Goal: Information Seeking & Learning: Learn about a topic

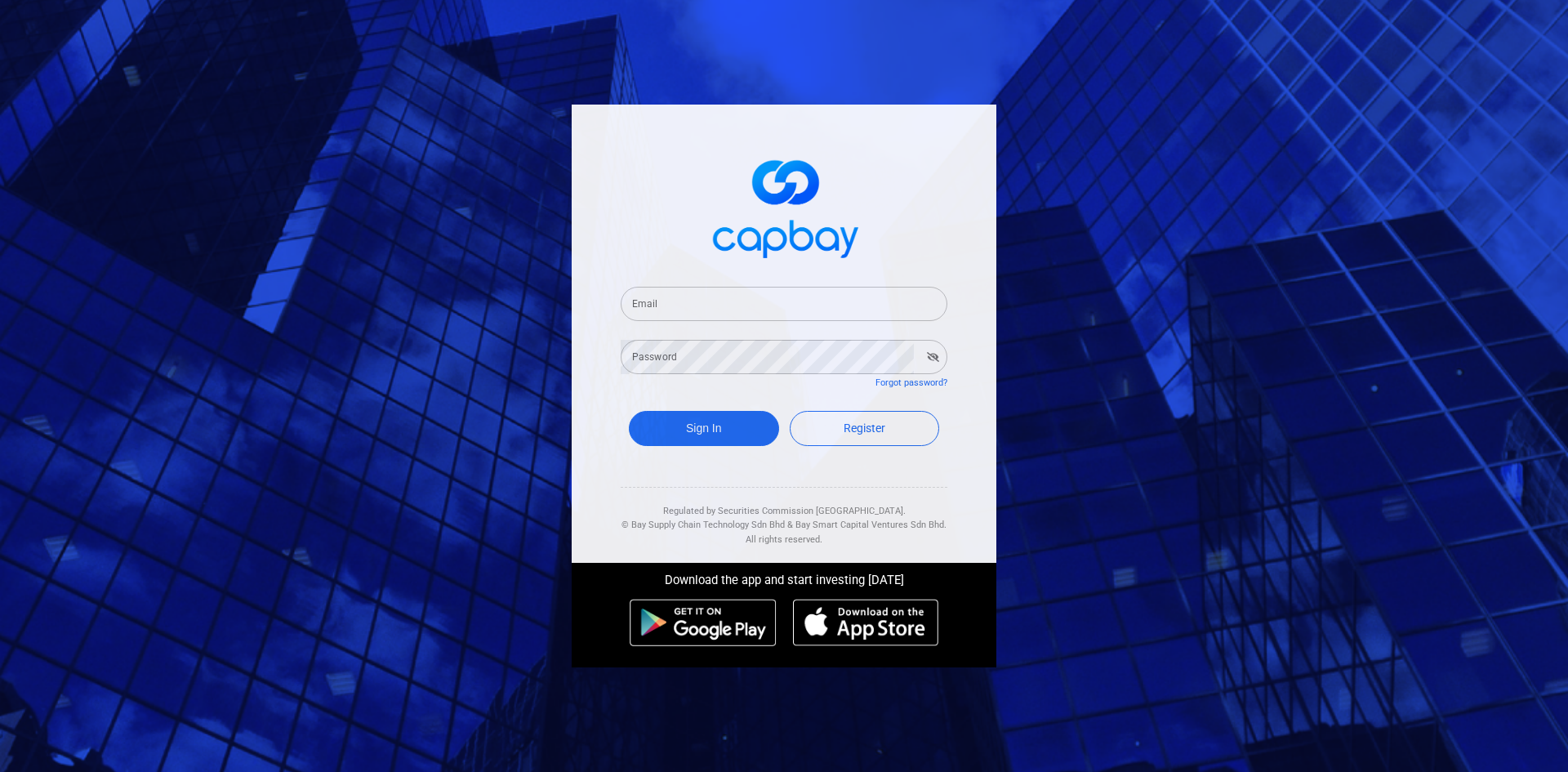
drag, startPoint x: 663, startPoint y: 305, endPoint x: 709, endPoint y: 319, distance: 48.1
click at [663, 305] on input "Email" at bounding box center [784, 304] width 327 height 35
type input "[EMAIL_ADDRESS][DOMAIN_NAME]"
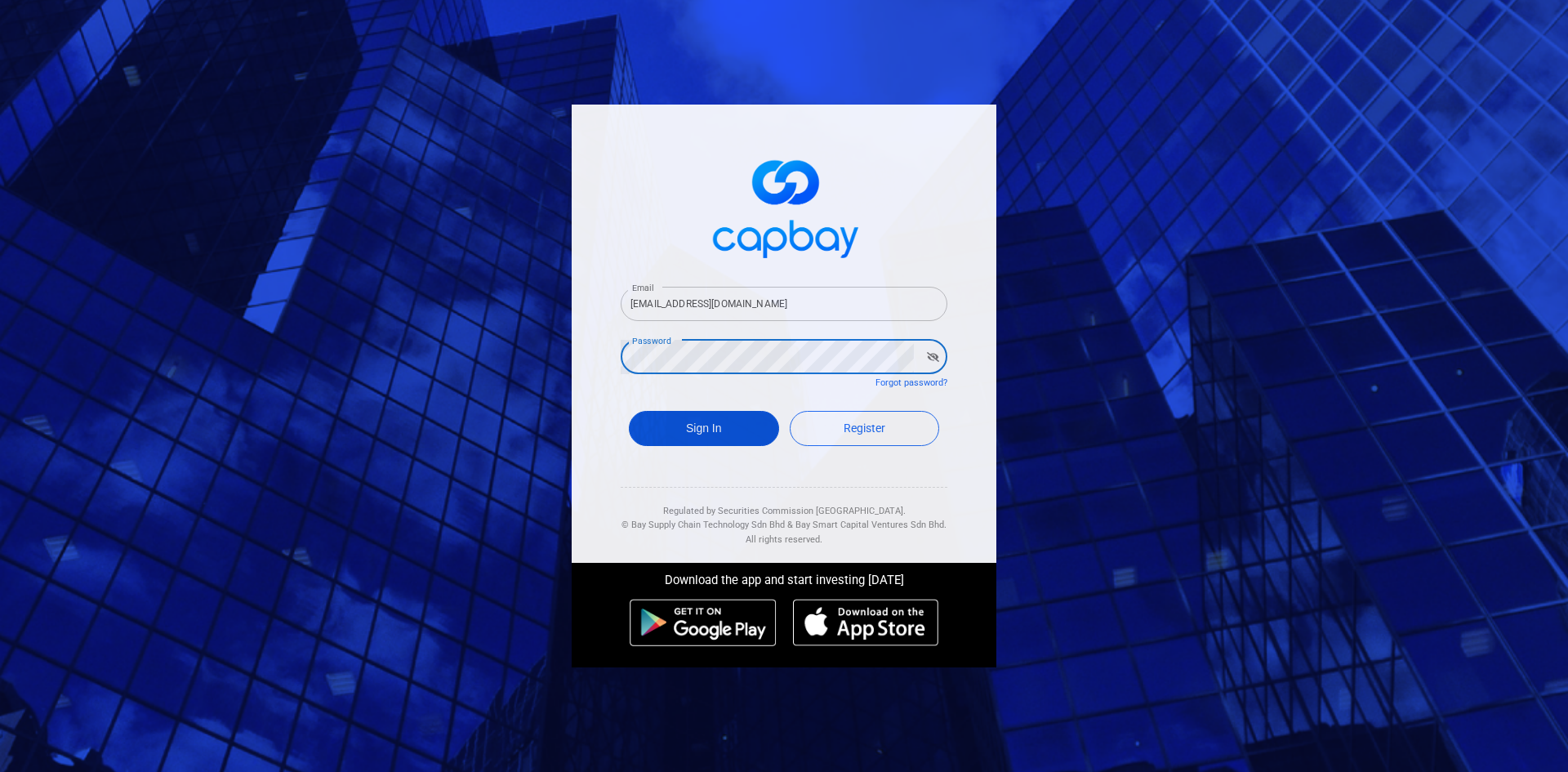
click at [705, 431] on button "Sign In" at bounding box center [705, 428] width 151 height 35
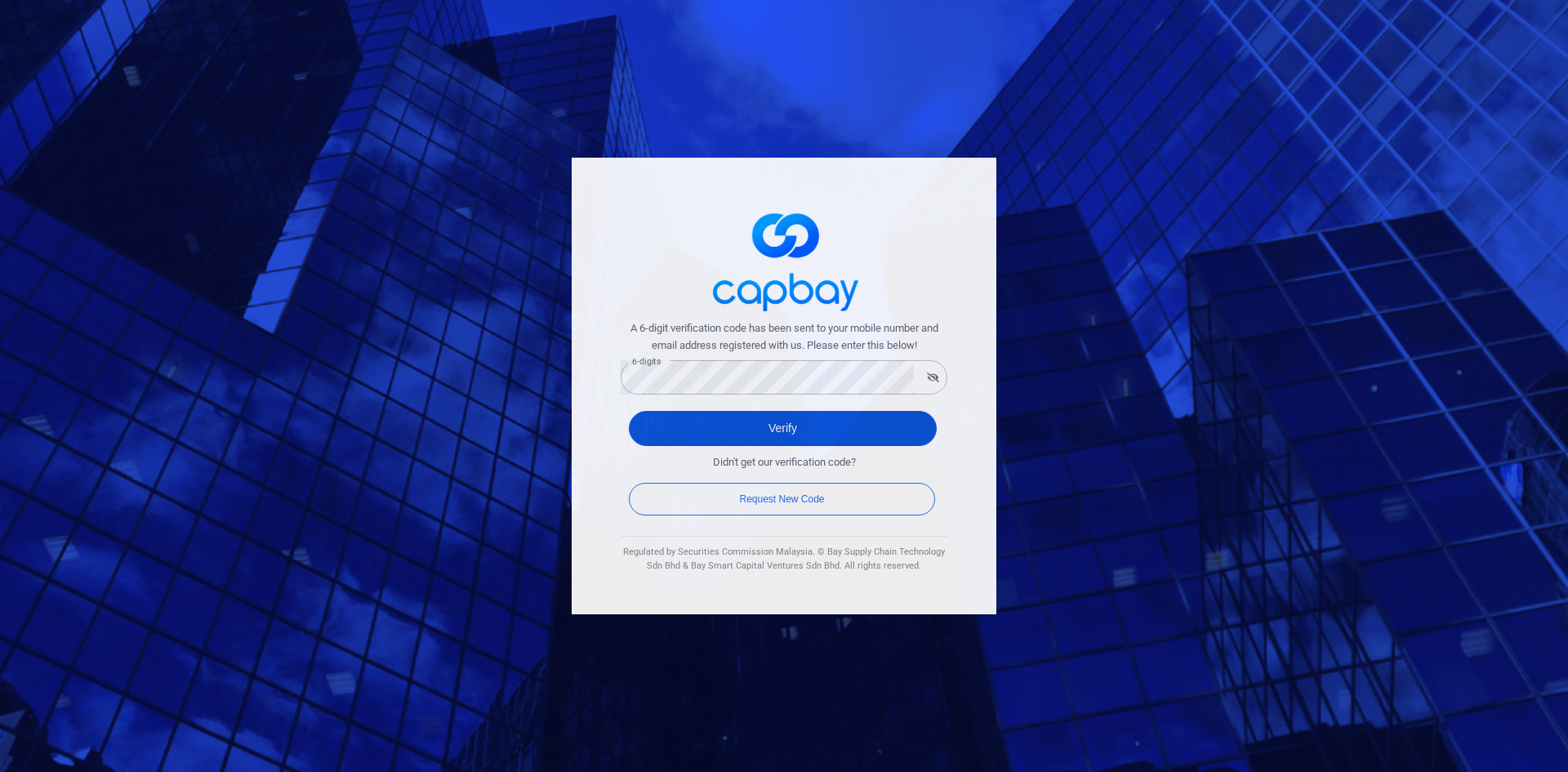
click at [752, 418] on button "Verify" at bounding box center [783, 428] width 308 height 35
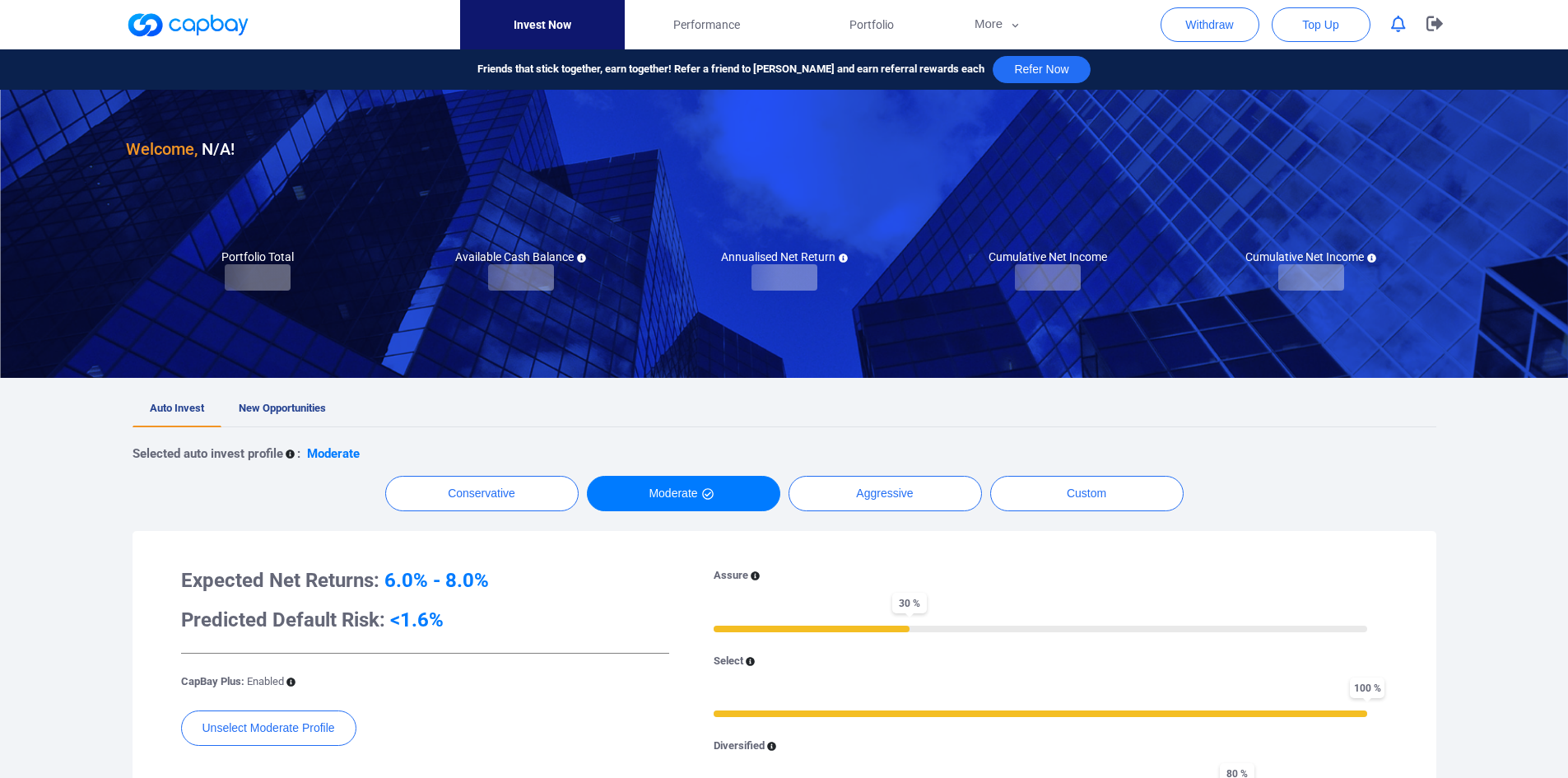
checkbox input "true"
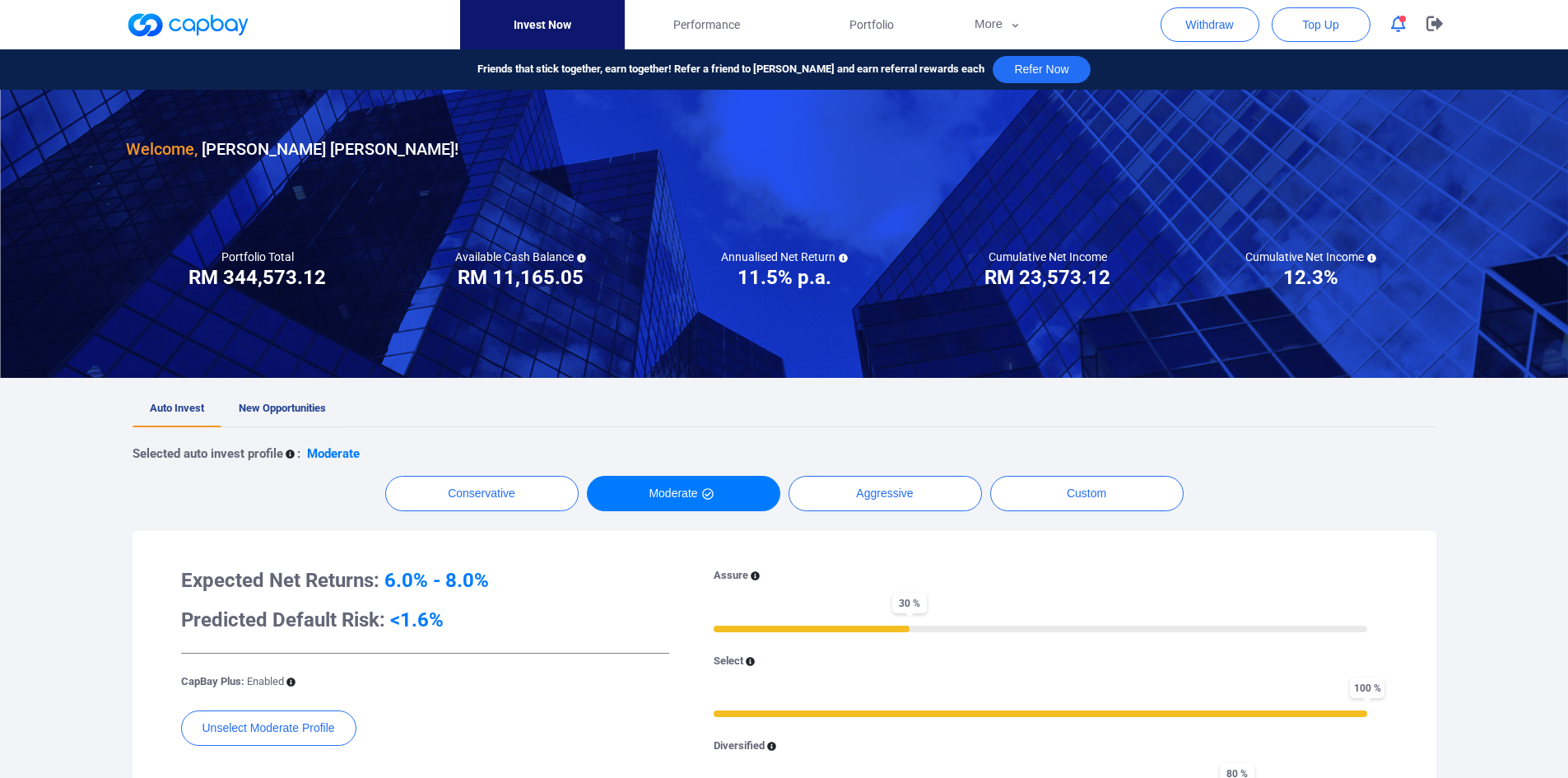
click at [296, 414] on link "New Opportunities" at bounding box center [282, 409] width 122 height 37
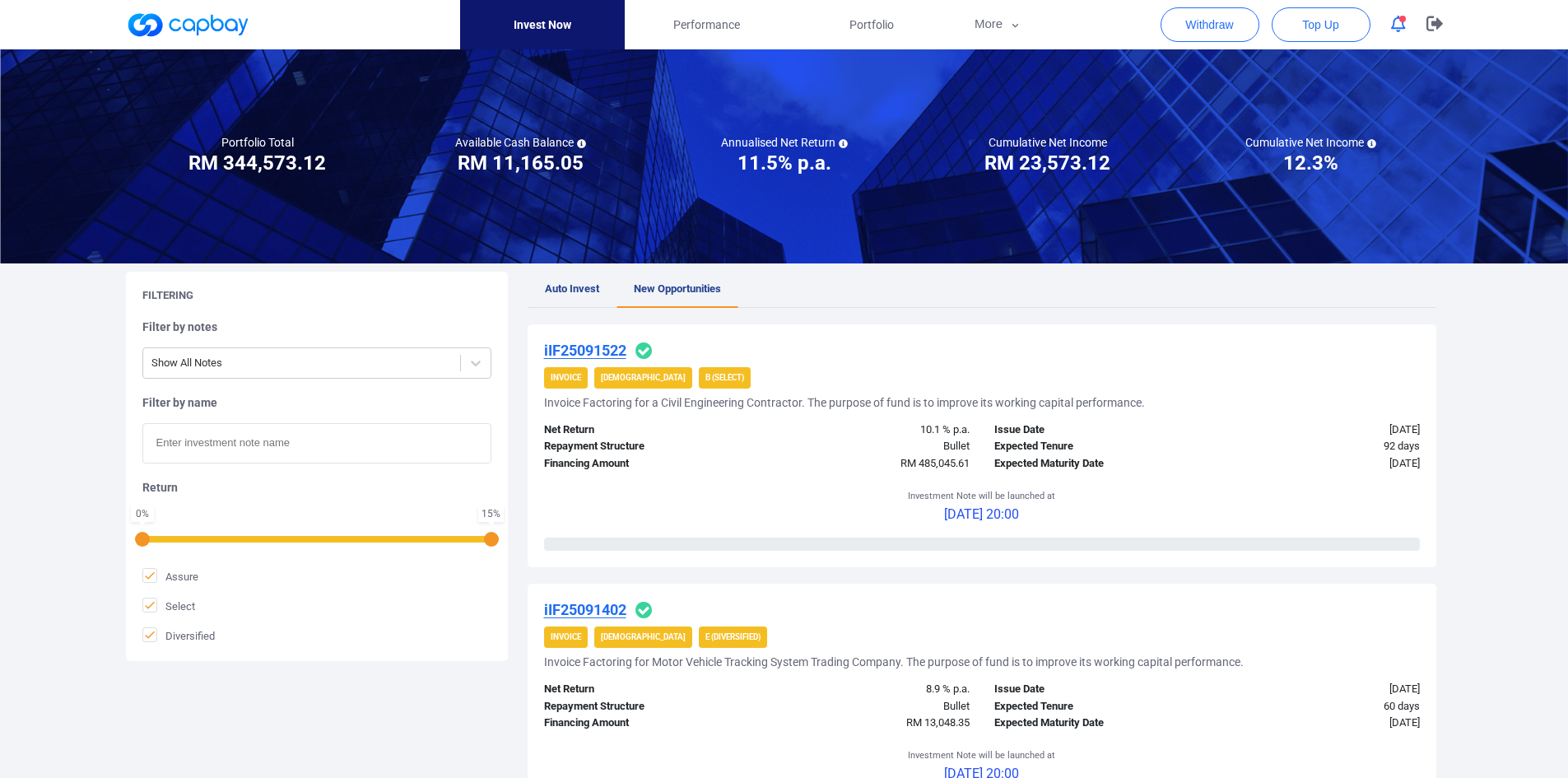
scroll to position [165, 0]
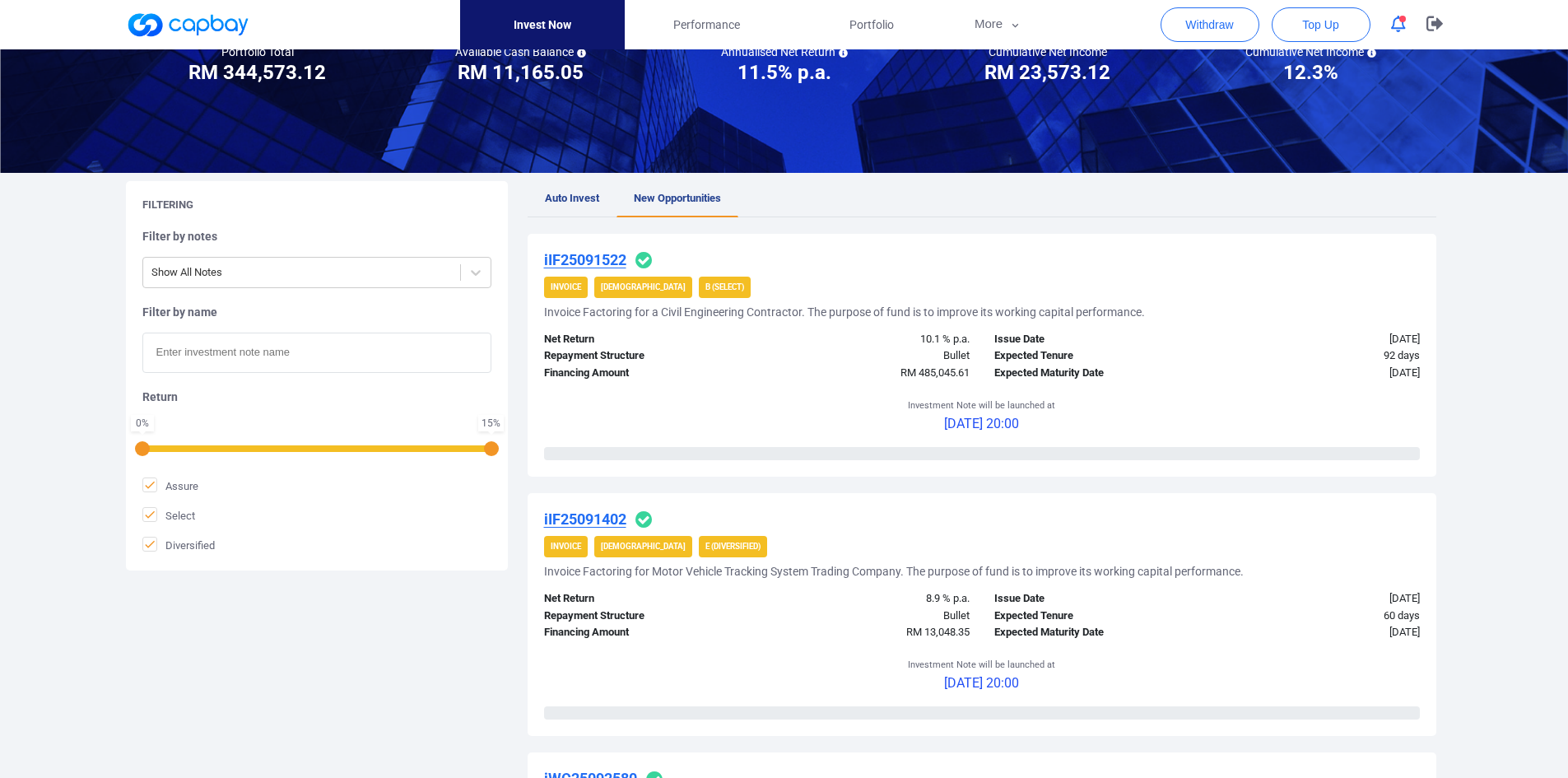
click at [283, 352] on input "text" at bounding box center [317, 352] width 349 height 40
paste input "iWC25097080"
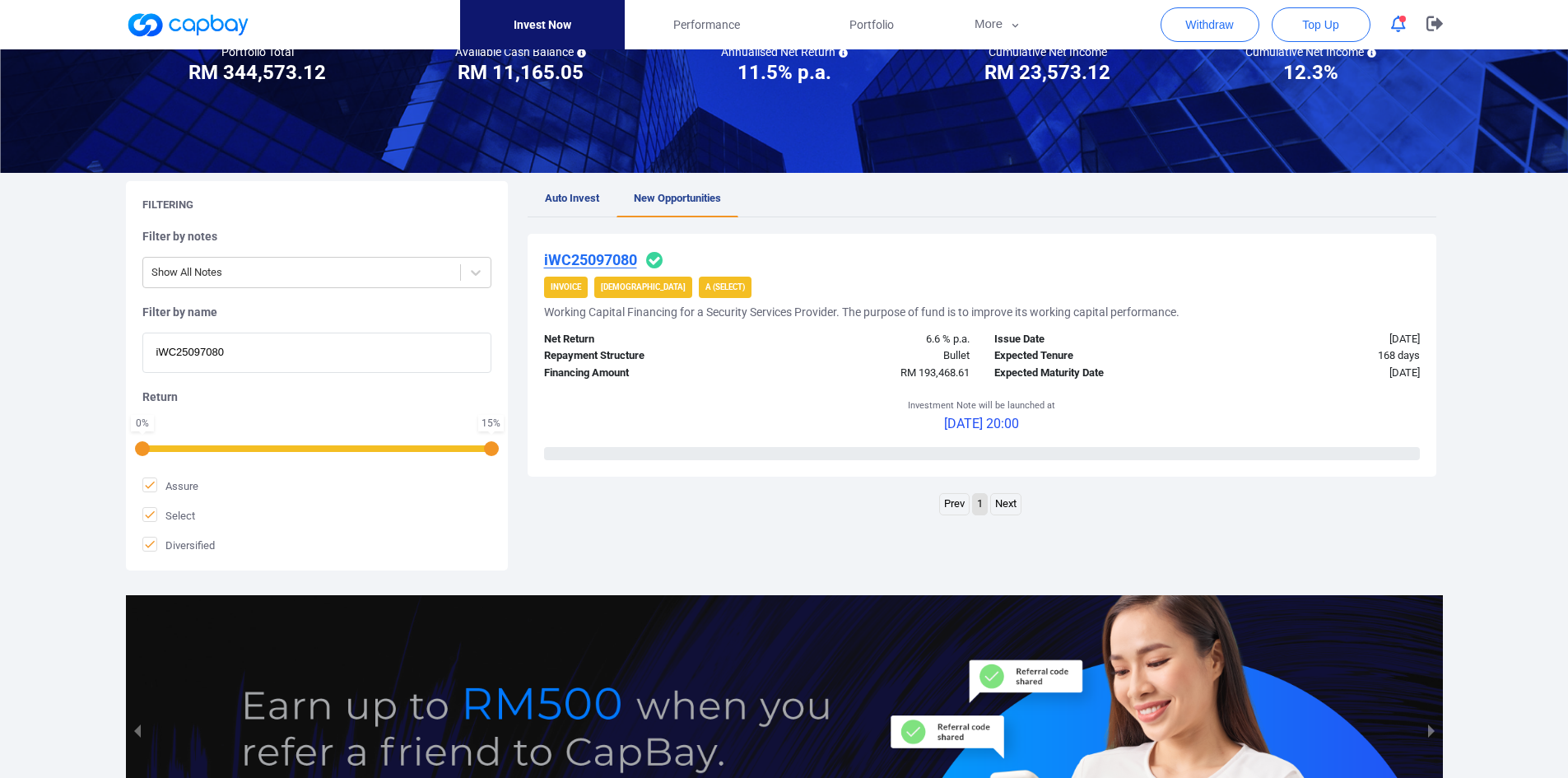
type input "iWC25097080"
click at [594, 253] on u "iWC25097080" at bounding box center [591, 259] width 93 height 17
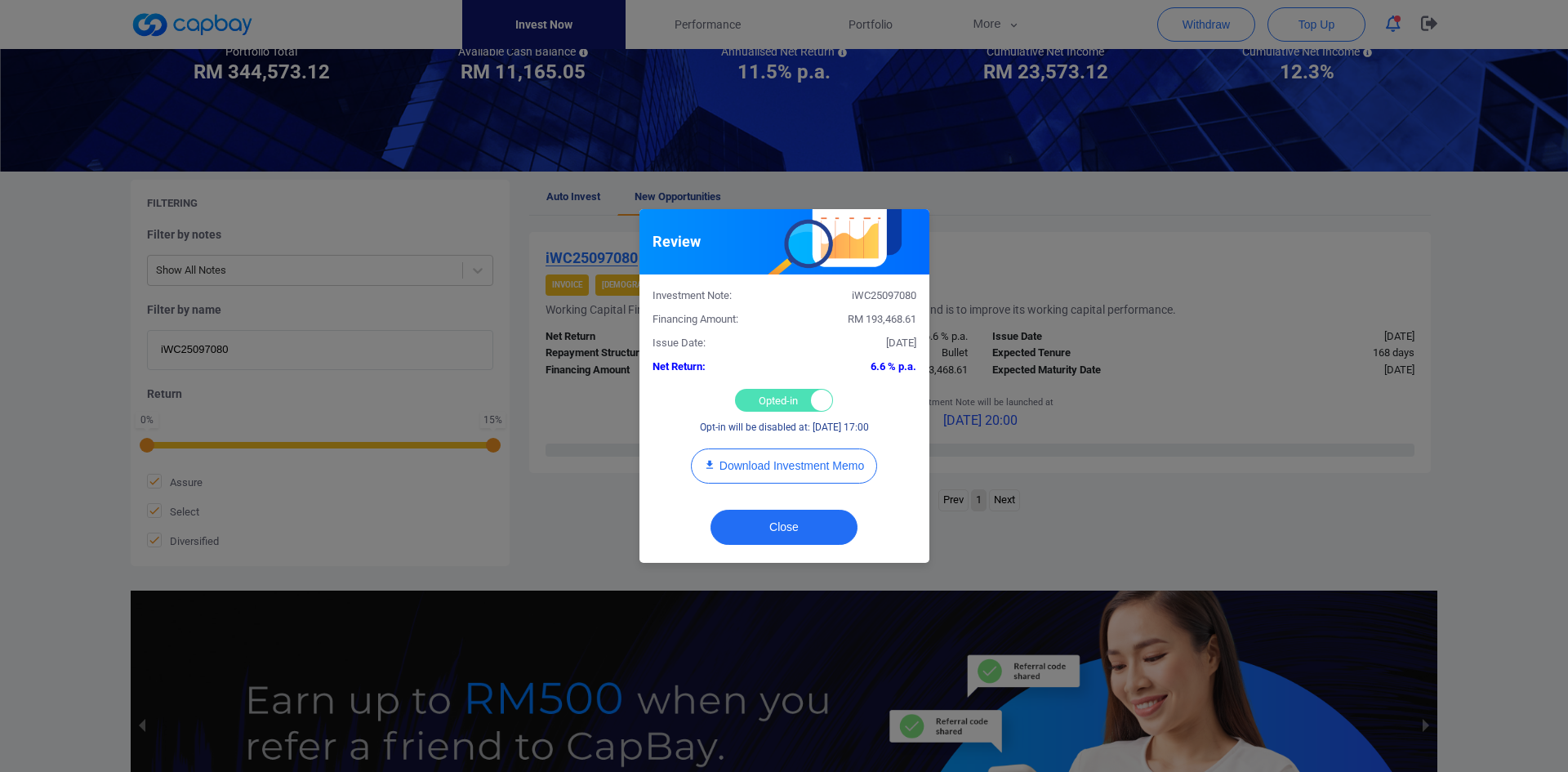
drag, startPoint x: 772, startPoint y: 401, endPoint x: 784, endPoint y: 434, distance: 35.1
click at [771, 401] on div "Opted-in Opted-out" at bounding box center [784, 400] width 98 height 23
checkbox input "false"
click at [785, 515] on button "Close" at bounding box center [784, 527] width 147 height 35
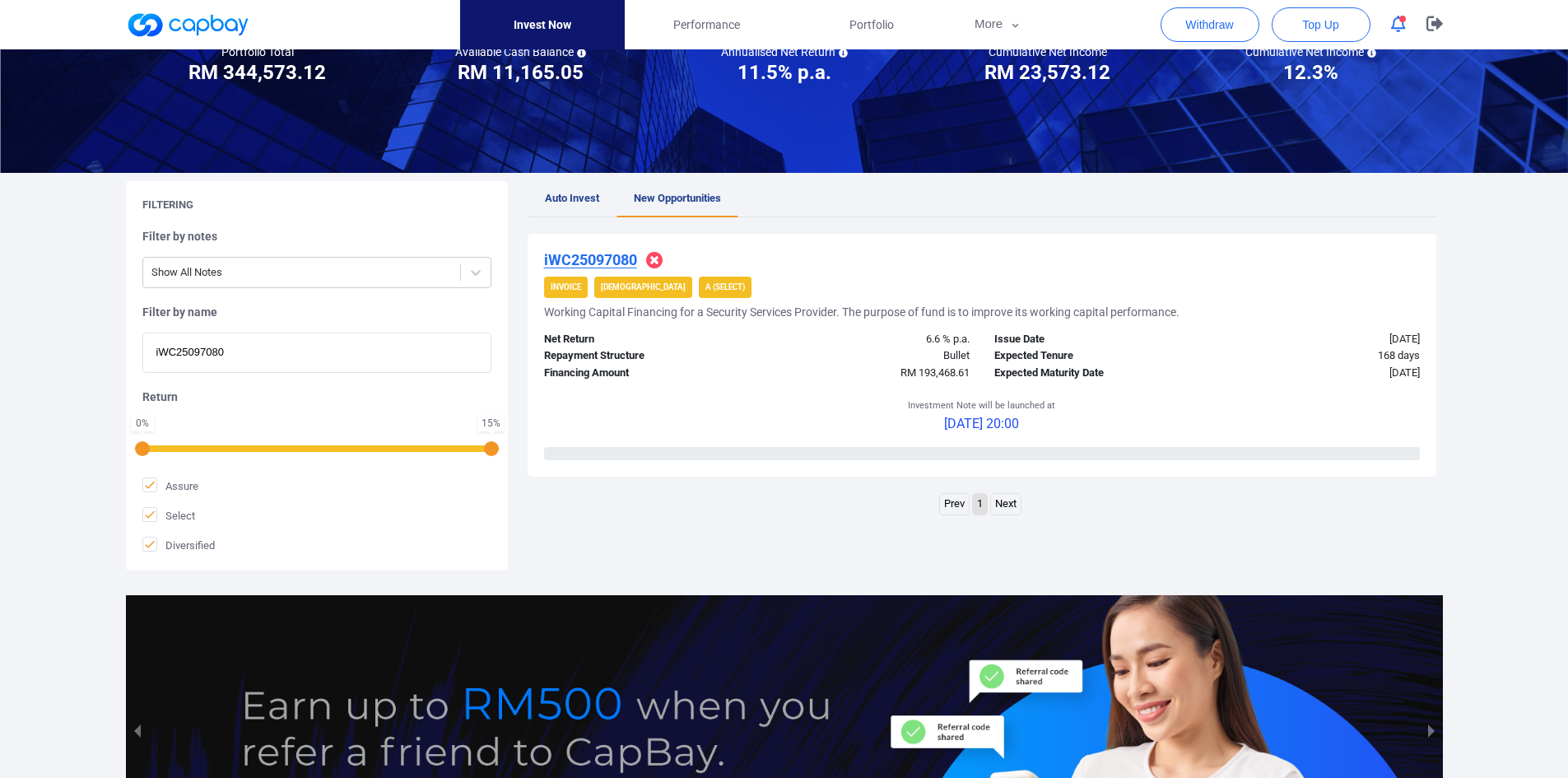
drag, startPoint x: 111, startPoint y: 343, endPoint x: 28, endPoint y: 340, distance: 83.1
click at [28, 340] on div "Welcome, [PERSON_NAME] [PERSON_NAME] ! Portfolio Total Portfolio Total RM *****…" at bounding box center [784, 384] width 1568 height 998
paste input "IF25091522"
type input "iIF25091522"
click at [590, 252] on u "iIF25091522" at bounding box center [585, 259] width 82 height 17
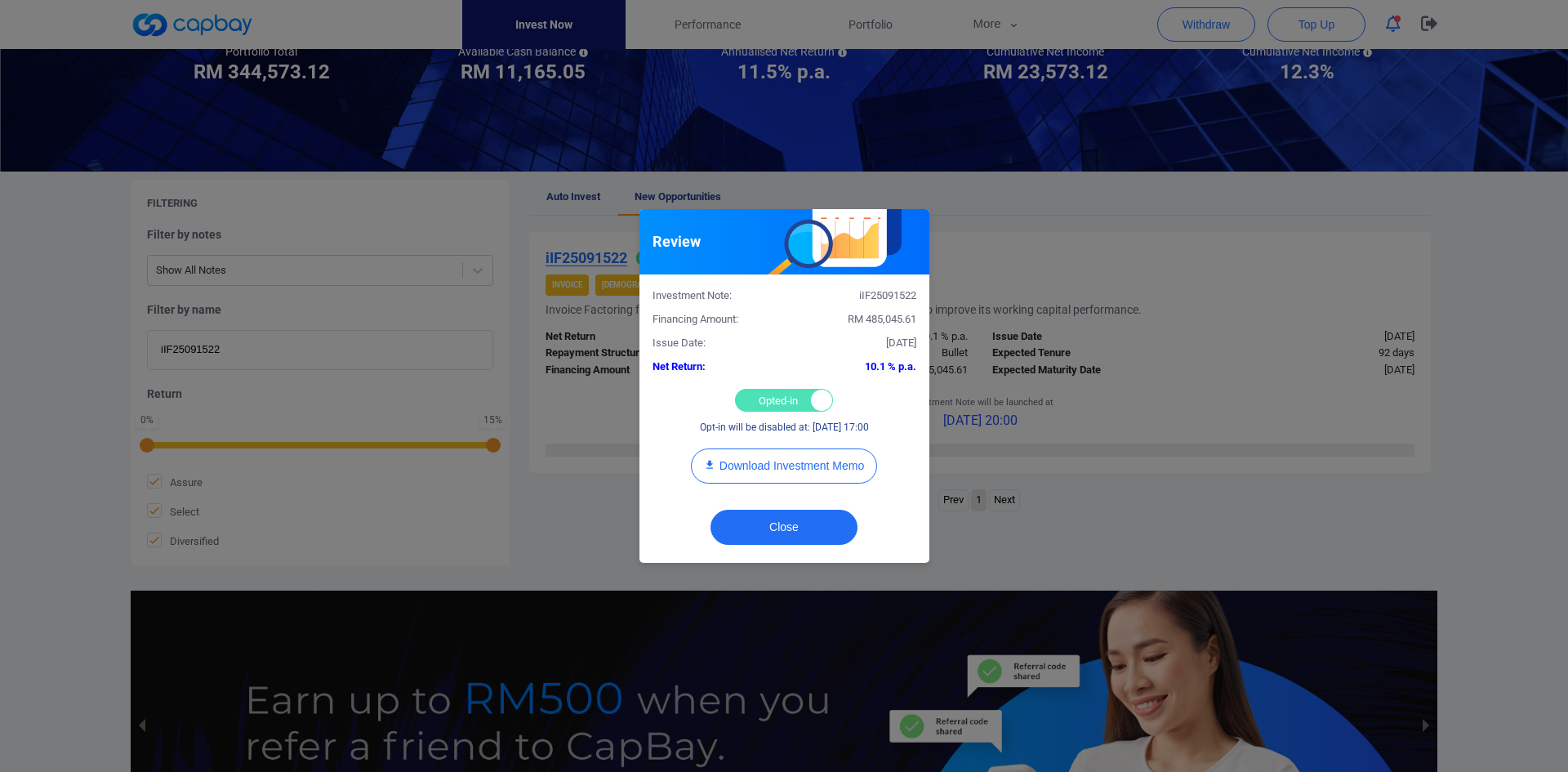
click at [753, 401] on div "Opted-in Opted-out" at bounding box center [784, 400] width 98 height 23
checkbox input "false"
click at [794, 520] on button "Close" at bounding box center [784, 527] width 147 height 35
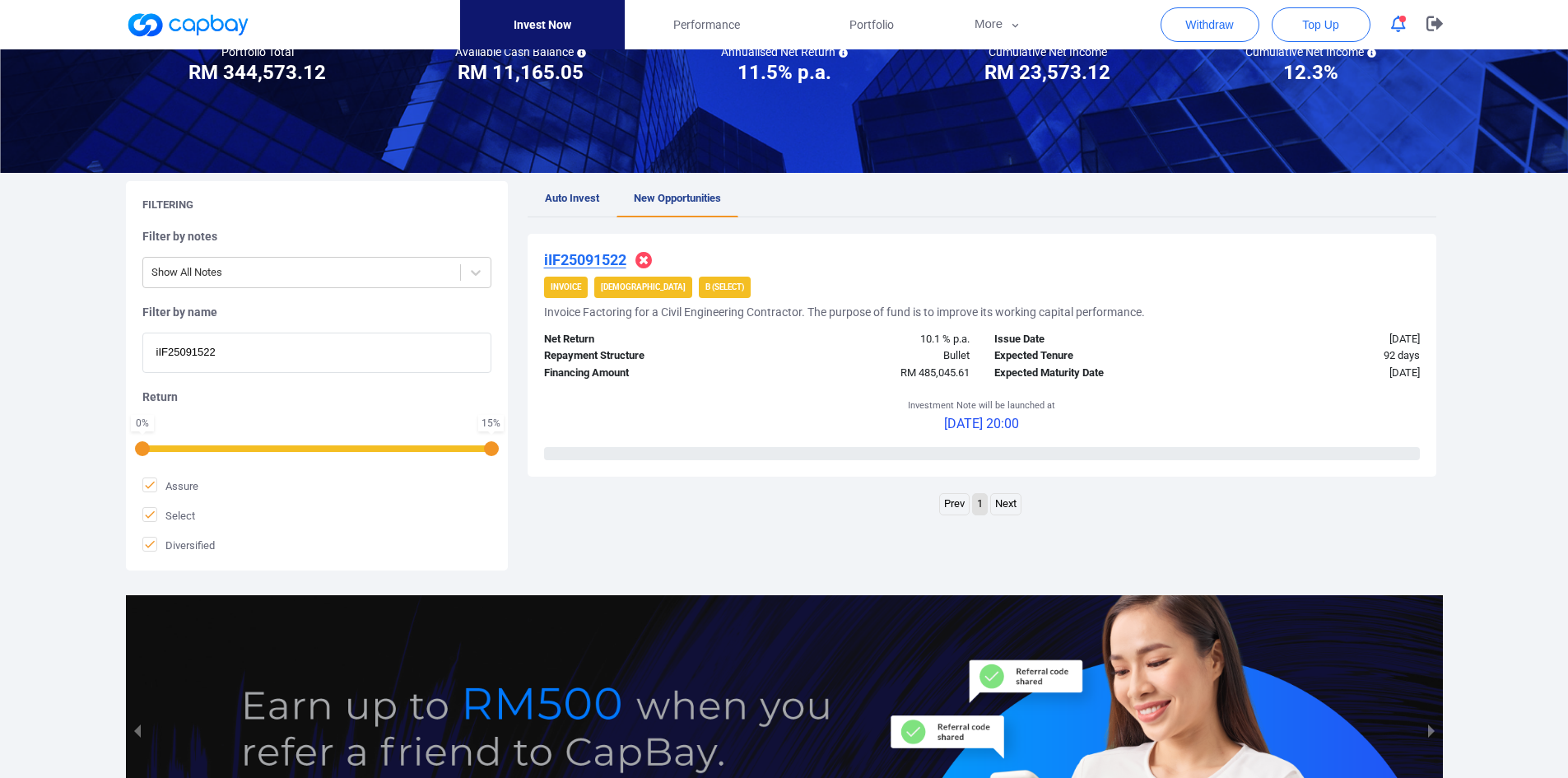
drag, startPoint x: 240, startPoint y: 353, endPoint x: -48, endPoint y: 340, distance: 288.3
click at [0, 340] on html "Invest Now Performance Portfolio More Transaction My Statements My Profile FAQs…" at bounding box center [784, 400] width 1568 height 1129
paste input "WC25096228"
type input "iWC25096228"
click at [590, 254] on u "iWC25096228" at bounding box center [591, 259] width 93 height 17
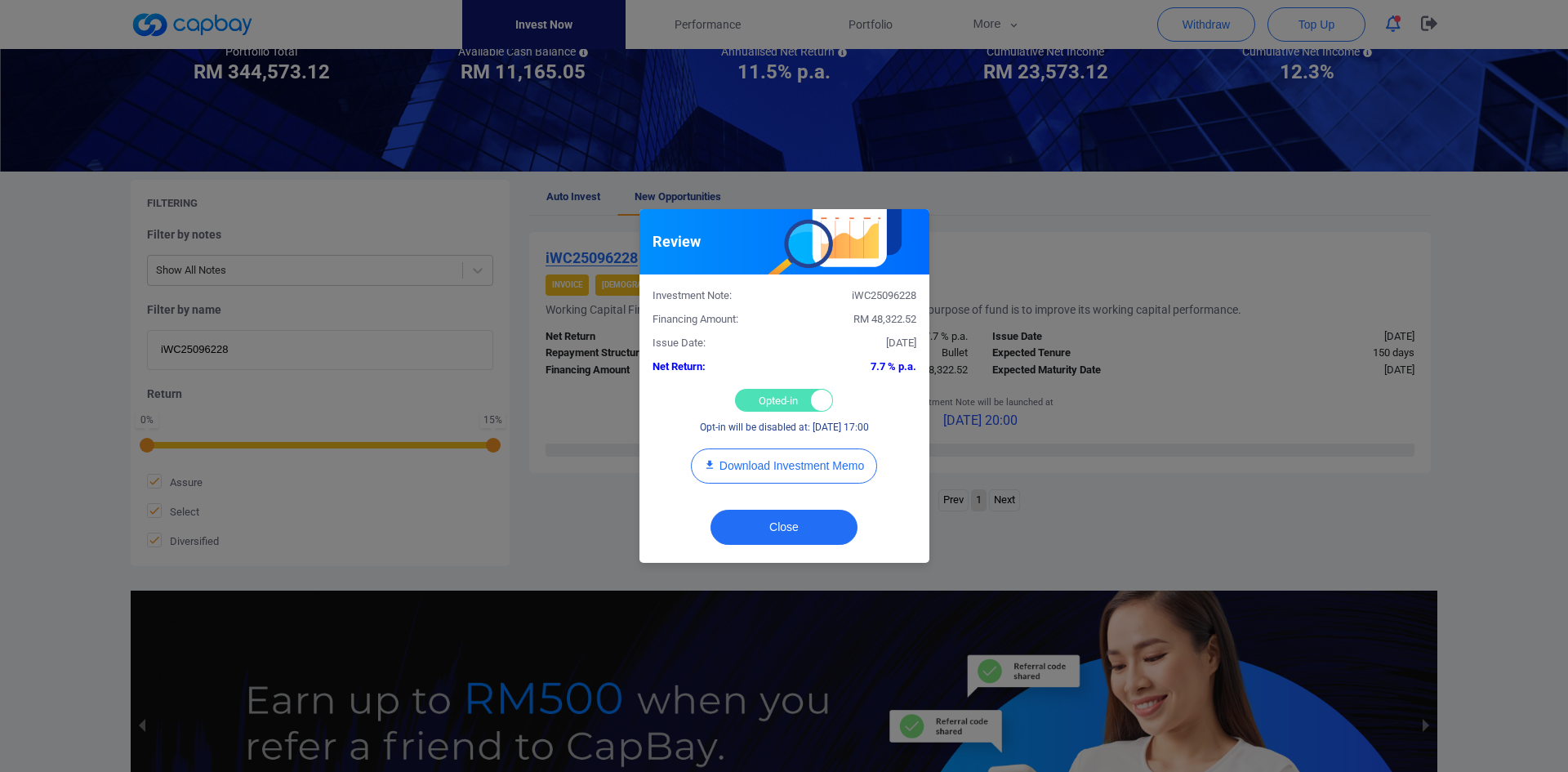
click at [755, 398] on div "Opted-in Opted-out" at bounding box center [784, 400] width 98 height 23
checkbox input "false"
click at [778, 523] on button "Close" at bounding box center [784, 527] width 147 height 35
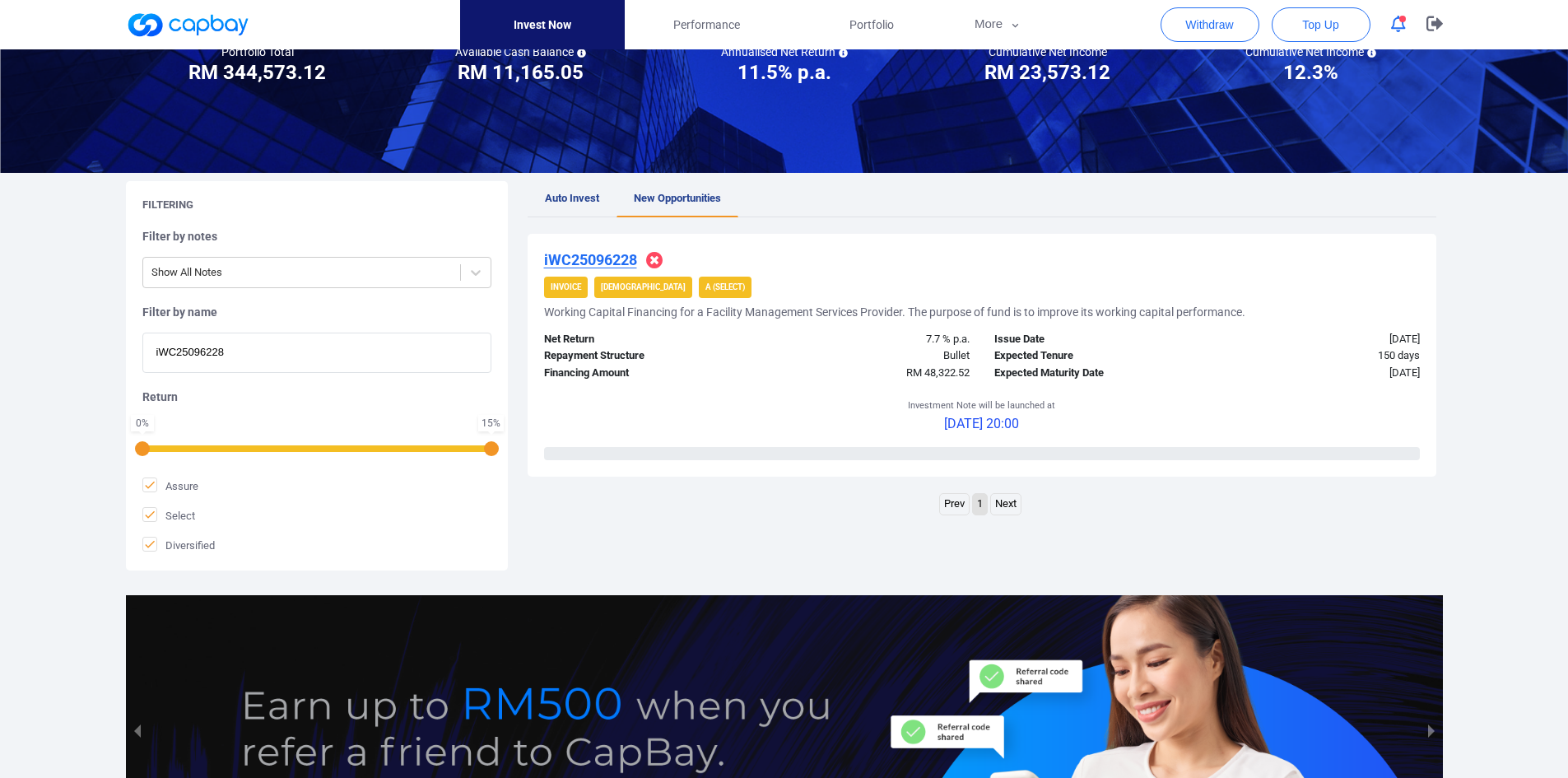
drag, startPoint x: 236, startPoint y: 342, endPoint x: -66, endPoint y: 324, distance: 302.5
click at [0, 324] on html "Invest Now Performance Portfolio More Transaction My Statements My Profile FAQs…" at bounding box center [784, 400] width 1568 height 1129
paste input "iWC25095103"
type input "iWC25095103"
click at [576, 259] on u "iWC25095103" at bounding box center [591, 259] width 93 height 17
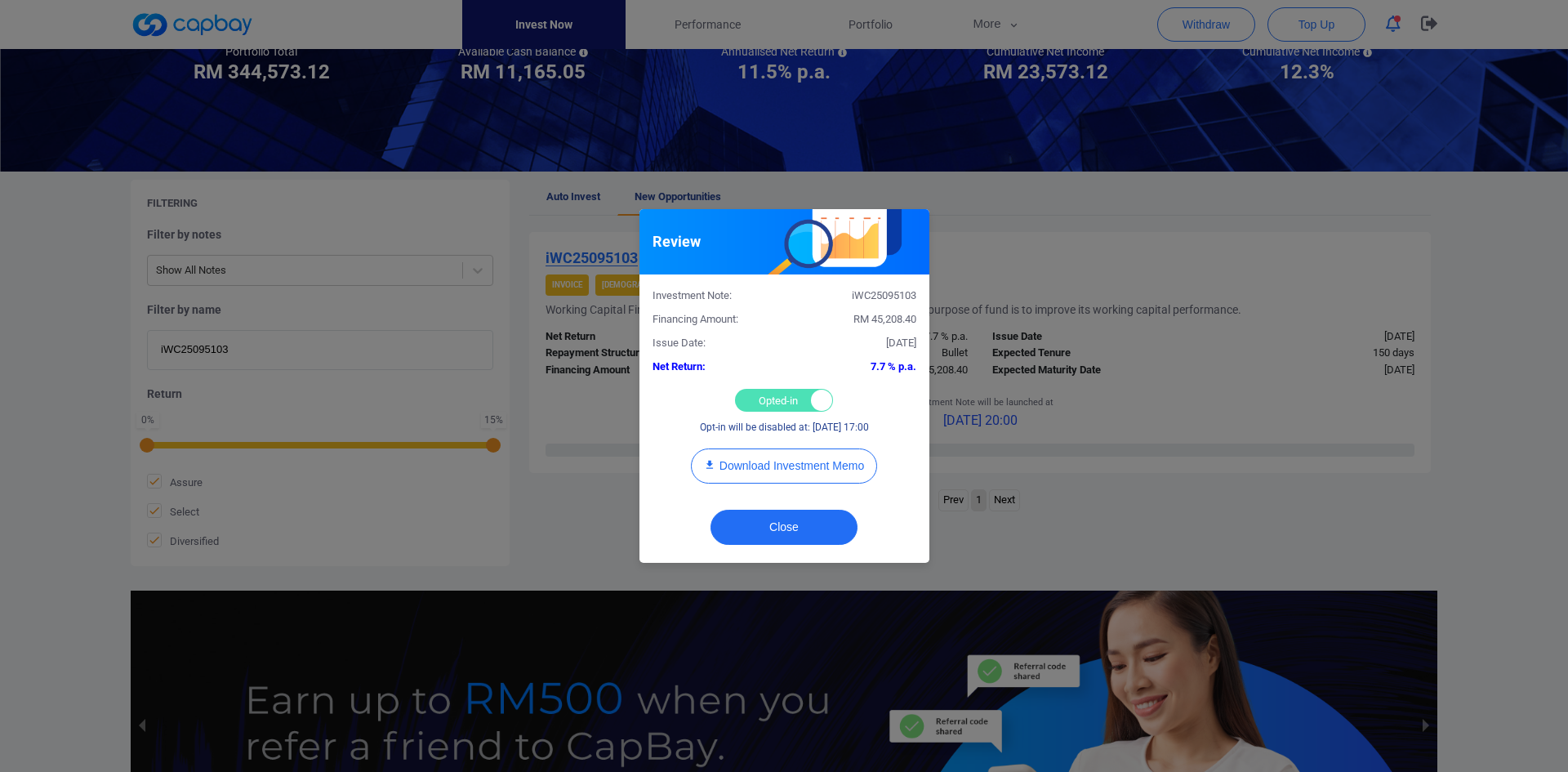
click at [760, 400] on div "Opted-in Opted-out" at bounding box center [784, 400] width 98 height 23
checkbox input "false"
click at [790, 523] on button "Close" at bounding box center [784, 527] width 147 height 35
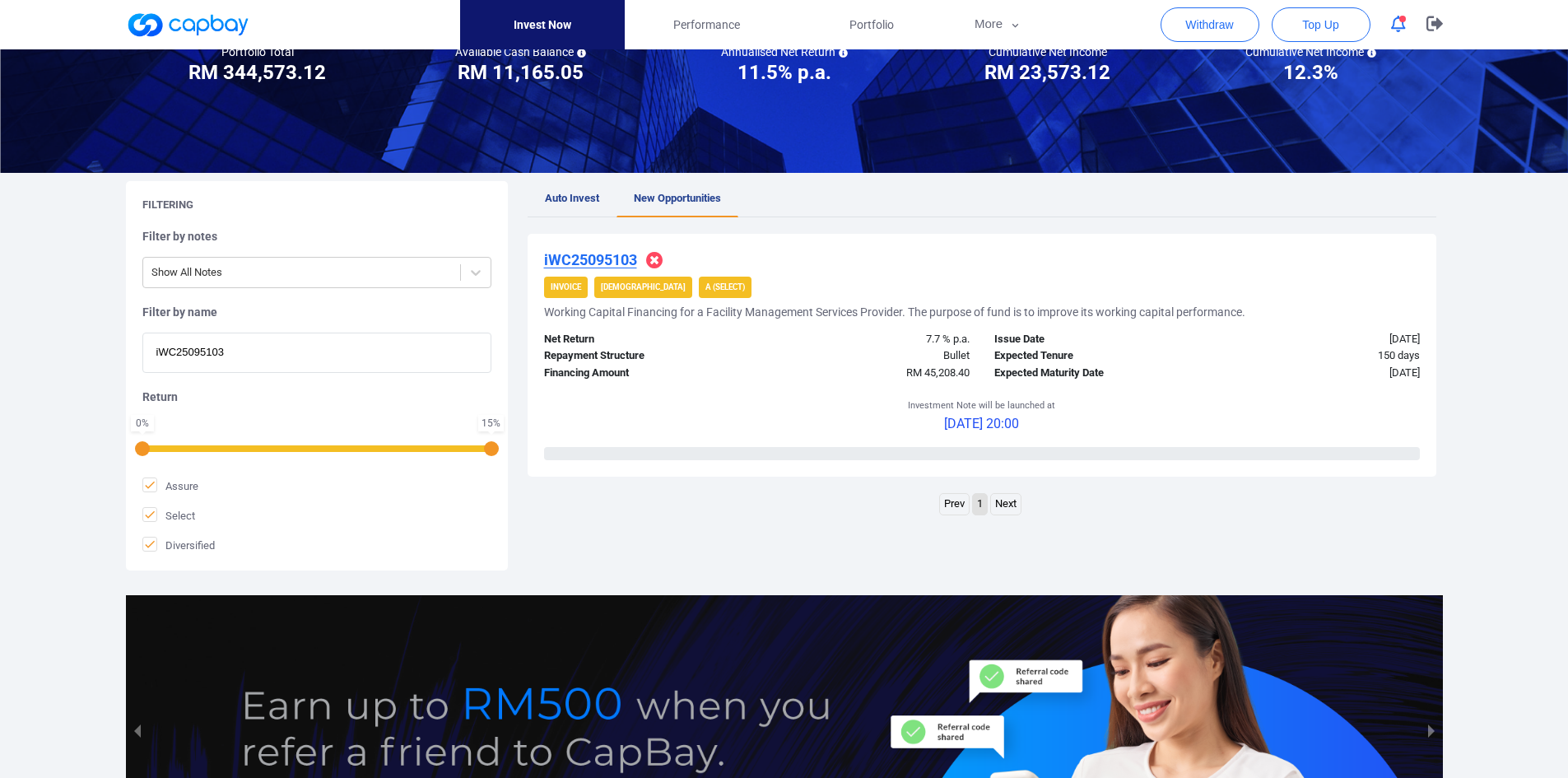
drag, startPoint x: 278, startPoint y: 358, endPoint x: -20, endPoint y: 330, distance: 299.3
click at [0, 330] on html "Invest Now Performance Portfolio More Transaction My Statements My Profile FAQs…" at bounding box center [784, 400] width 1568 height 1129
paste input "iWC25093922"
type input "iWC25093922"
click at [592, 255] on u "iWC25093922" at bounding box center [591, 259] width 93 height 17
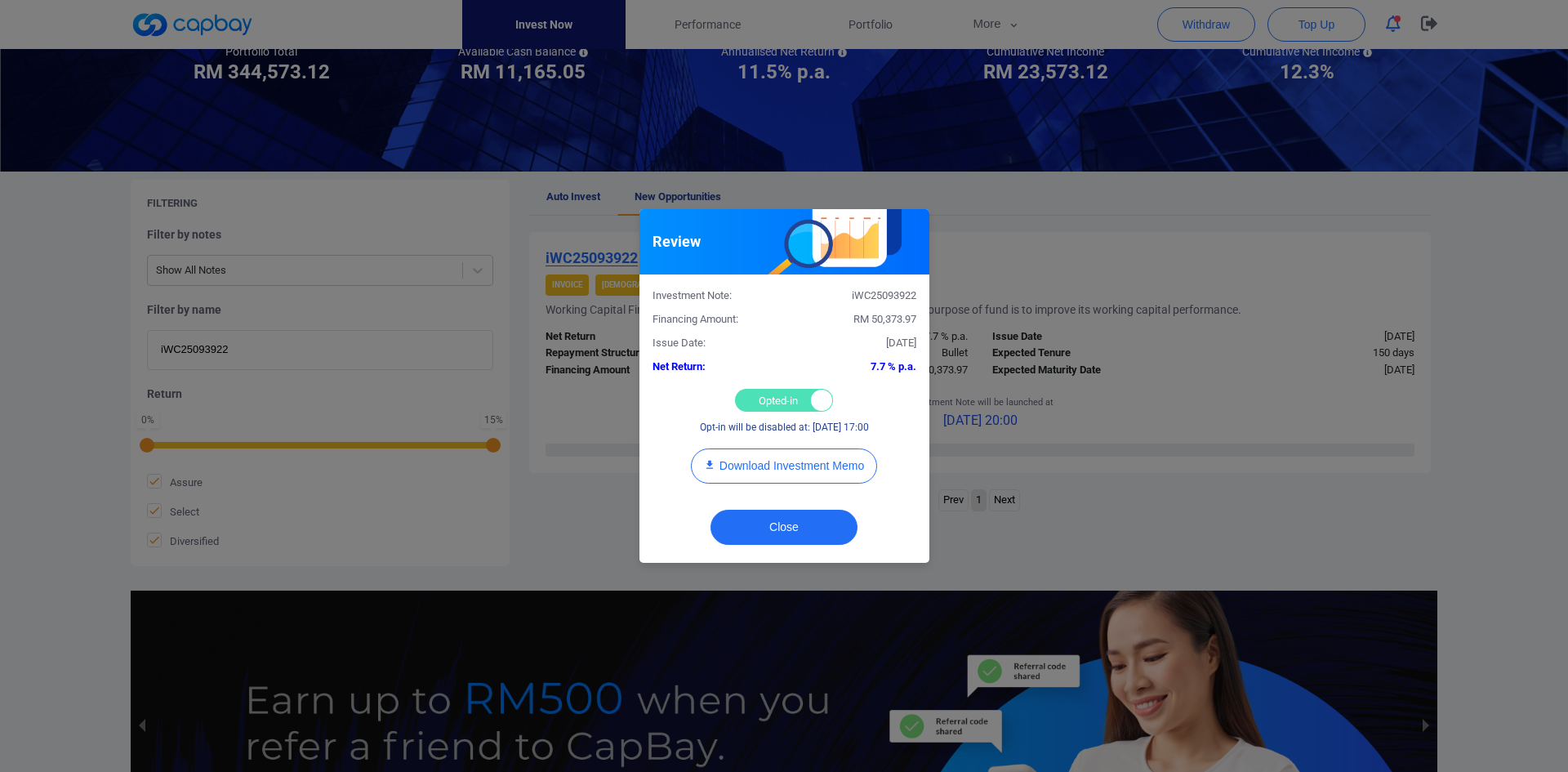
click at [780, 392] on div "Opted-in Opted-out" at bounding box center [784, 400] width 98 height 23
checkbox input "false"
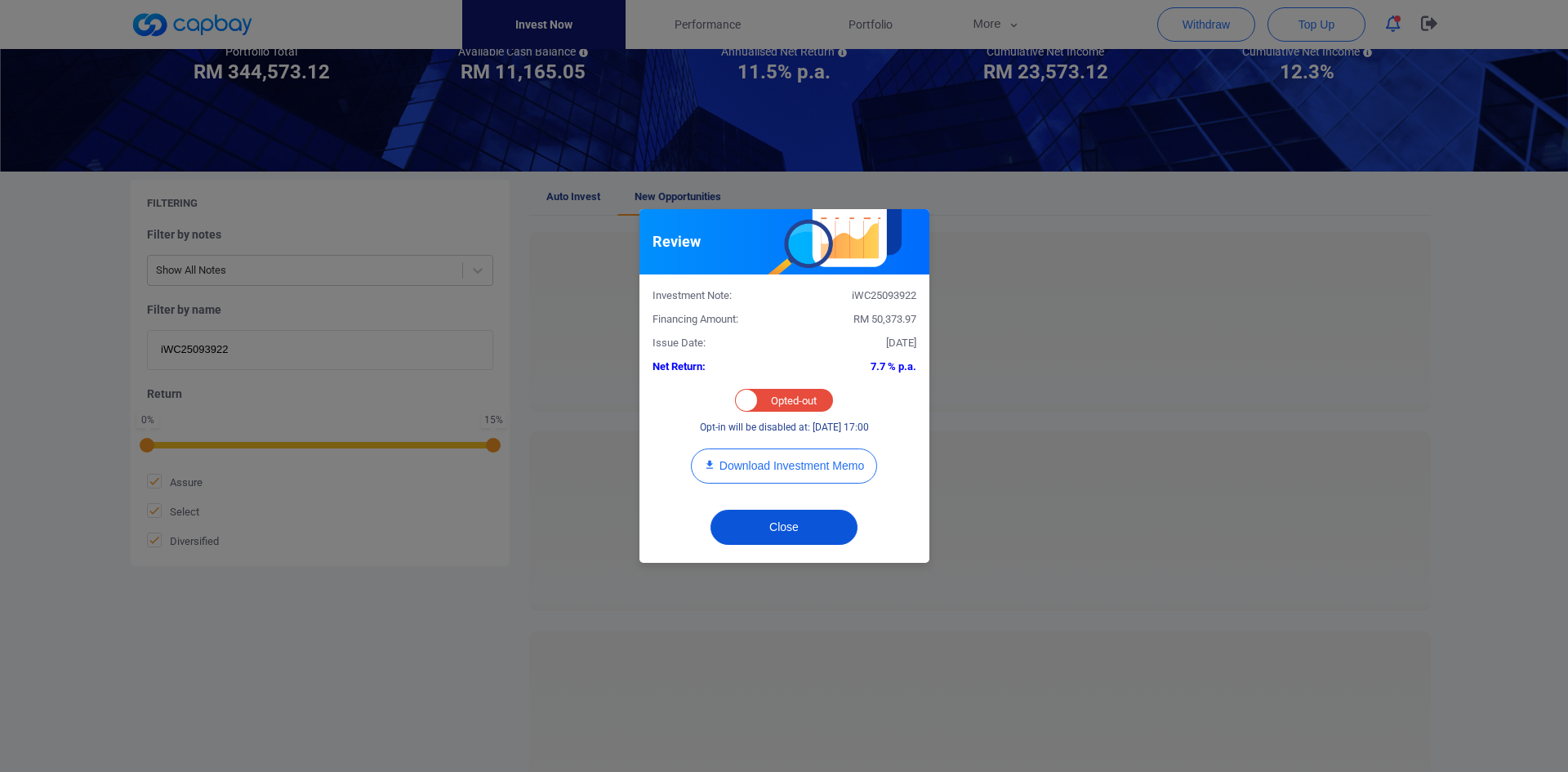
click at [798, 530] on button "Close" at bounding box center [784, 527] width 147 height 35
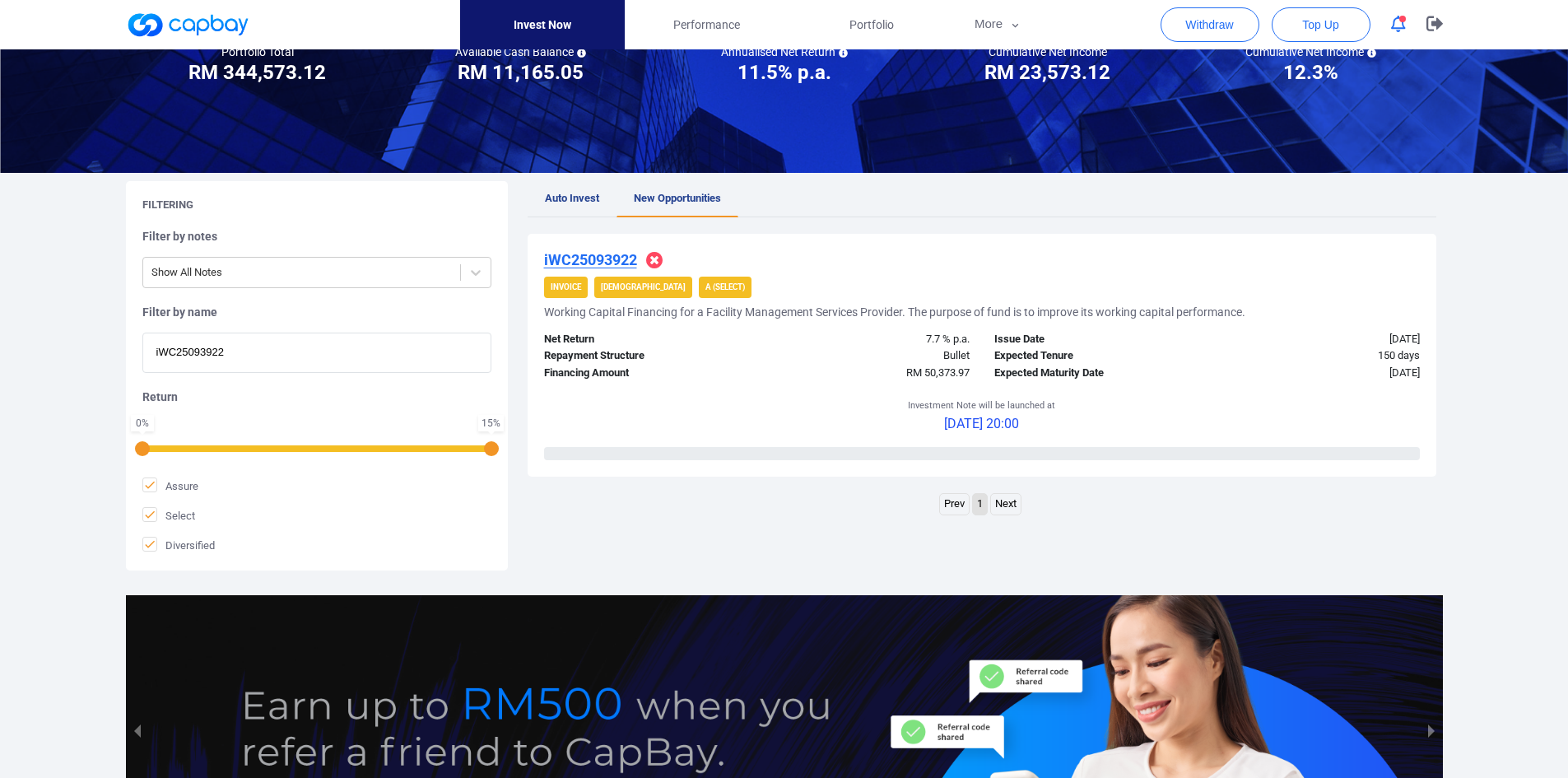
drag, startPoint x: 253, startPoint y: 349, endPoint x: -47, endPoint y: 341, distance: 300.1
click at [0, 341] on html "Invest Now Performance Portfolio More Transaction My Statements My Profile FAQs…" at bounding box center [784, 400] width 1568 height 1129
paste input "iIF2509140"
type input "iIF25091402"
click at [608, 260] on u "iIF25091402" at bounding box center [585, 259] width 82 height 17
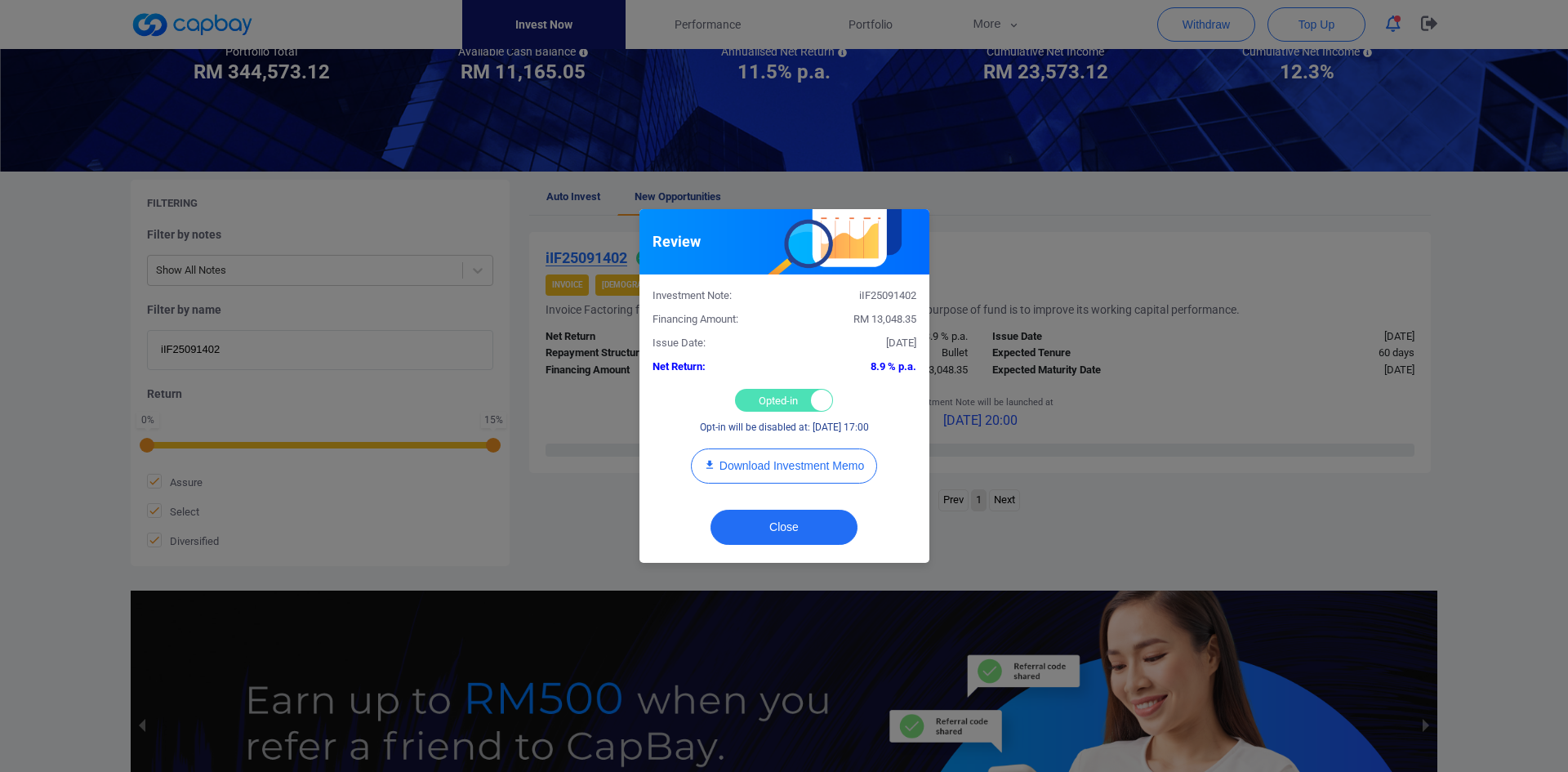
click at [770, 401] on div "Opted-in Opted-out" at bounding box center [784, 400] width 98 height 23
checkbox input "false"
click at [794, 531] on button "Close" at bounding box center [784, 527] width 147 height 35
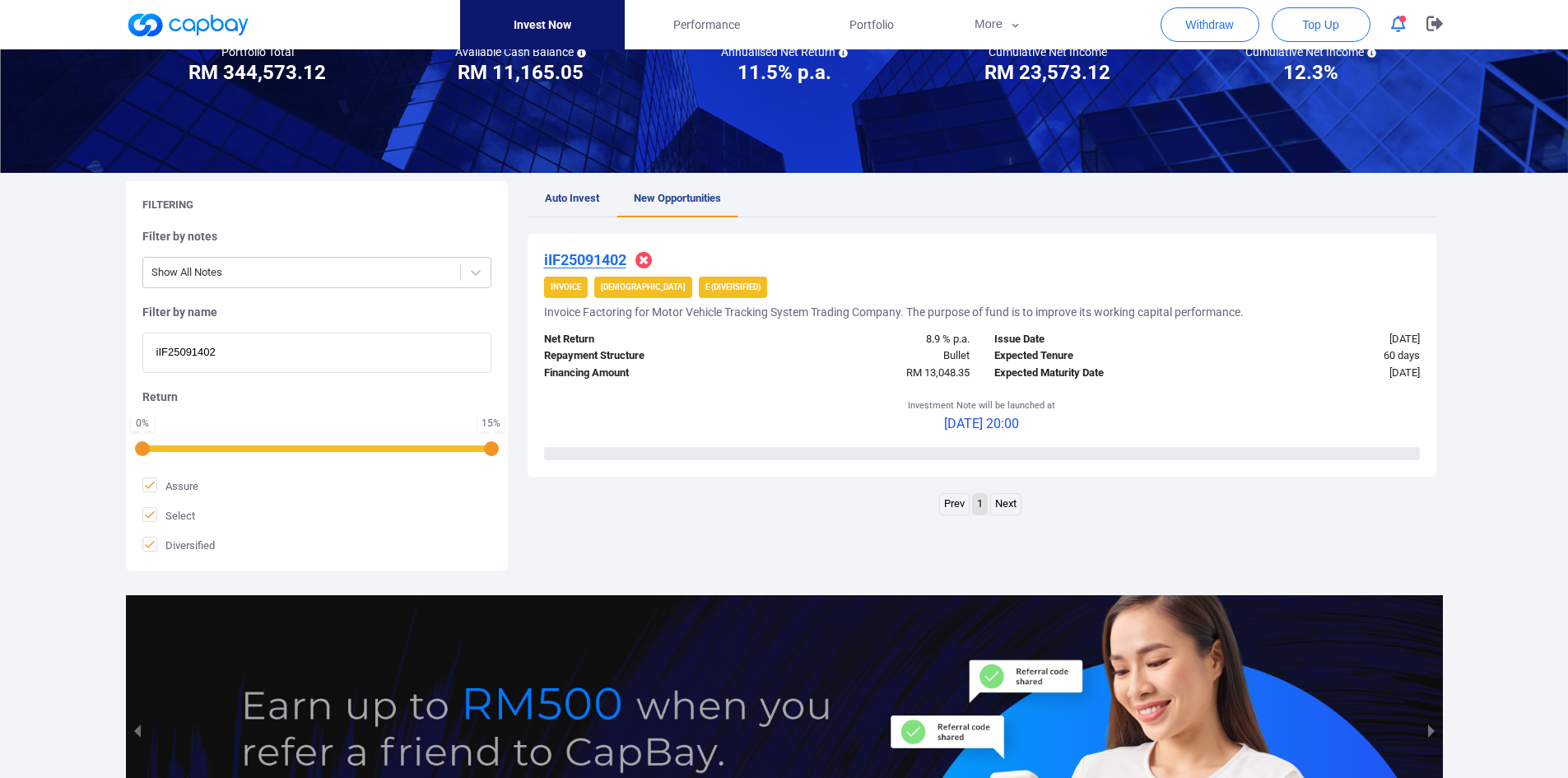
drag, startPoint x: 104, startPoint y: 324, endPoint x: 48, endPoint y: 313, distance: 57.1
click at [48, 313] on div "Welcome, [PERSON_NAME] [PERSON_NAME] ! Portfolio Total Portfolio Total RM *****…" at bounding box center [784, 384] width 1568 height 998
paste input "iWC25092787"
type input "iWC25092787"
click at [588, 257] on u "iWC25092787" at bounding box center [591, 259] width 93 height 17
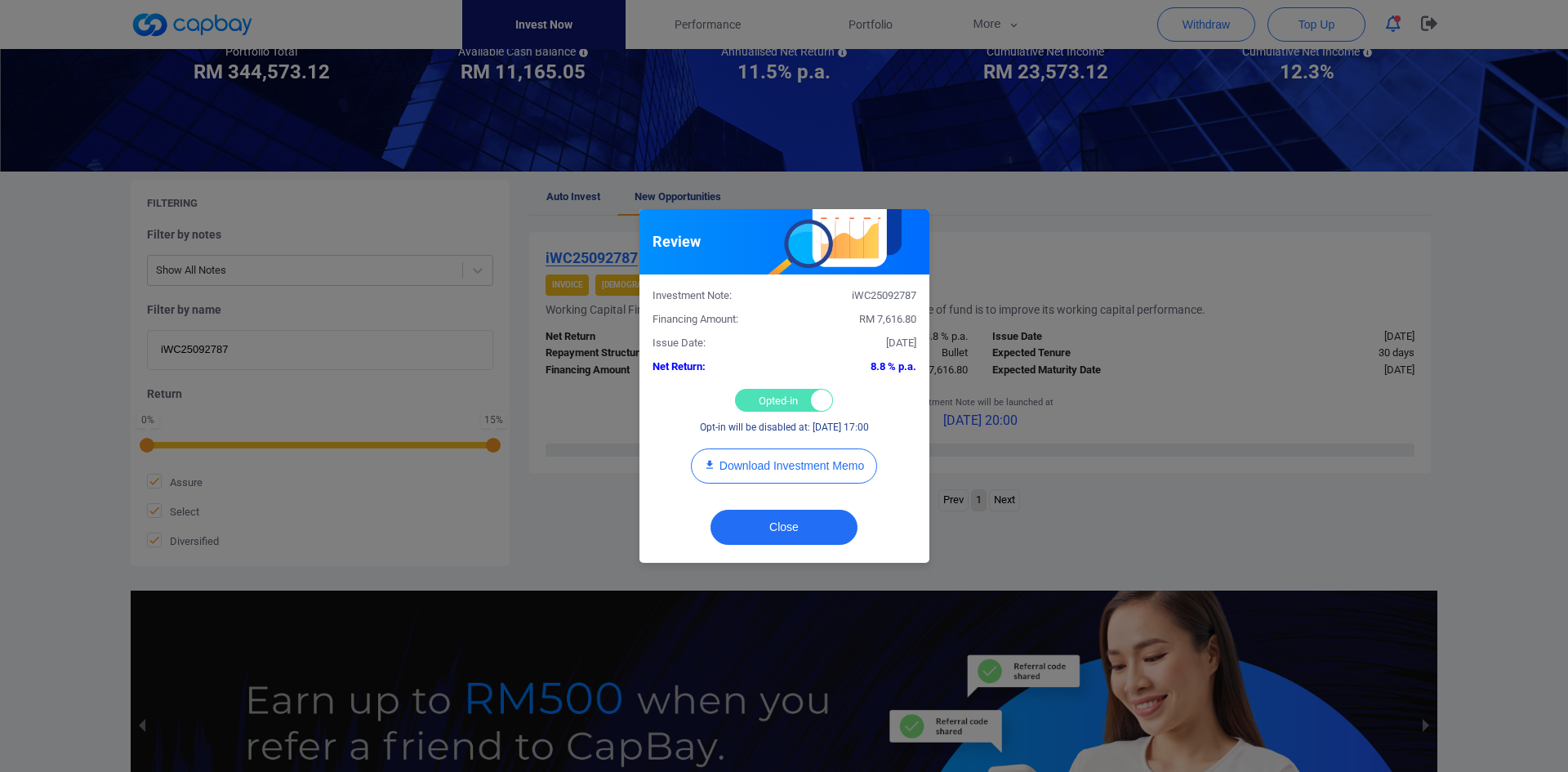
click at [784, 396] on div "Opted-in Opted-out" at bounding box center [784, 400] width 98 height 23
checkbox input "false"
drag, startPoint x: 776, startPoint y: 529, endPoint x: 769, endPoint y: 520, distance: 11.4
click at [776, 529] on button "Close" at bounding box center [784, 527] width 147 height 35
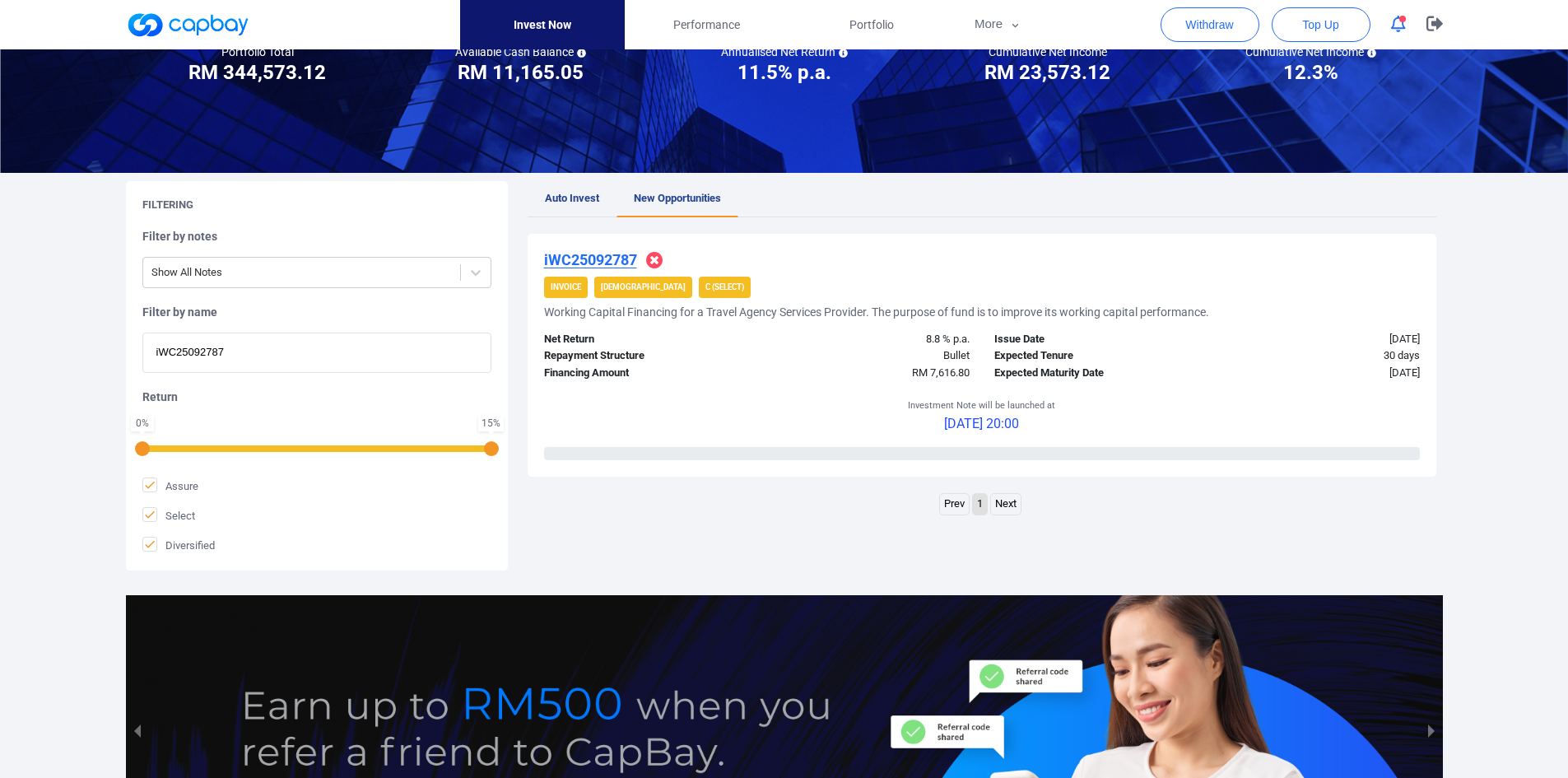
click at [77, 335] on div "Welcome, [PERSON_NAME] [PERSON_NAME] ! Portfolio Total Portfolio Total RM *****…" at bounding box center [784, 384] width 1568 height 998
paste input "iWC25094231"
type input "iWC25094231"
click at [607, 260] on u "iWC25094231" at bounding box center [591, 259] width 93 height 17
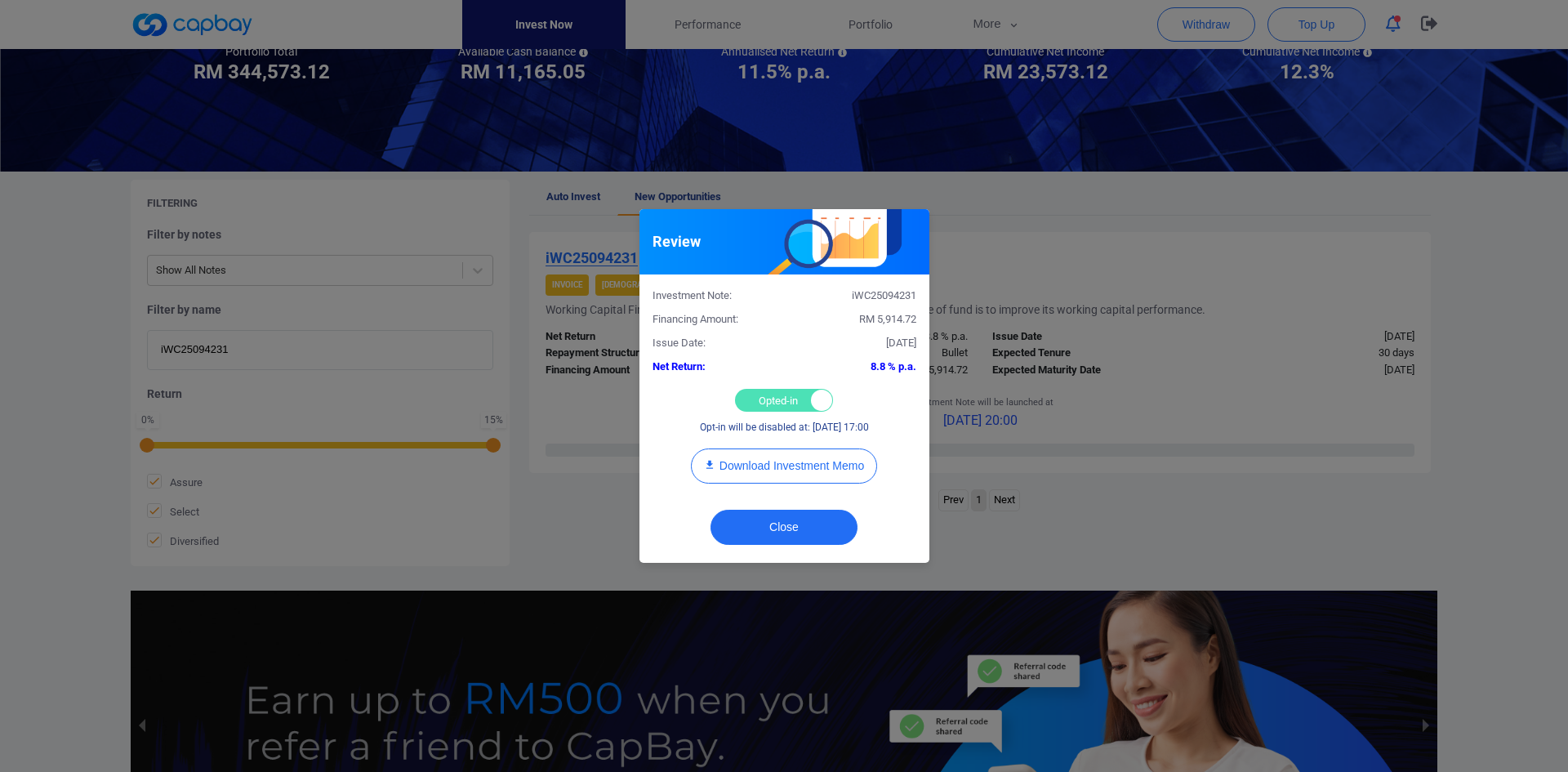
click at [774, 395] on div "Opted-in Opted-out" at bounding box center [784, 400] width 98 height 23
checkbox input "false"
click at [796, 528] on button "Close" at bounding box center [784, 527] width 147 height 35
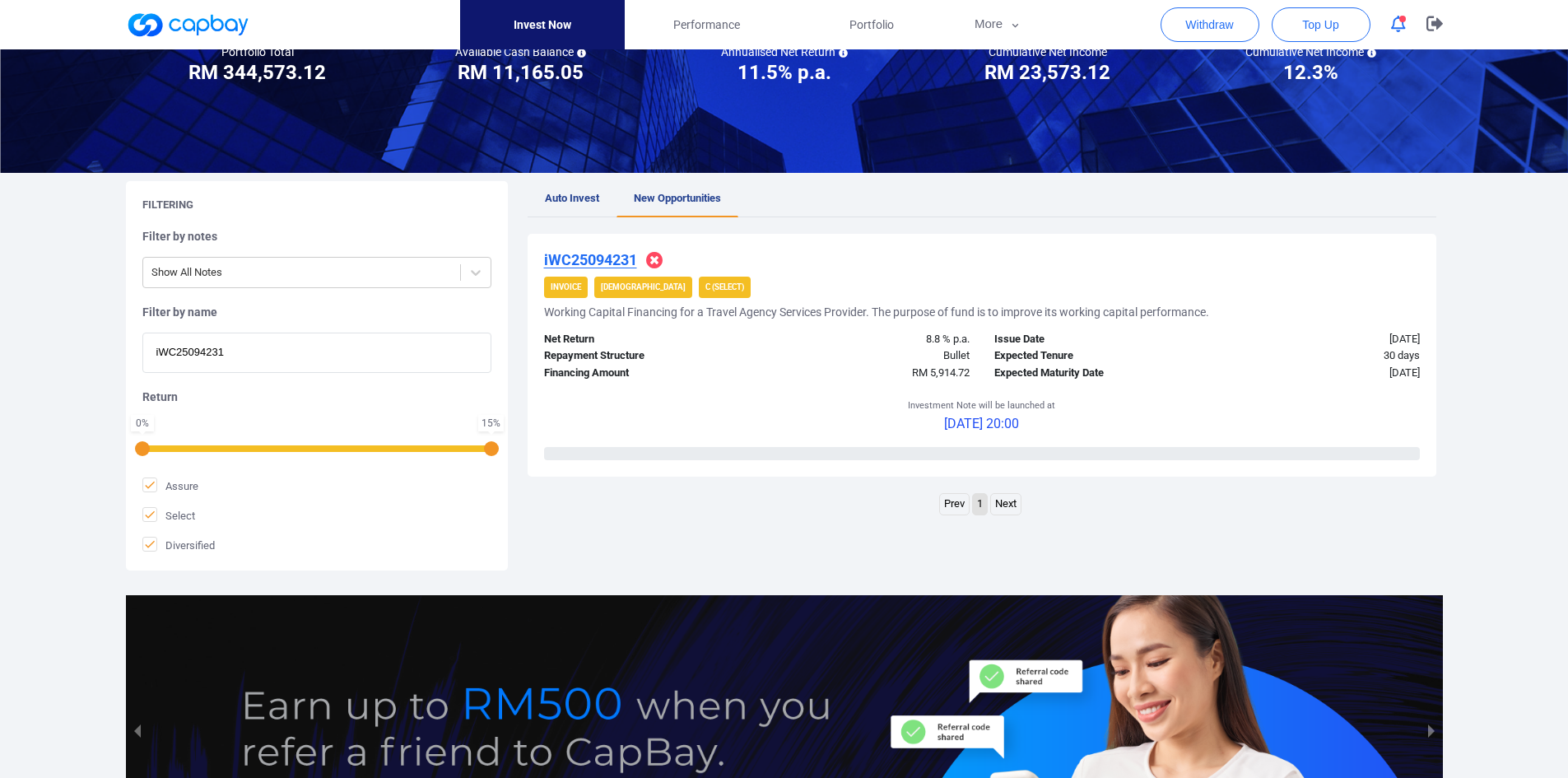
drag, startPoint x: 256, startPoint y: 355, endPoint x: -127, endPoint y: 318, distance: 384.8
click at [0, 318] on html "Invest Now Performance Portfolio More Transaction My Statements My Profile FAQs…" at bounding box center [784, 400] width 1568 height 1129
paste input "iWC25097396"
type input "iWC25097396"
click at [583, 261] on u "iWC25097396" at bounding box center [591, 259] width 93 height 17
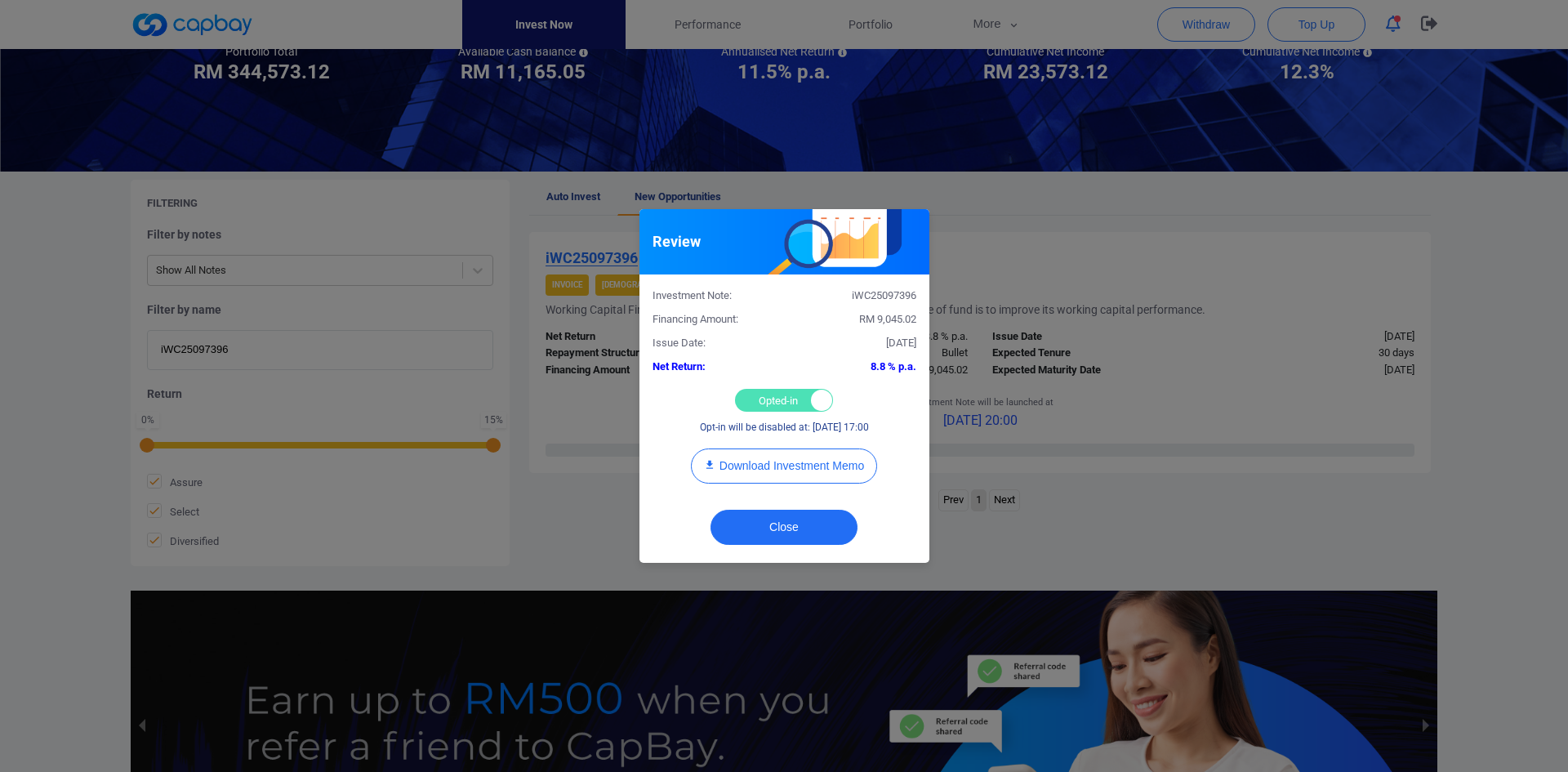
click at [754, 401] on div "Opted-in Opted-out" at bounding box center [784, 400] width 98 height 23
checkbox input "false"
click at [788, 532] on button "Close" at bounding box center [784, 527] width 147 height 35
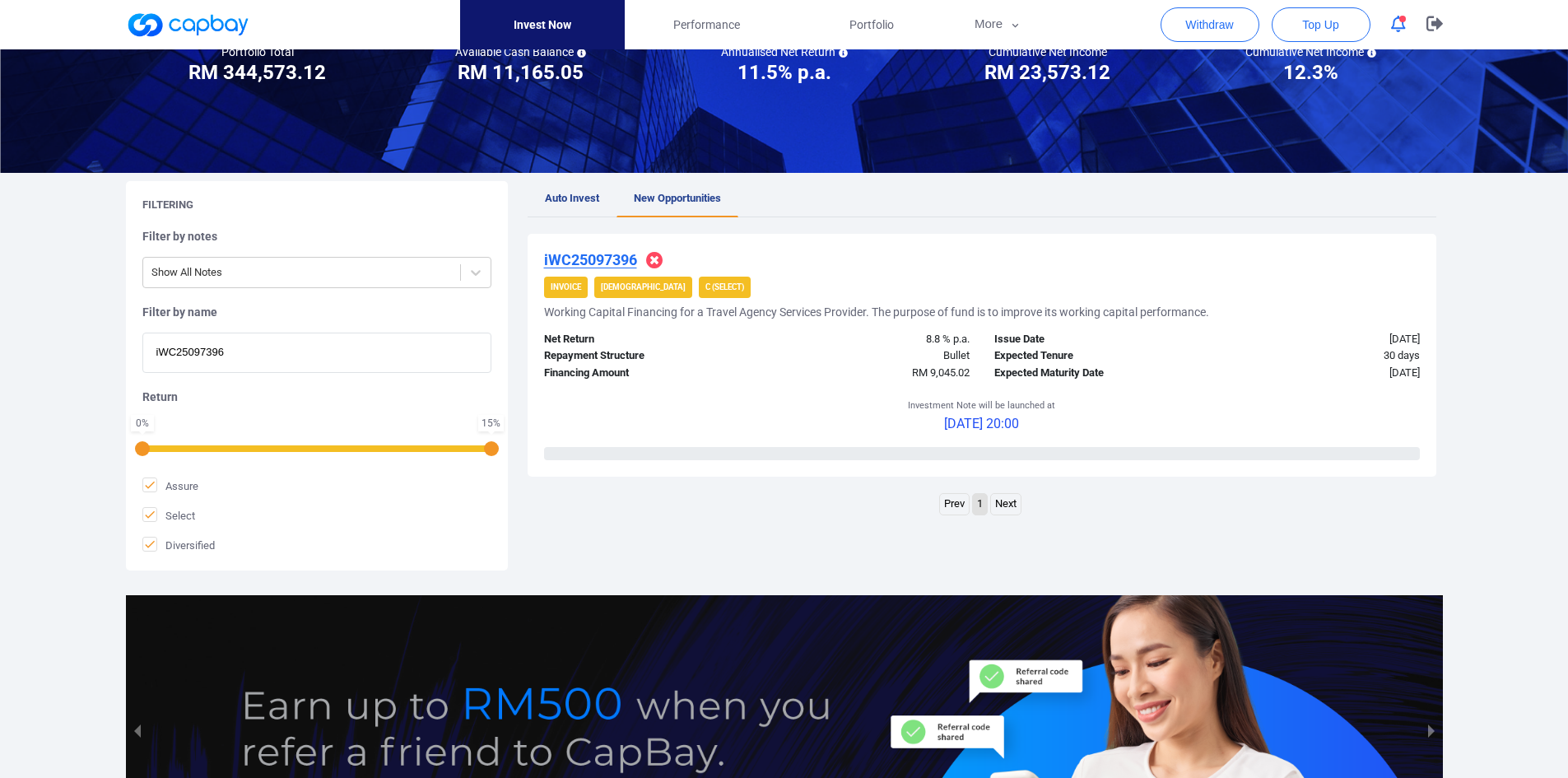
drag, startPoint x: 168, startPoint y: 349, endPoint x: -14, endPoint y: 340, distance: 182.2
click at [0, 340] on html "Invest Now Performance Portfolio More Transaction My Statements My Profile FAQs…" at bounding box center [784, 400] width 1568 height 1129
paste input "iWC25094709"
type input "iWC25094709"
click at [599, 256] on u "iWC25094709" at bounding box center [591, 259] width 93 height 17
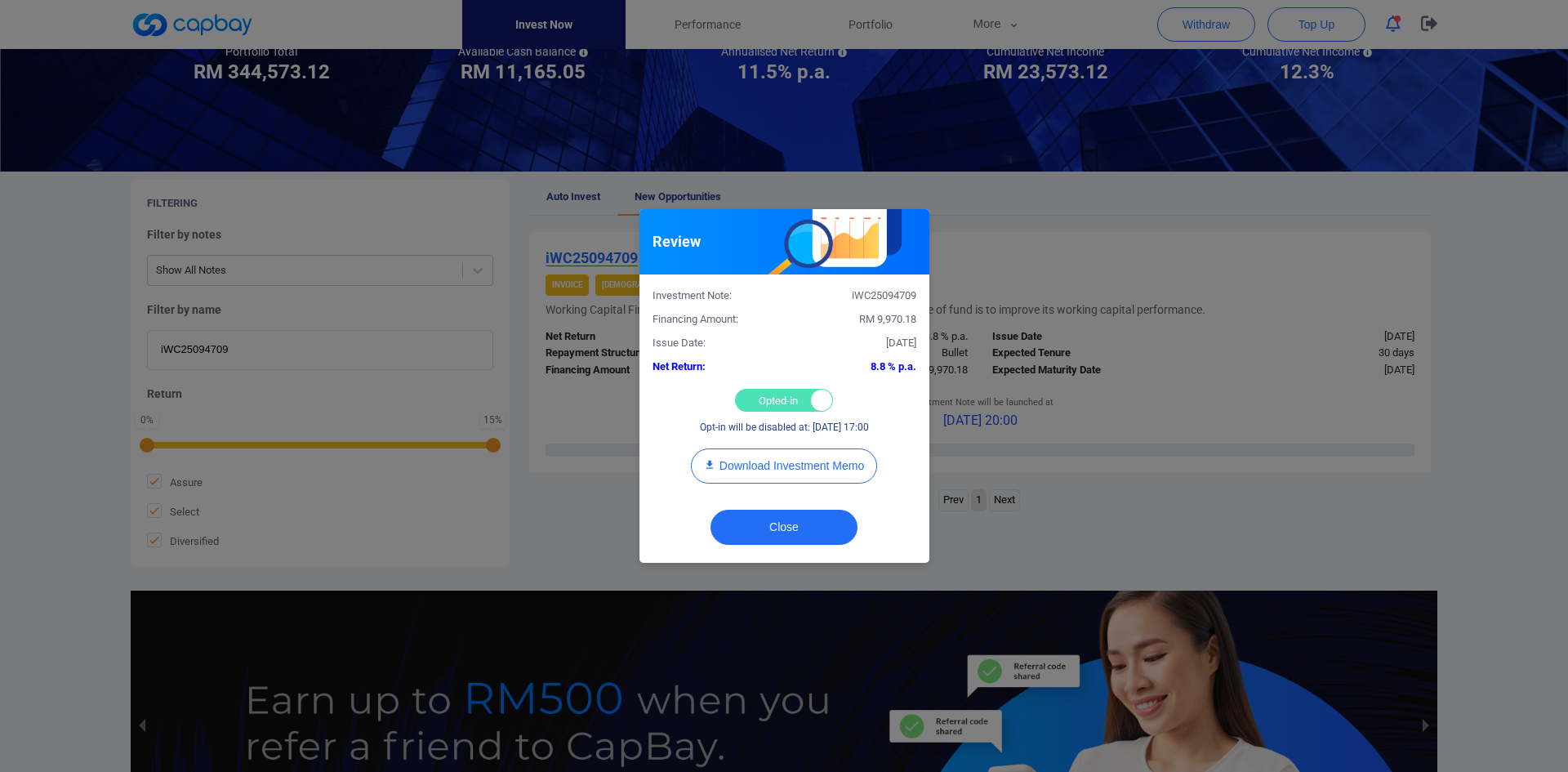
click at [754, 403] on div "Opted-in Opted-out" at bounding box center [784, 400] width 98 height 23
checkbox input "false"
click at [772, 518] on button "Close" at bounding box center [784, 527] width 147 height 35
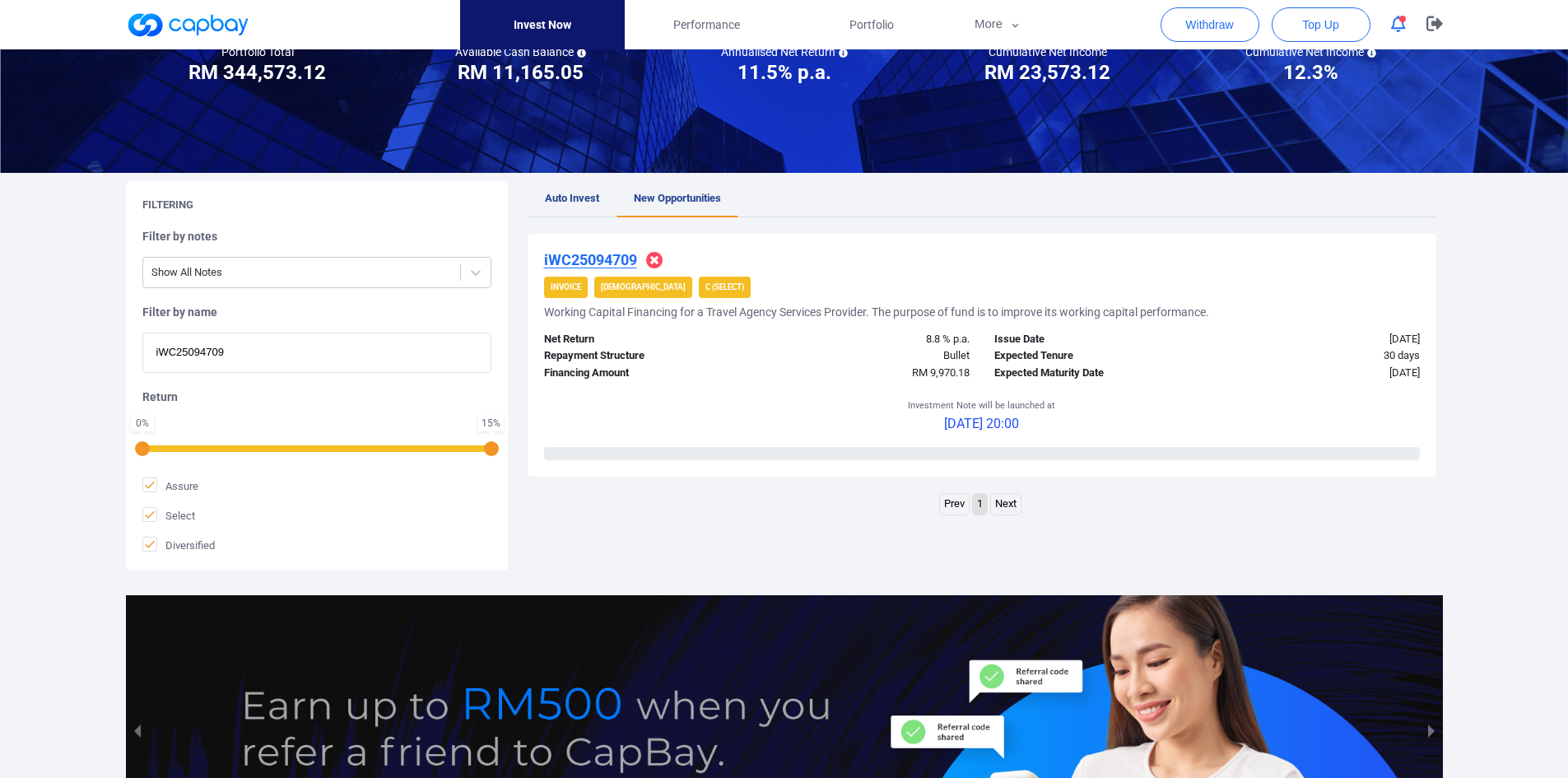
click at [0, 336] on html "Invest Now Performance Portfolio More Transaction My Statements My Profile FAQs…" at bounding box center [784, 400] width 1568 height 1129
paste input "1845"
type input "iWC25091845"
click at [571, 250] on h4 "iWC25091845" at bounding box center [591, 260] width 93 height 20
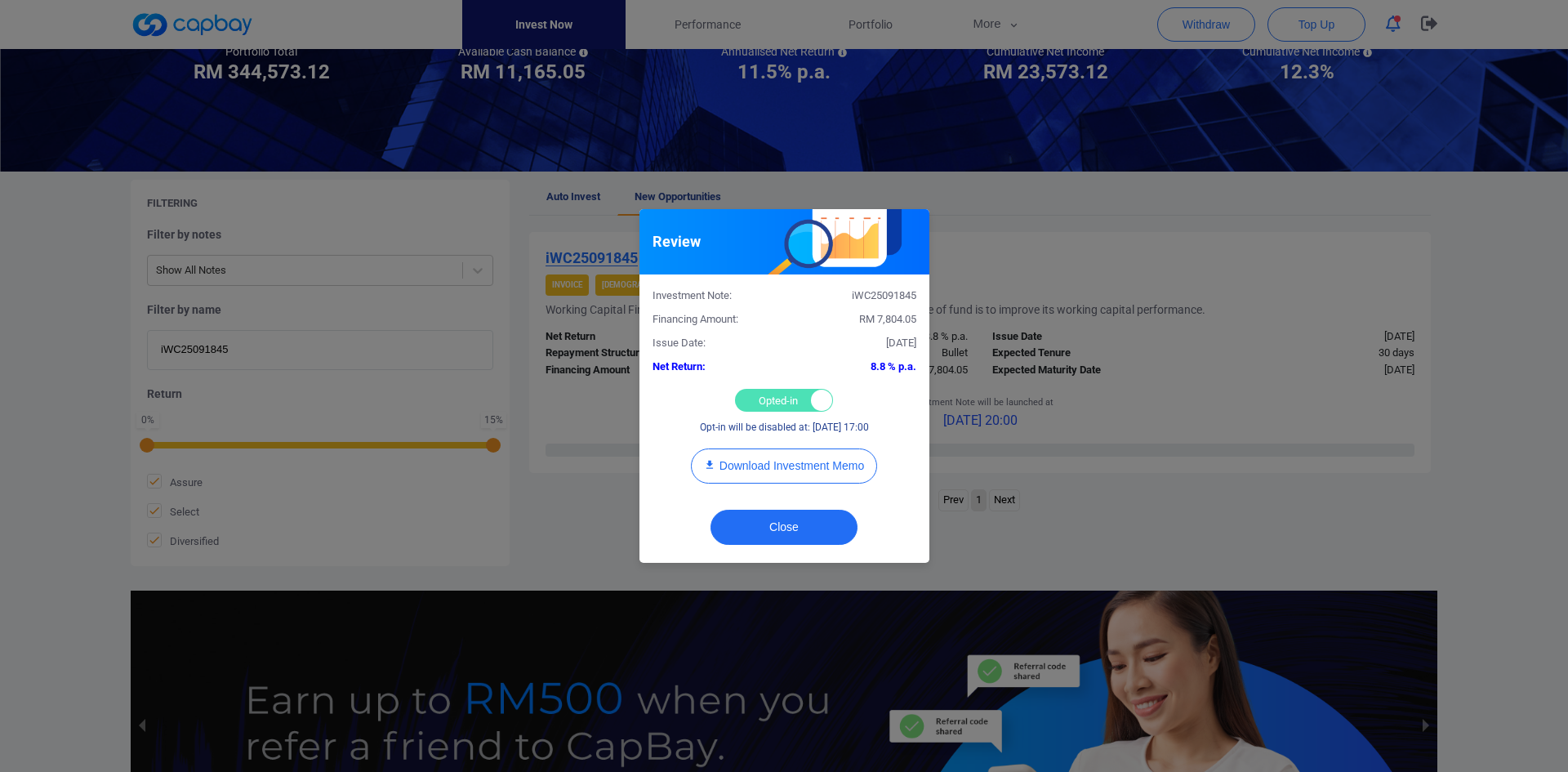
click at [748, 398] on div "Opted-in Opted-out" at bounding box center [784, 400] width 98 height 23
checkbox input "false"
click at [784, 511] on button "Close" at bounding box center [784, 527] width 147 height 35
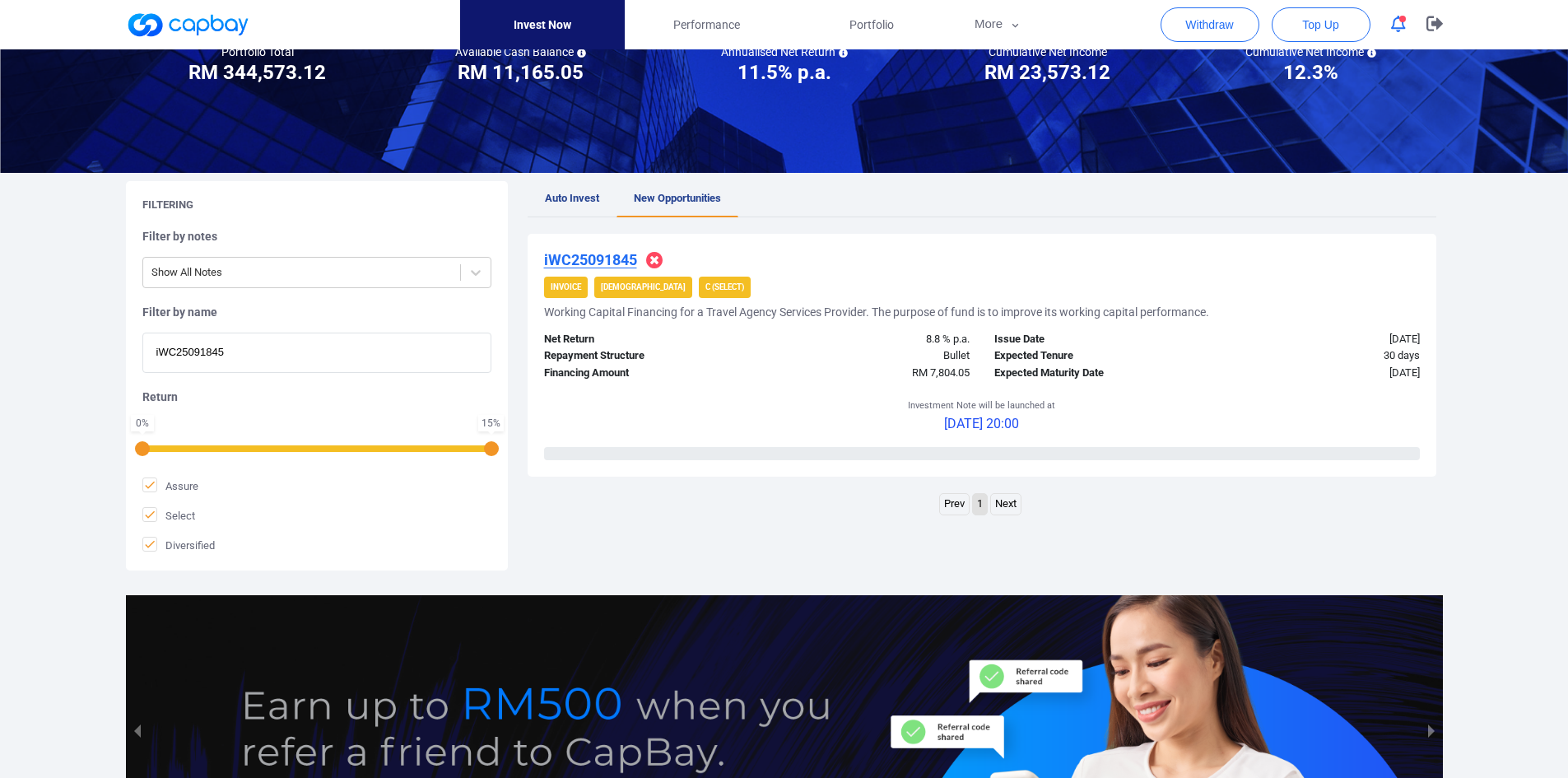
drag, startPoint x: 229, startPoint y: 345, endPoint x: -27, endPoint y: 325, distance: 256.8
click at [0, 325] on html "Invest Now Performance Portfolio More Transaction My Statements My Profile FAQs…" at bounding box center [784, 400] width 1568 height 1129
paste input "iWC25097793"
type input "iWC25097793"
click at [594, 257] on u "iWC25097793" at bounding box center [591, 259] width 93 height 17
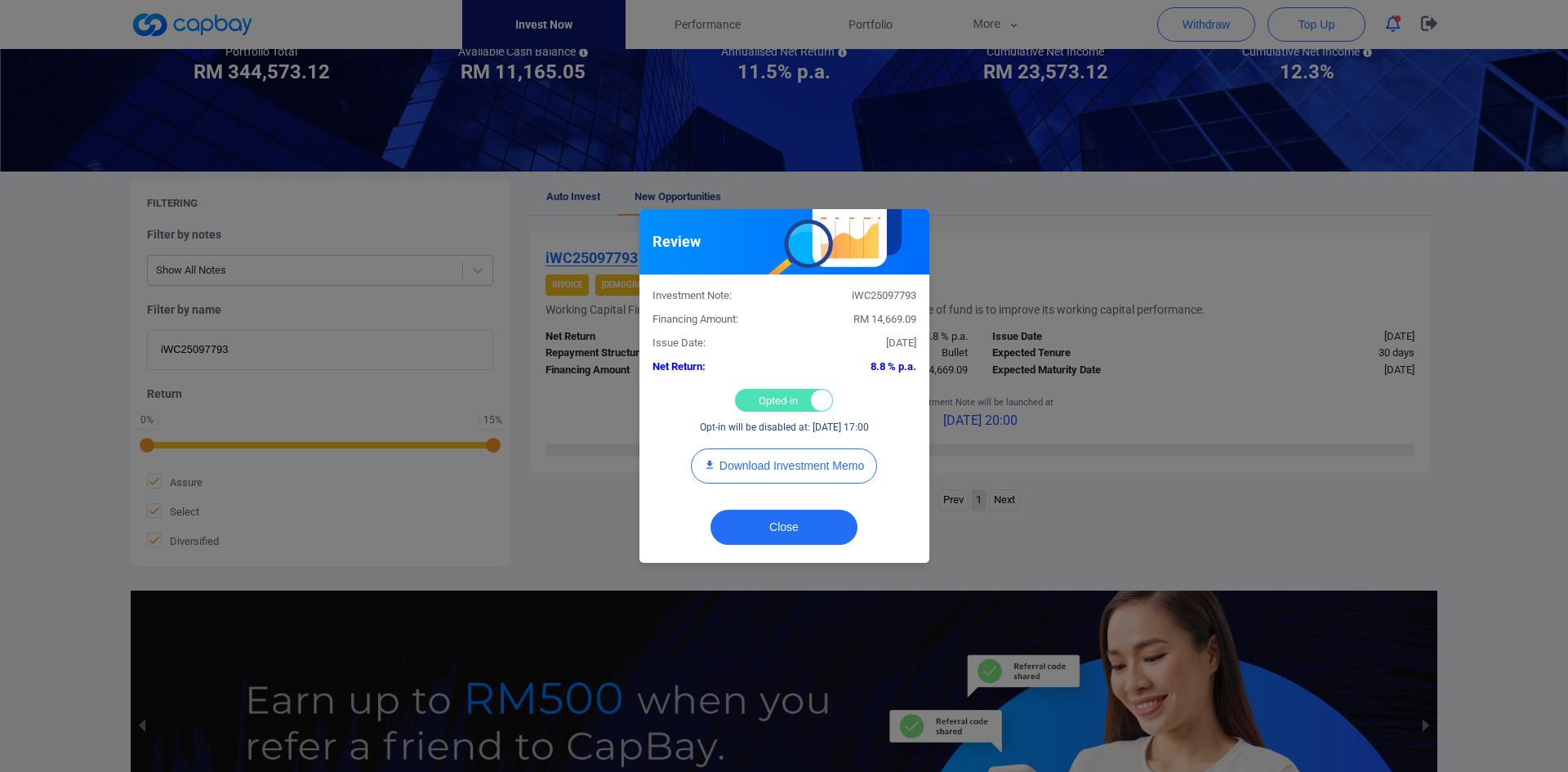
click at [770, 395] on div "Opted-in Opted-out" at bounding box center [784, 400] width 98 height 23
checkbox input "false"
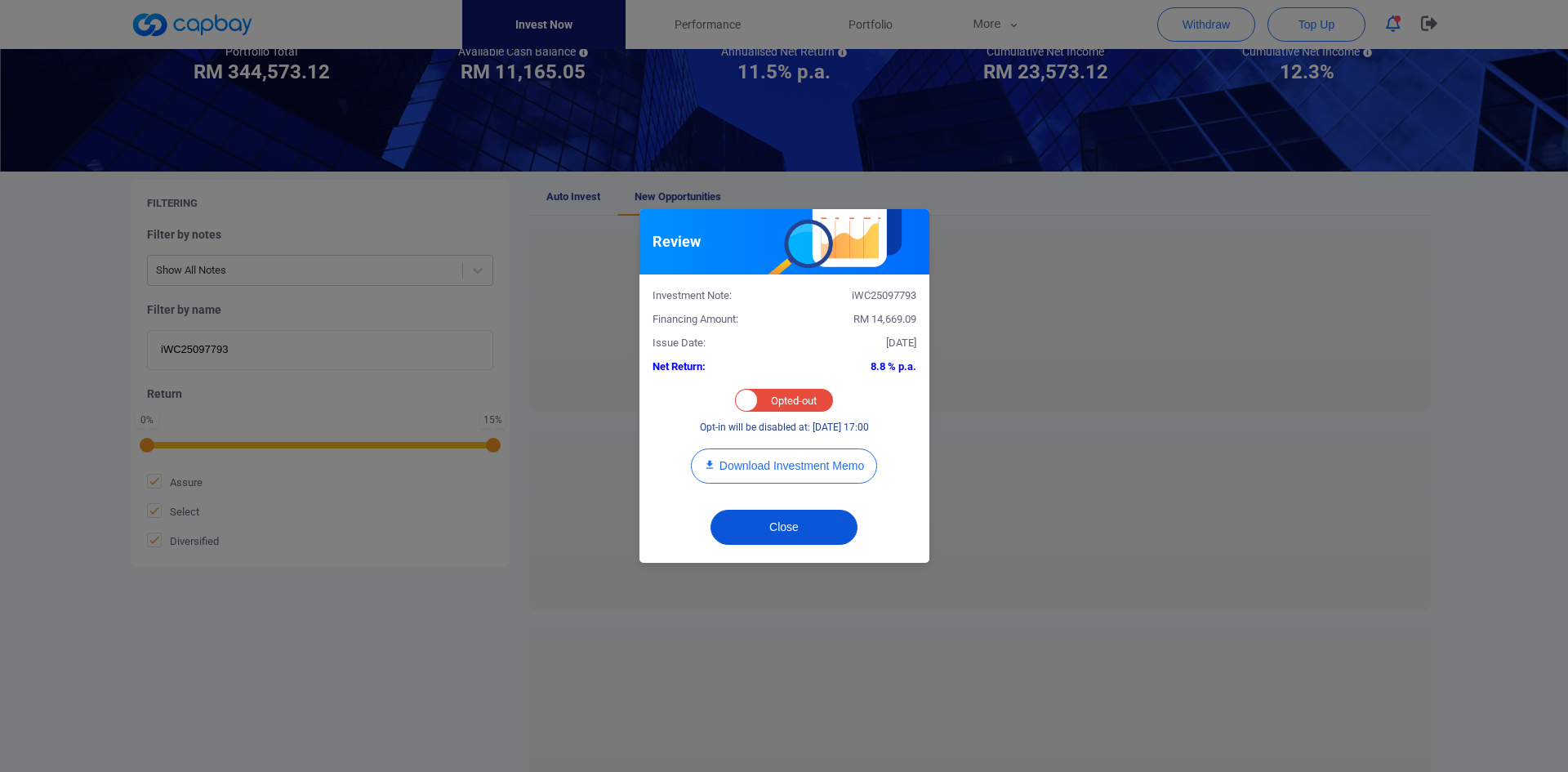
click at [795, 534] on button "Close" at bounding box center [784, 527] width 147 height 35
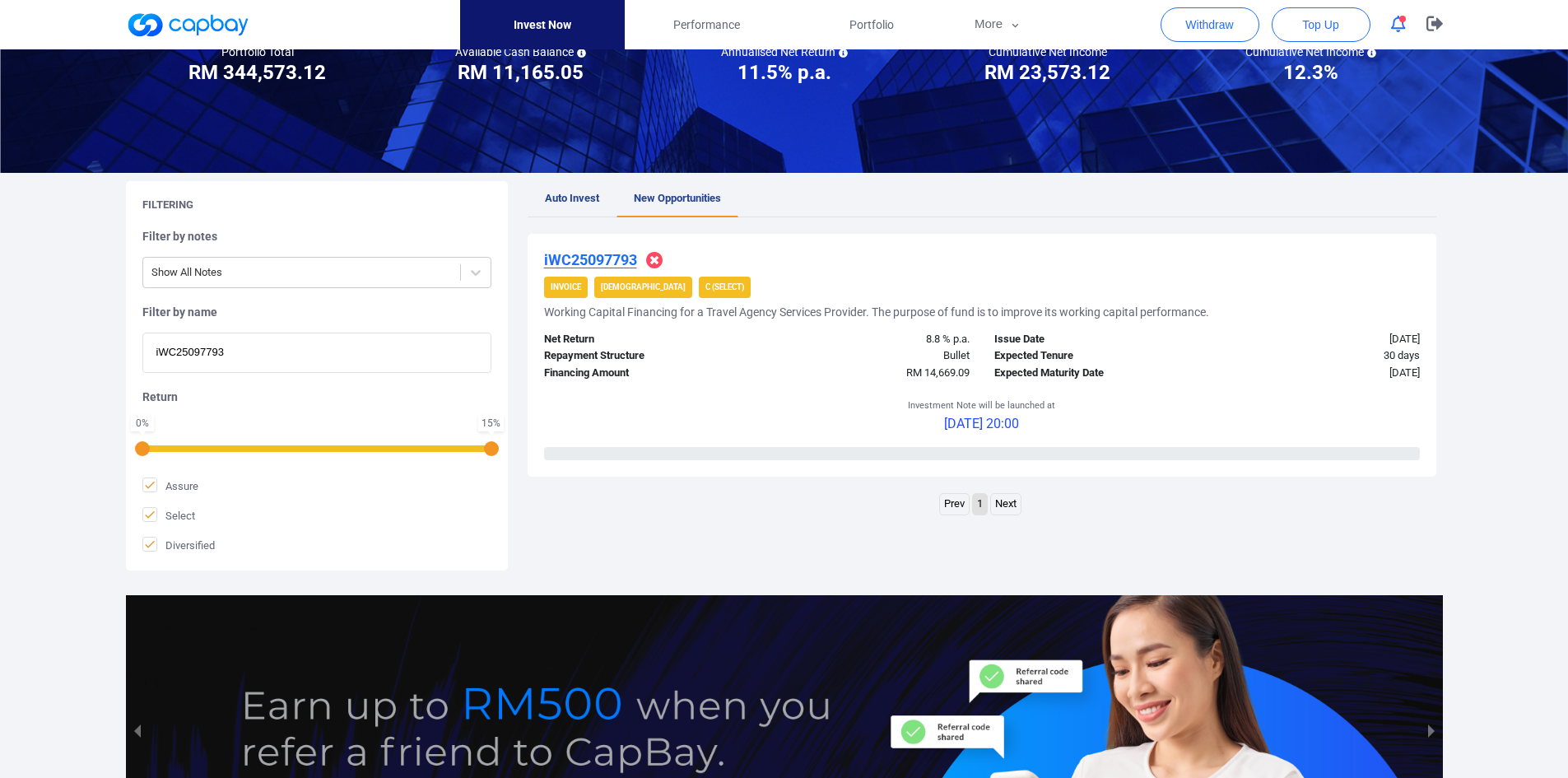
drag, startPoint x: 238, startPoint y: 349, endPoint x: 18, endPoint y: 326, distance: 221.2
click at [17, 326] on div "Welcome, [PERSON_NAME] [PERSON_NAME] ! Portfolio Total Portfolio Total RM *****…" at bounding box center [784, 384] width 1568 height 998
paste input "99"
type input "iWC25099993"
click at [608, 251] on u "iWC25099993" at bounding box center [591, 259] width 93 height 17
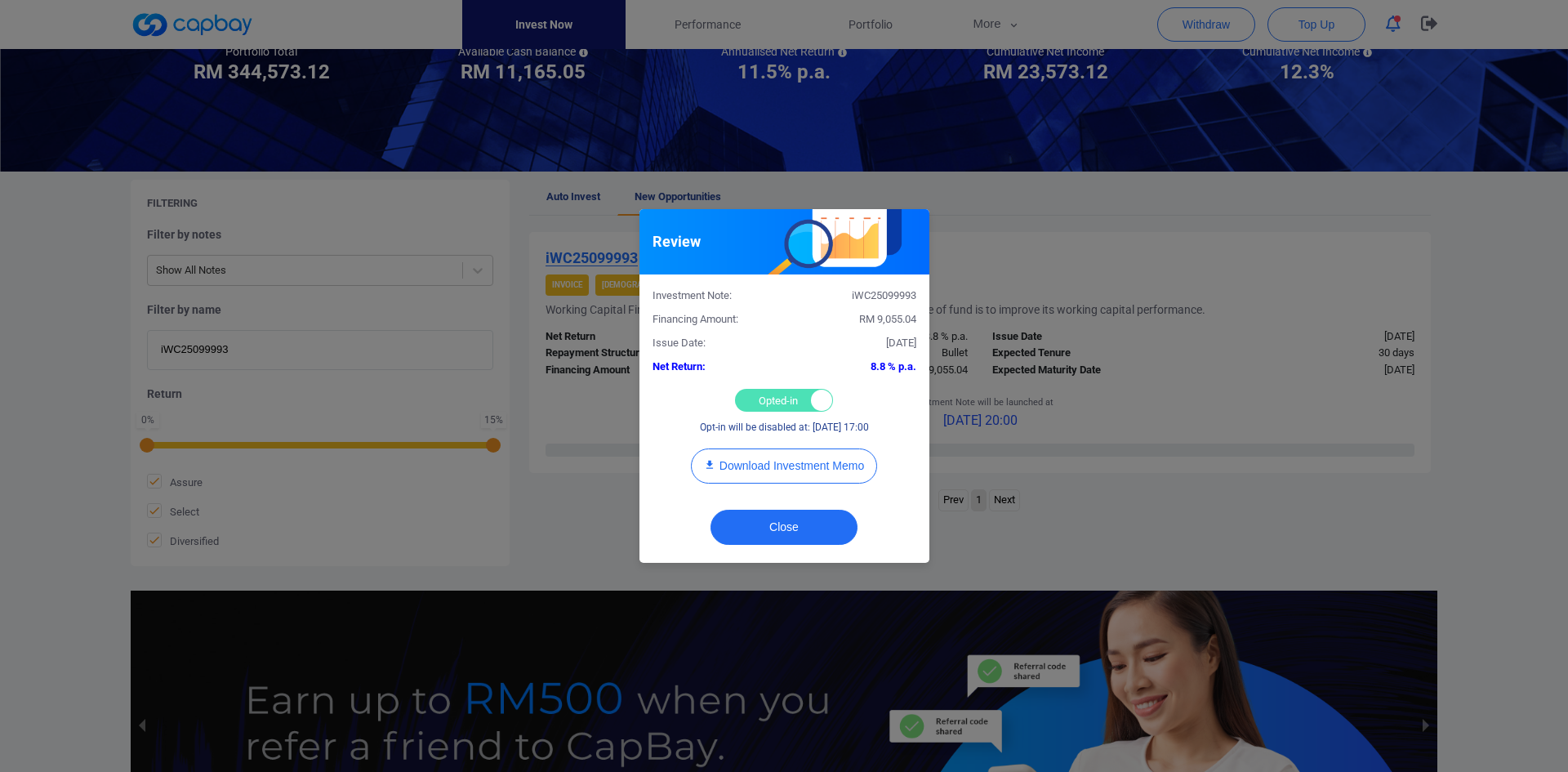
click at [762, 401] on div "Opted-in Opted-out" at bounding box center [784, 400] width 98 height 23
checkbox input "false"
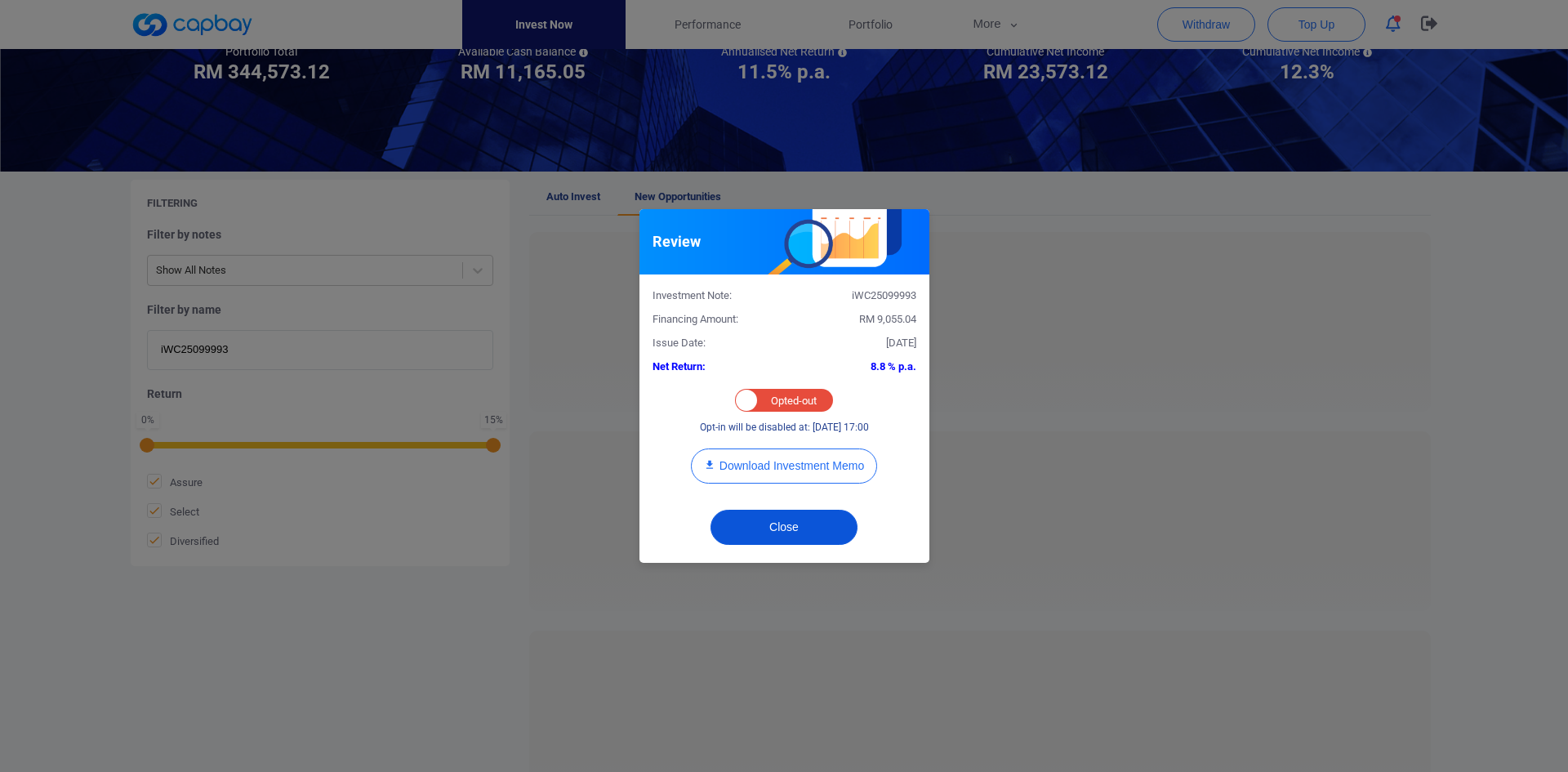
drag, startPoint x: 776, startPoint y: 532, endPoint x: 768, endPoint y: 527, distance: 9.4
click at [776, 532] on button "Close" at bounding box center [784, 527] width 147 height 35
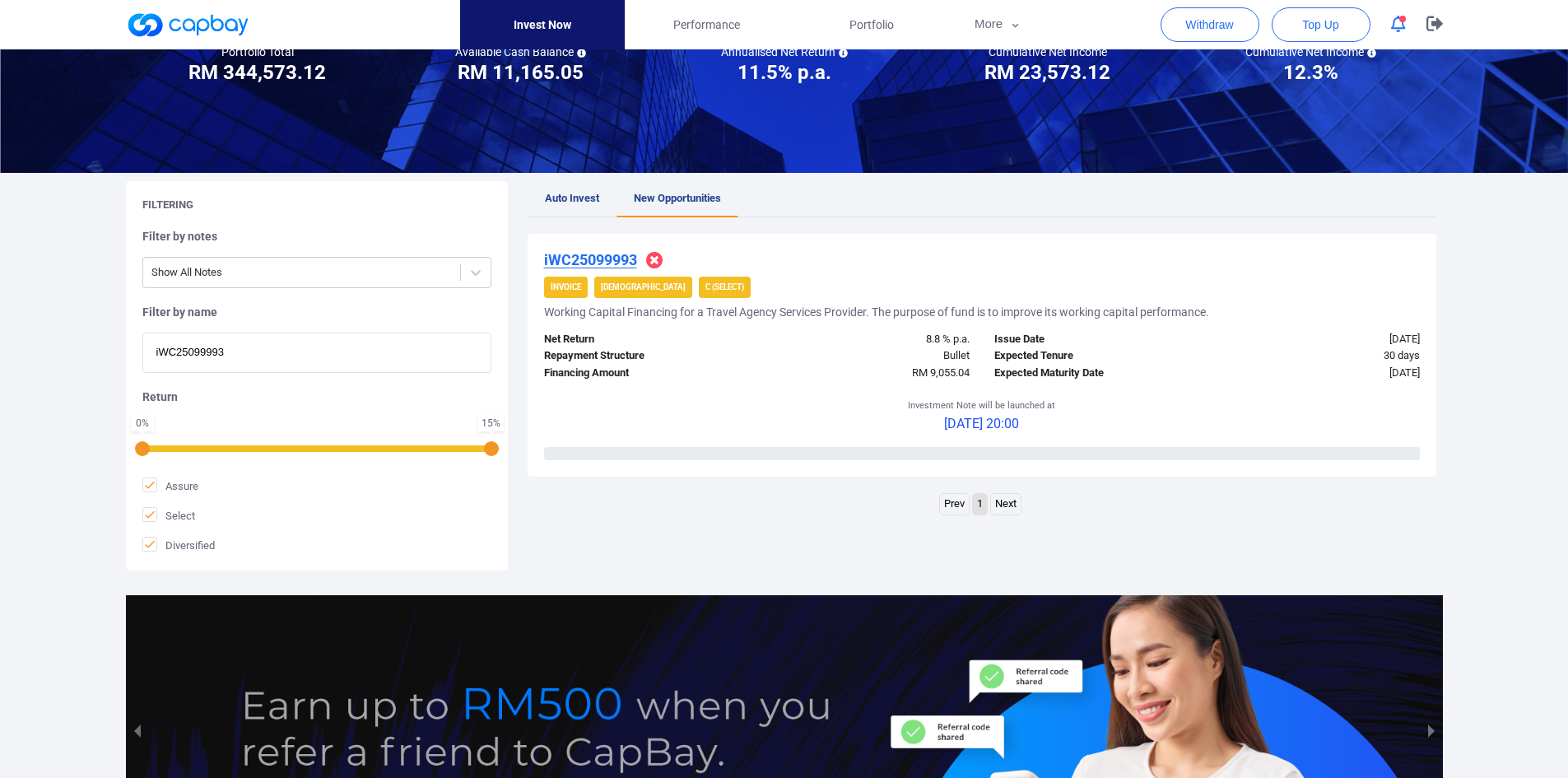
drag, startPoint x: 96, startPoint y: 341, endPoint x: 85, endPoint y: 342, distance: 11.0
click at [83, 340] on div "Welcome, [PERSON_NAME] [PERSON_NAME] ! Portfolio Total Portfolio Total RM *****…" at bounding box center [784, 384] width 1568 height 998
paste input "607"
type input "iWC25096073"
click at [599, 262] on u "iWC25096073" at bounding box center [591, 259] width 93 height 17
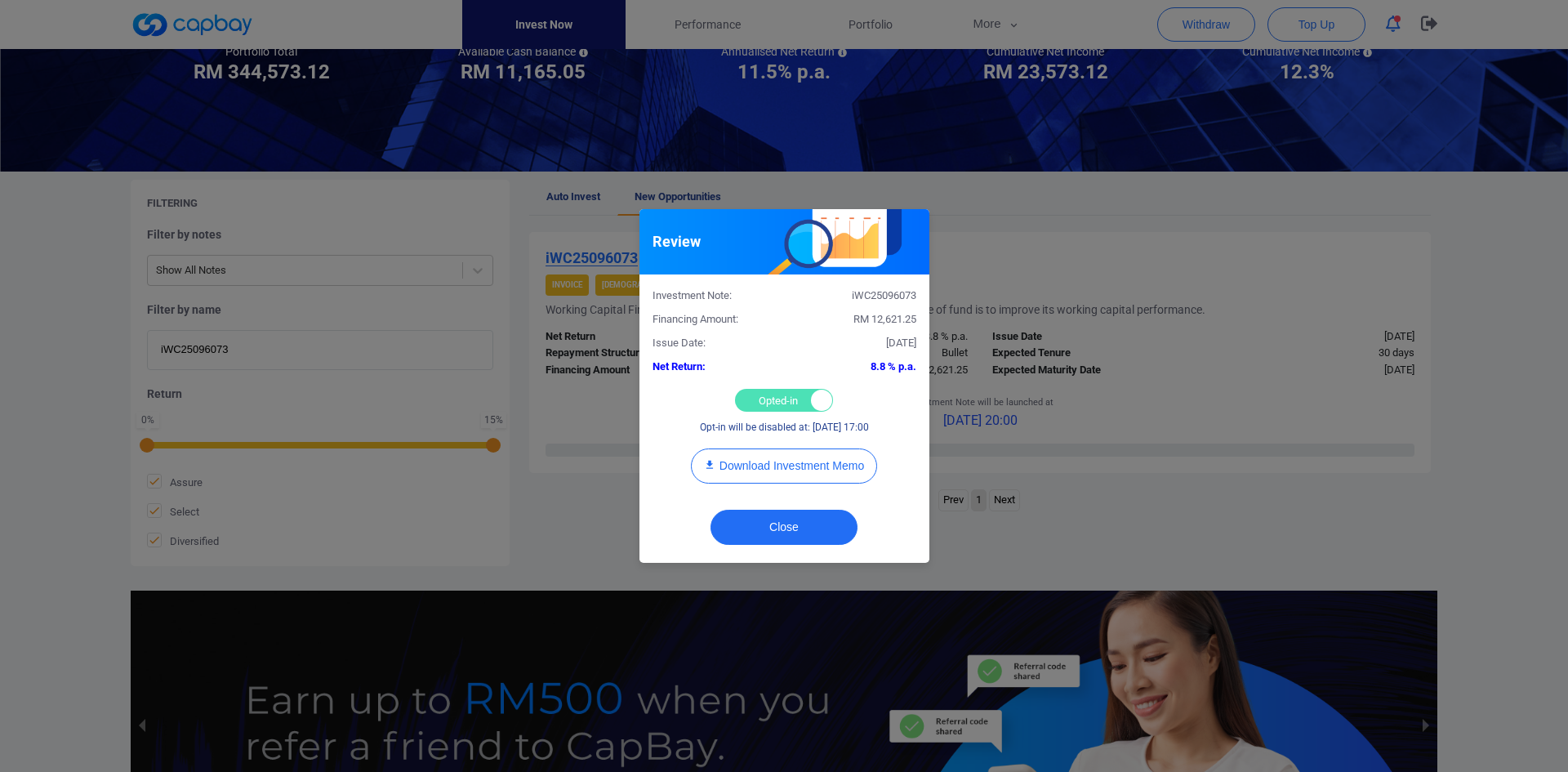
click at [778, 401] on div "Opted-in Opted-out" at bounding box center [784, 400] width 98 height 23
checkbox input "false"
click at [801, 522] on button "Close" at bounding box center [784, 527] width 147 height 35
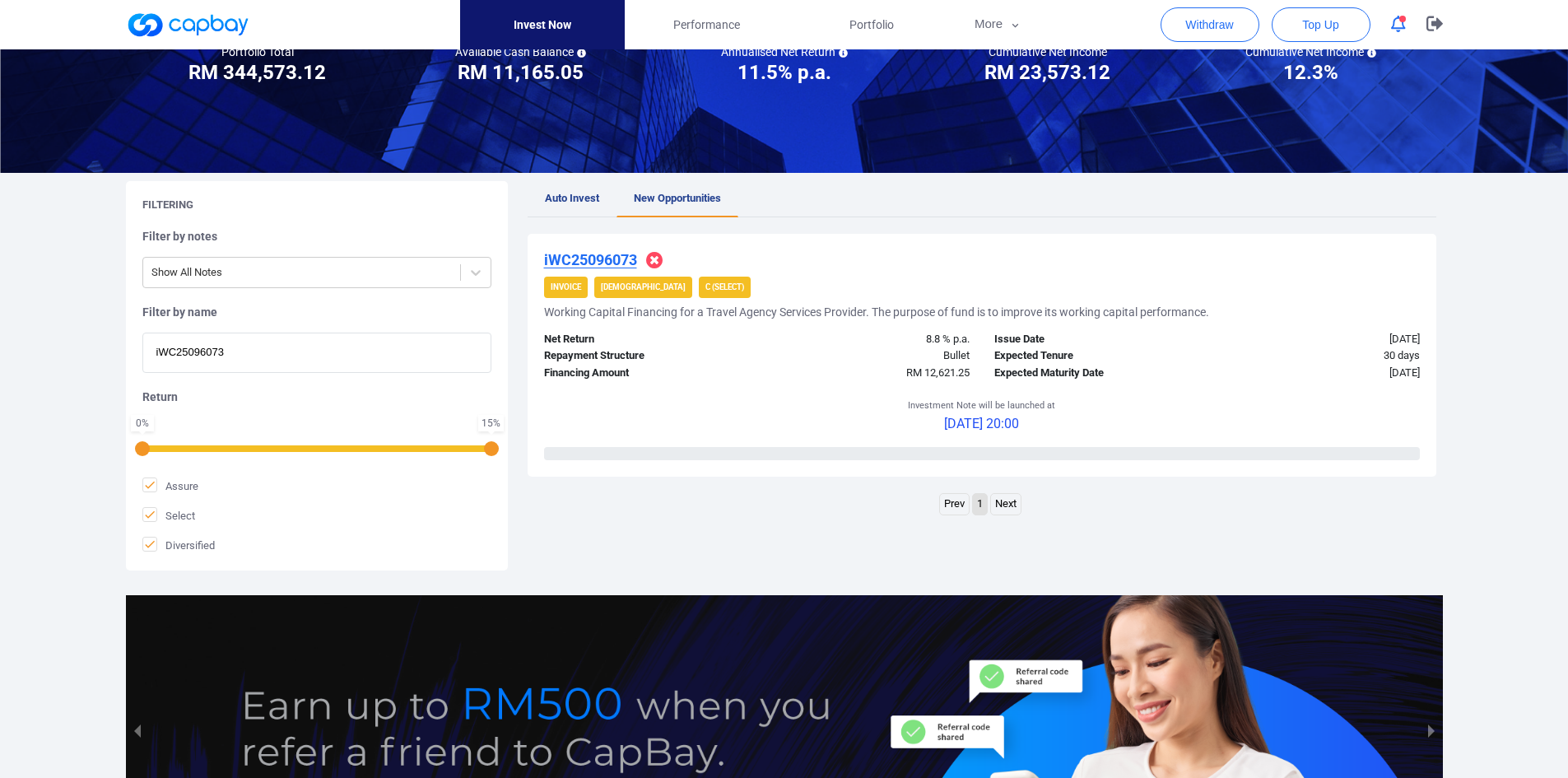
click at [0, 321] on html "Invest Now Performance Portfolio More Transaction My Statements My Profile FAQs…" at bounding box center [784, 400] width 1568 height 1129
paste input "iWC2509383"
type input "iWC25093833"
click at [605, 266] on u "iWC25093833" at bounding box center [591, 259] width 93 height 17
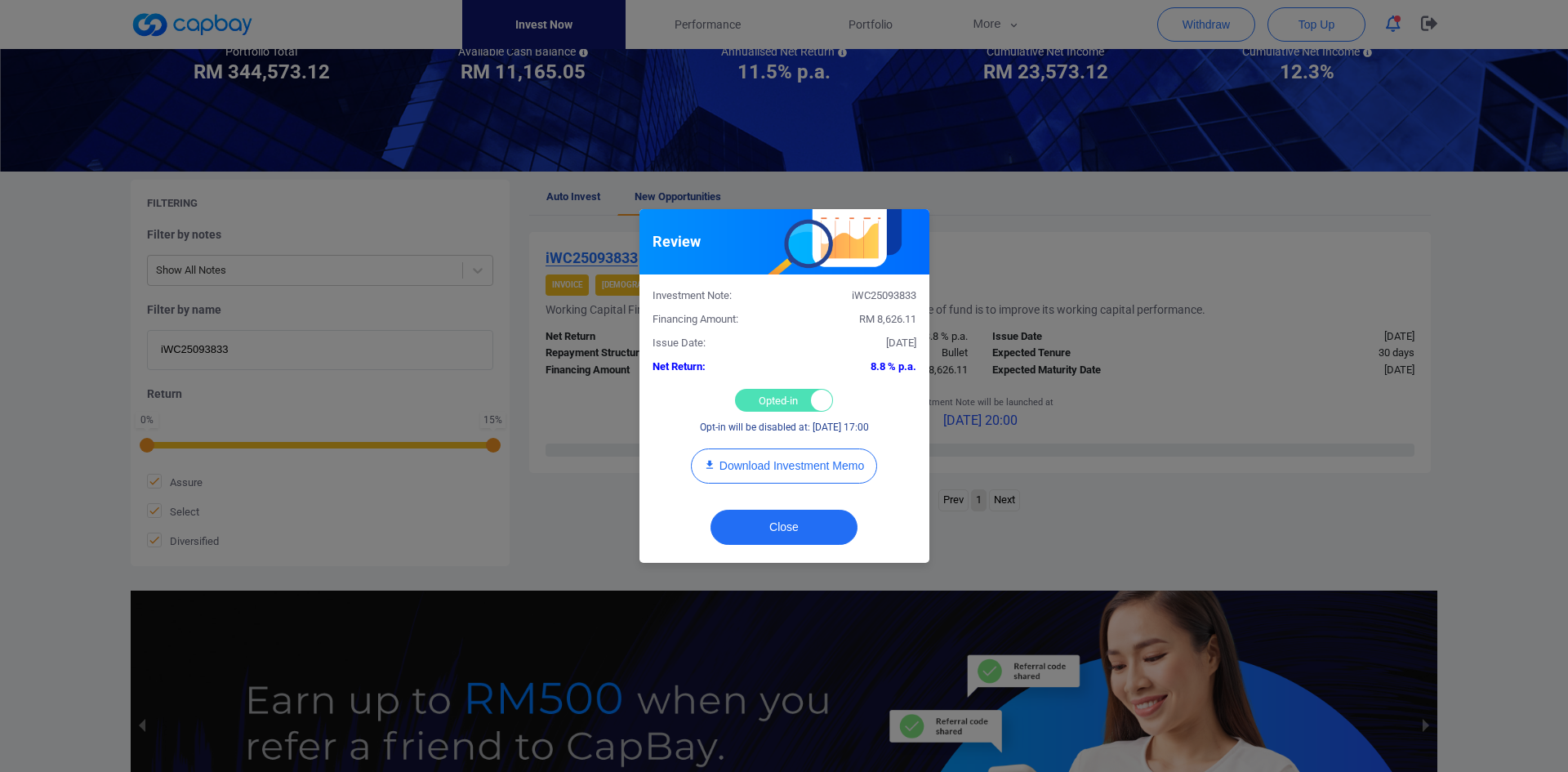
click at [765, 408] on div "Opted-in Opted-out" at bounding box center [784, 400] width 98 height 23
checkbox input "false"
click at [784, 513] on button "Close" at bounding box center [784, 527] width 147 height 35
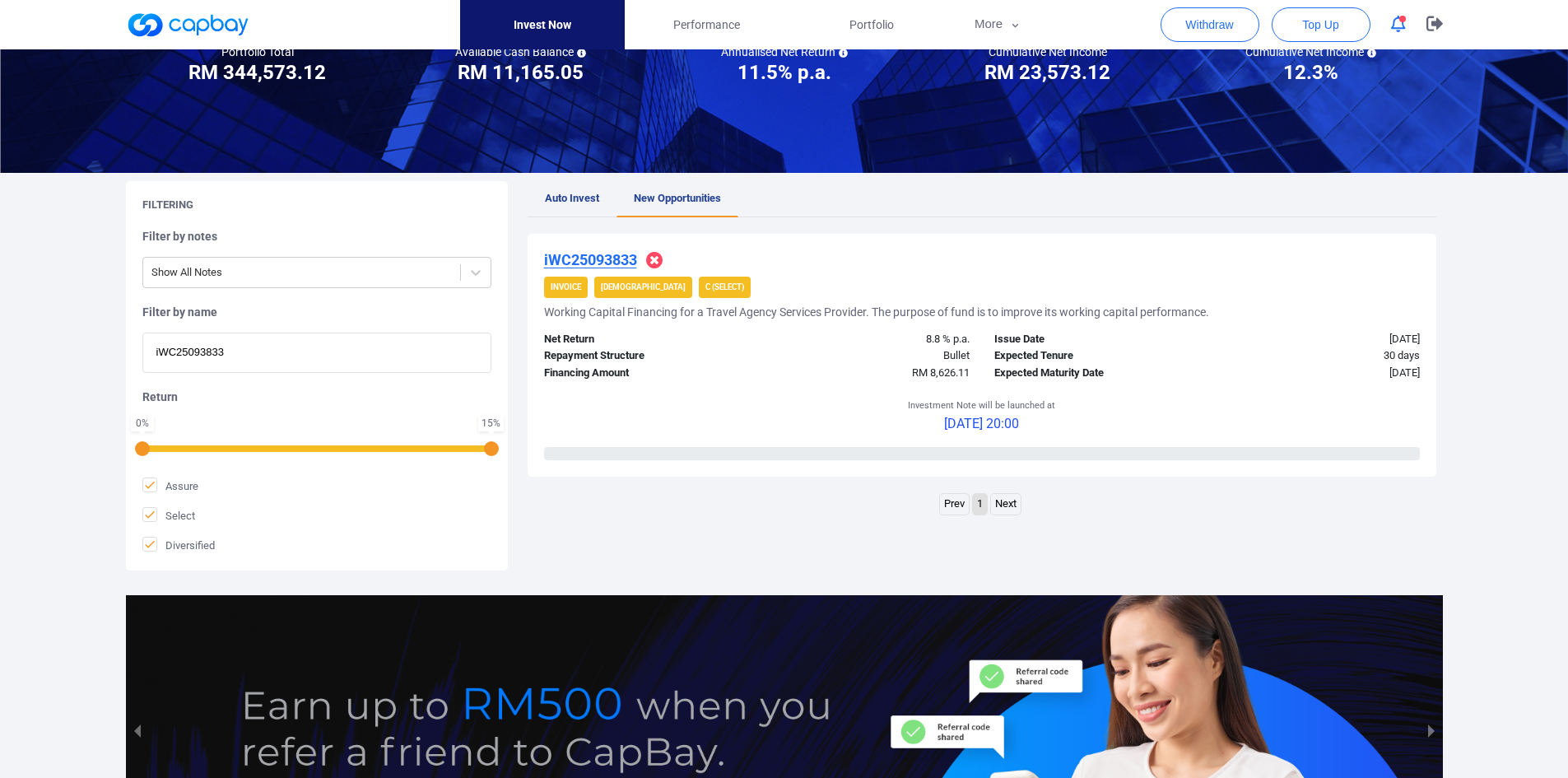
drag, startPoint x: 16, startPoint y: 328, endPoint x: -25, endPoint y: 319, distance: 42.0
click at [0, 319] on html "Invest Now Performance Portfolio More Transaction My Statements My Profile FAQs…" at bounding box center [784, 400] width 1568 height 1129
paste input "2580"
type input "iWC25092580"
click at [587, 258] on u "iWC25092580" at bounding box center [591, 259] width 93 height 17
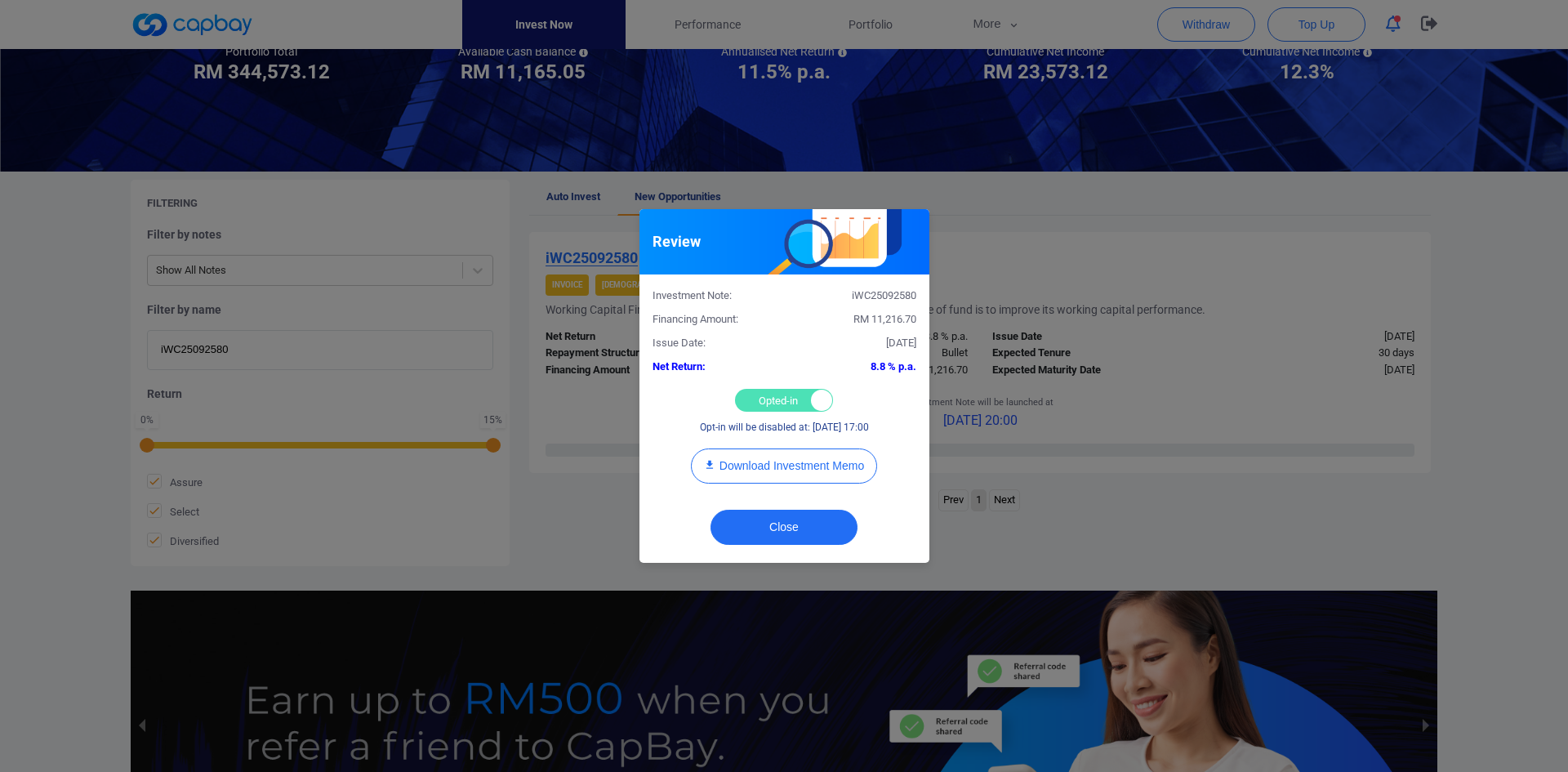
click at [784, 396] on div "Opted-in Opted-out" at bounding box center [784, 400] width 98 height 23
checkbox input "false"
click at [793, 517] on button "Close" at bounding box center [784, 527] width 147 height 35
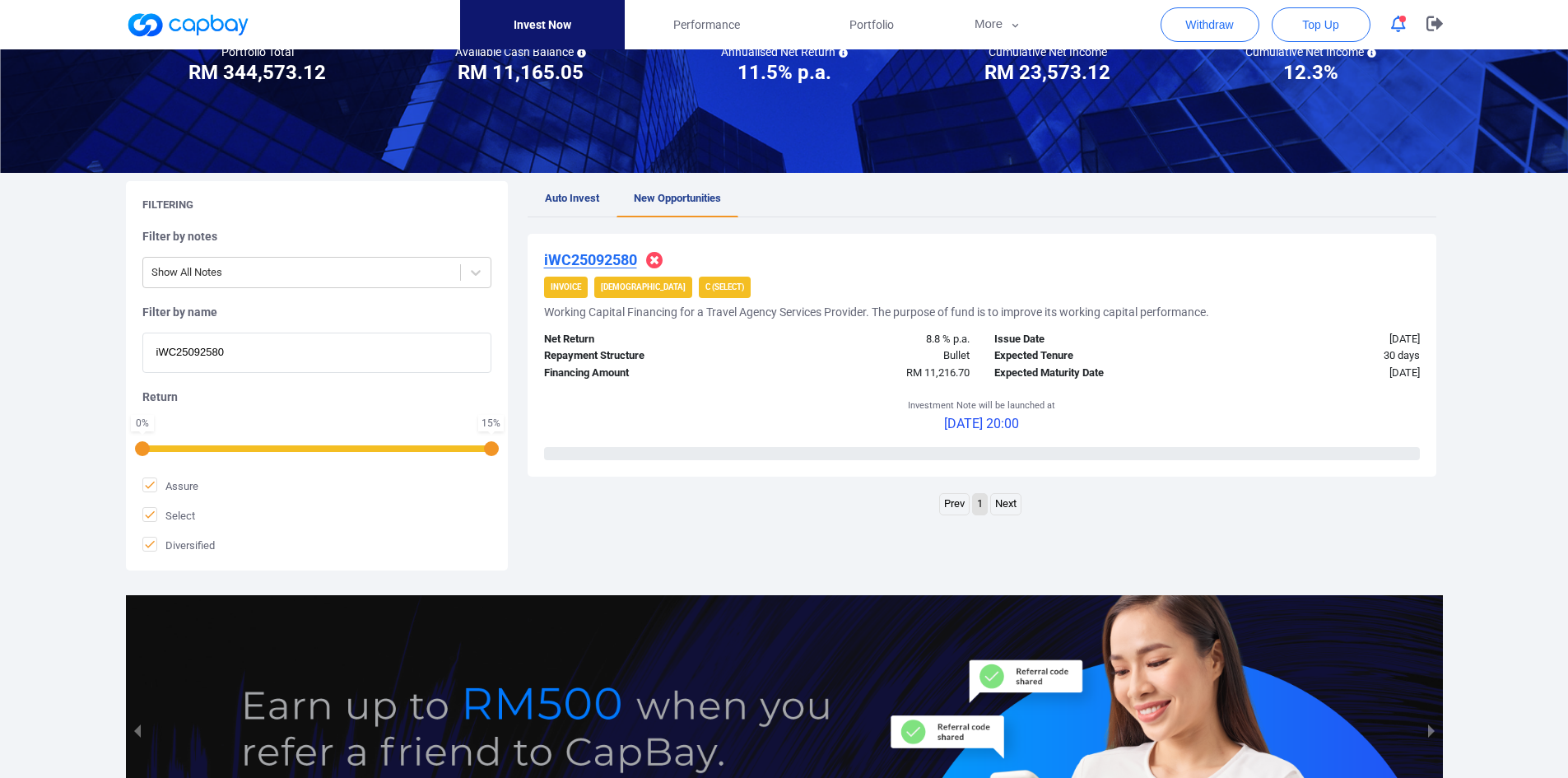
drag, startPoint x: 222, startPoint y: 341, endPoint x: -41, endPoint y: 322, distance: 263.7
click at [0, 322] on html "Invest Now Performance Portfolio More Transaction My Statements My Profile FAQs…" at bounding box center [784, 400] width 1568 height 1129
paste input "271"
type input "iWC25092271"
click at [604, 253] on u "iWC25092271" at bounding box center [591, 259] width 93 height 17
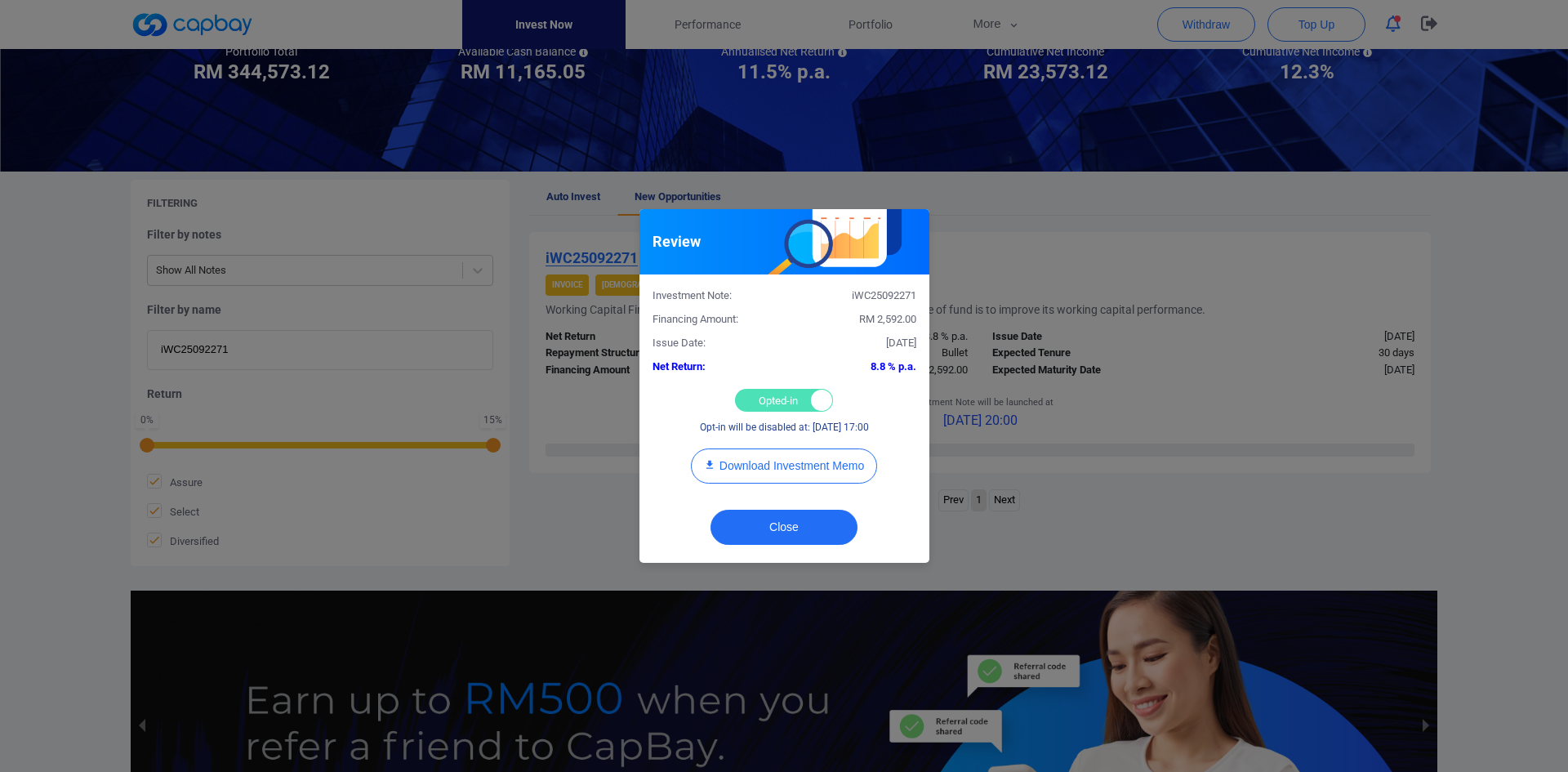
click at [781, 397] on div "Opted-in Opted-out" at bounding box center [784, 400] width 98 height 23
checkbox input "false"
click at [789, 513] on button "Close" at bounding box center [784, 527] width 147 height 35
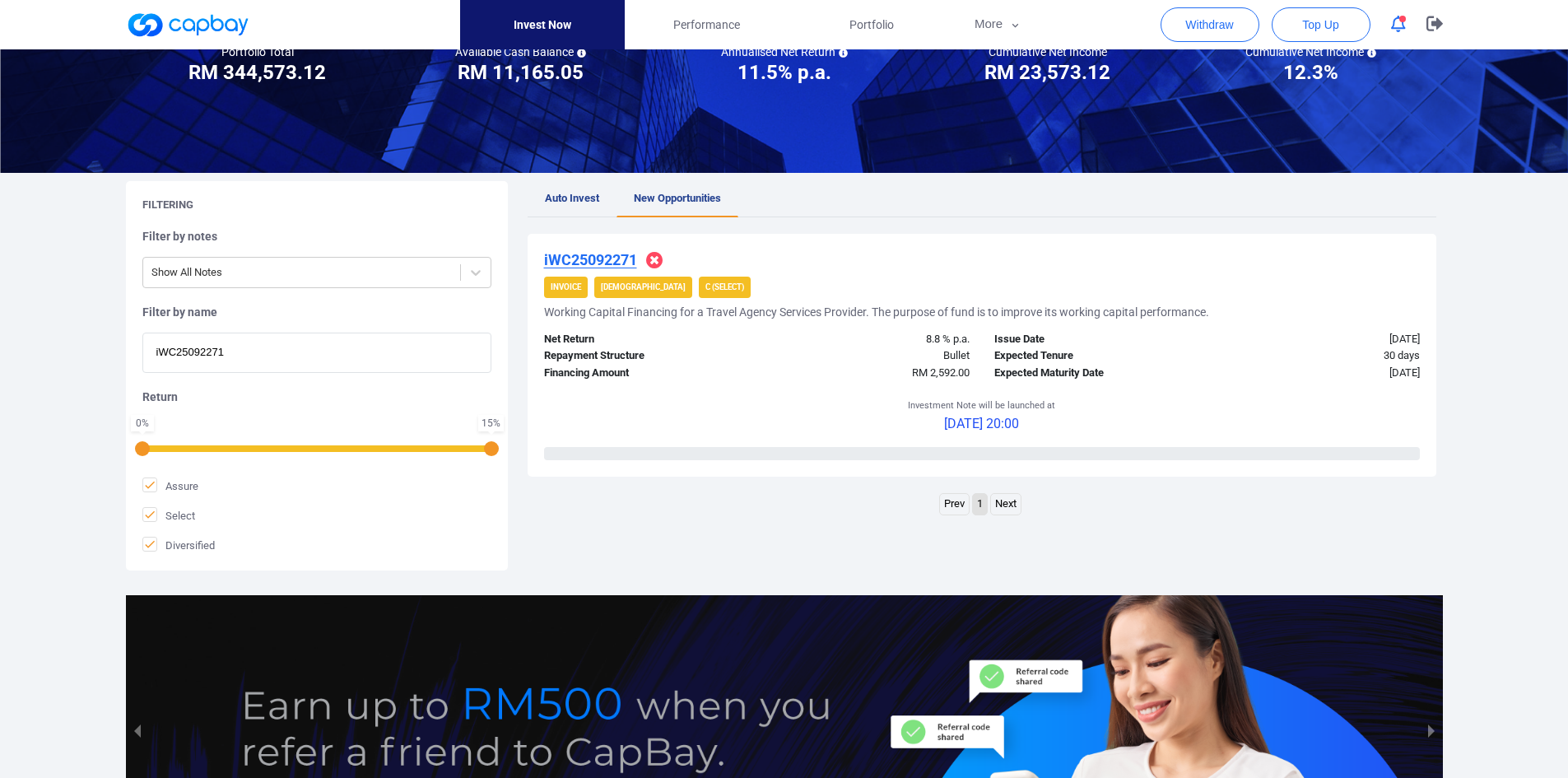
drag, startPoint x: 349, startPoint y: 356, endPoint x: -102, endPoint y: 343, distance: 451.2
click at [0, 343] on html "Invest Now Performance Portfolio More Transaction My Statements My Profile FAQs…" at bounding box center [784, 400] width 1568 height 1129
paste input "iWC25097214"
type input "iWC25097214"
click at [583, 253] on u "iWC25097214" at bounding box center [591, 259] width 93 height 17
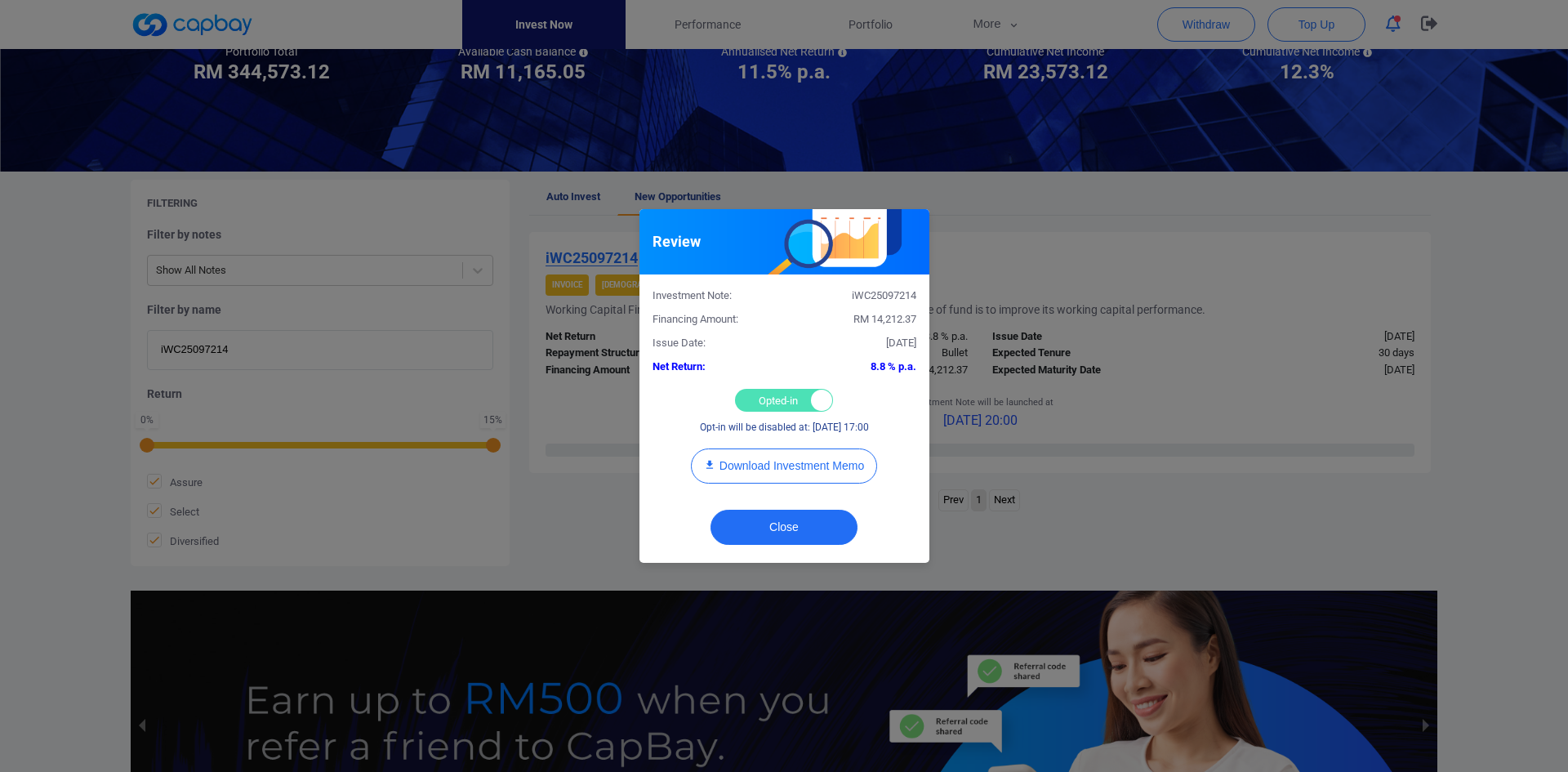
click at [771, 407] on div "Opted-in Opted-out" at bounding box center [784, 400] width 98 height 23
checkbox input "false"
click at [777, 528] on button "Close" at bounding box center [784, 527] width 147 height 35
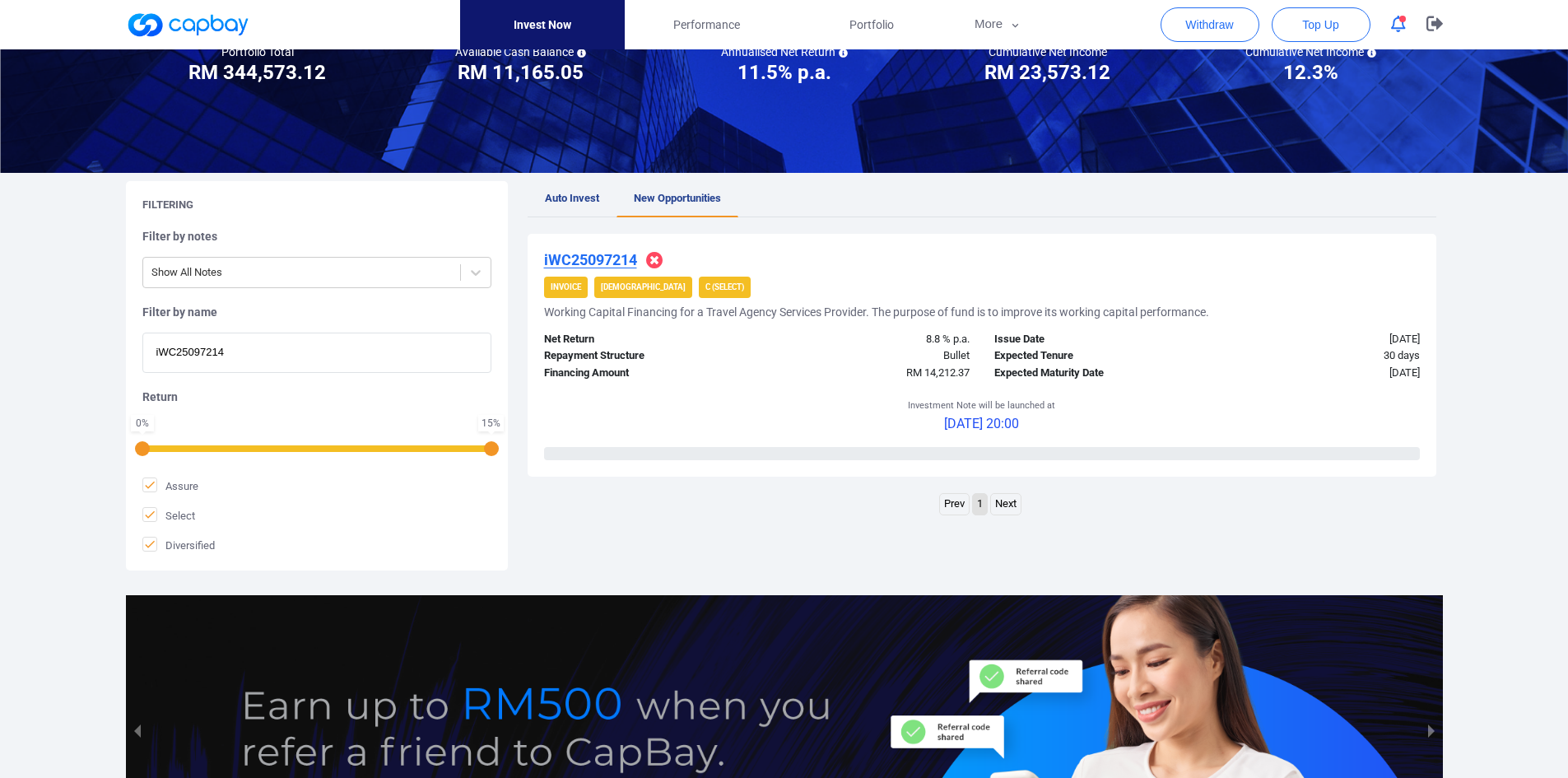
drag, startPoint x: 252, startPoint y: 358, endPoint x: -84, endPoint y: 332, distance: 337.0
click at [0, 332] on html "Invest Now Performance Portfolio More Transaction My Statements My Profile FAQs…" at bounding box center [784, 400] width 1568 height 1129
paste input "796"
type input "iWC25097796"
click at [595, 265] on u "iWC25097796" at bounding box center [591, 259] width 93 height 17
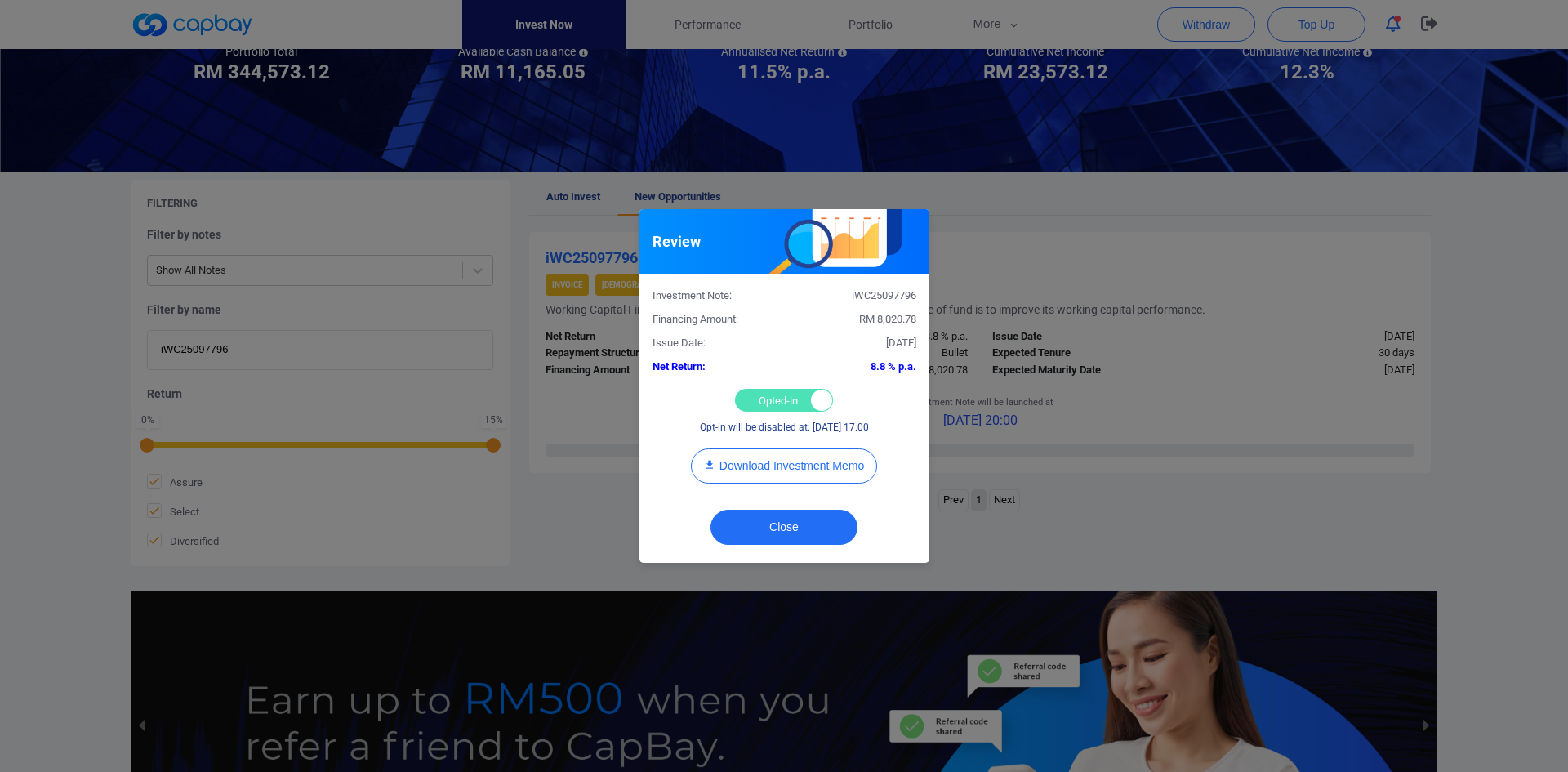
click at [764, 394] on div "Opted-in Opted-out" at bounding box center [784, 400] width 98 height 23
checkbox input "false"
click at [794, 521] on button "Close" at bounding box center [784, 527] width 147 height 35
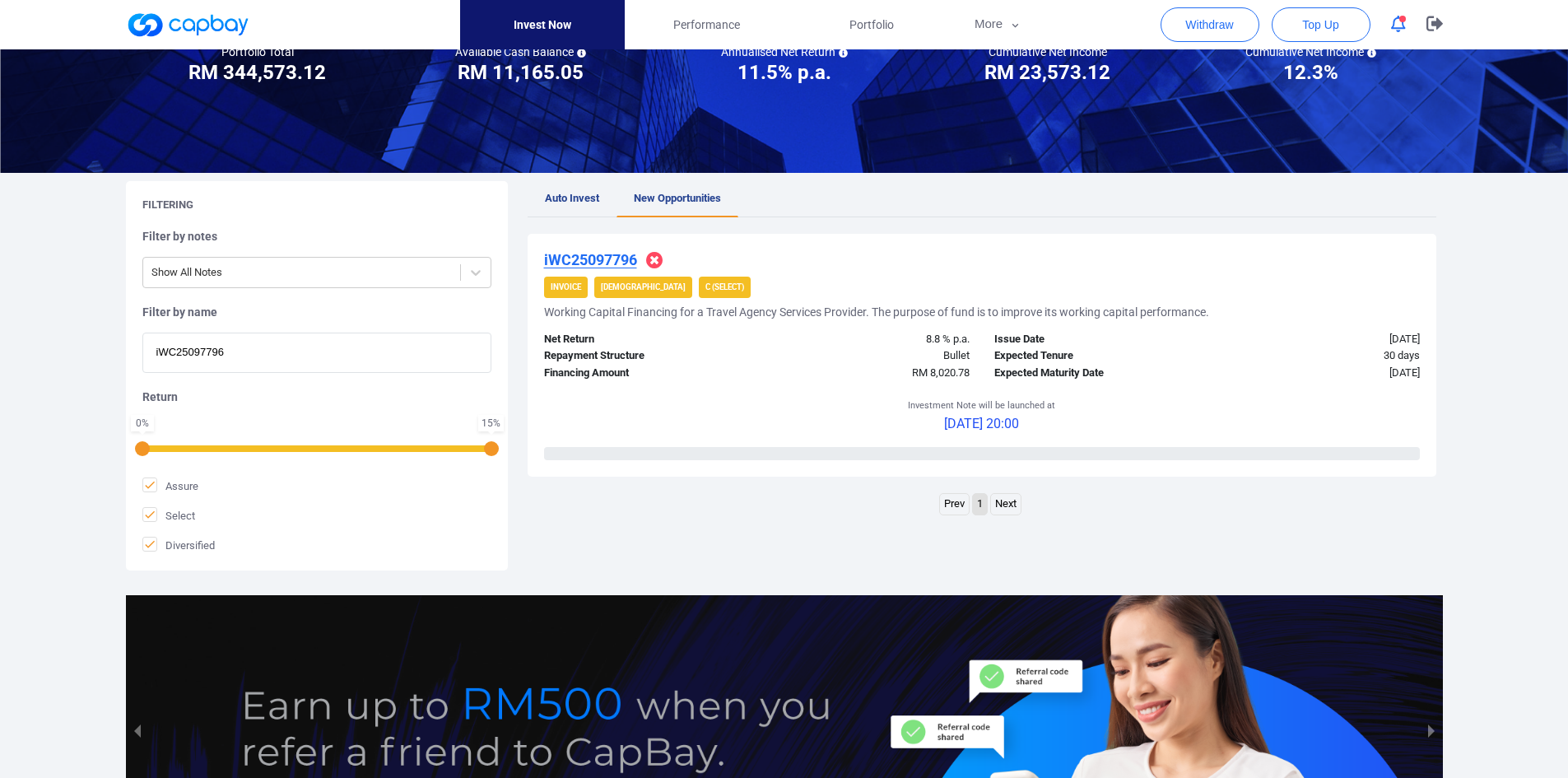
drag, startPoint x: 344, startPoint y: 360, endPoint x: -164, endPoint y: 331, distance: 508.8
click at [0, 331] on html "Invest Now Performance Portfolio More Transaction My Statements My Profile FAQs…" at bounding box center [784, 400] width 1568 height 1129
paste input "3343"
type input "iWC25093343"
click at [596, 256] on u "iWC25093343" at bounding box center [591, 259] width 93 height 17
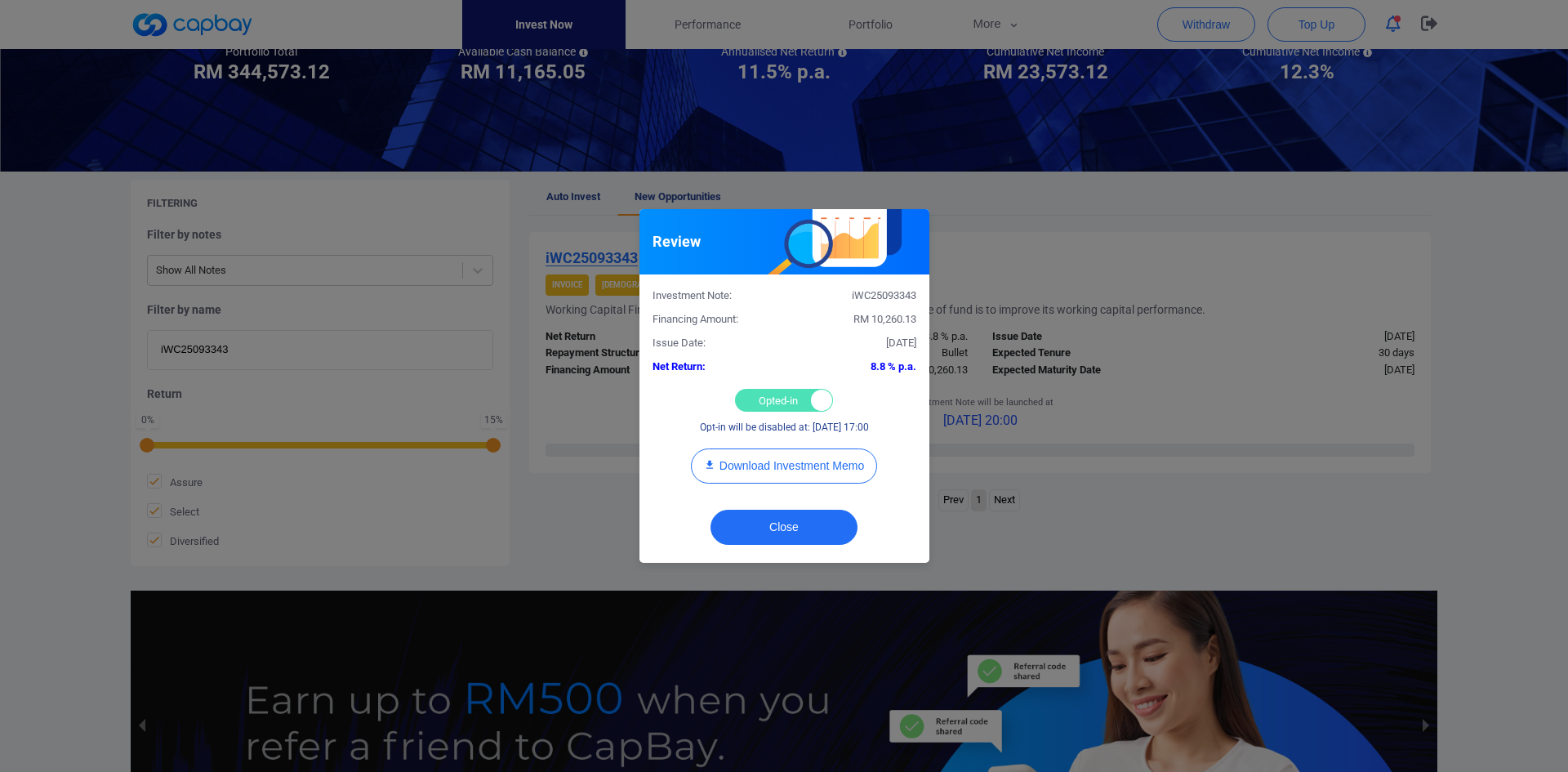
click at [766, 398] on div "Opted-in Opted-out" at bounding box center [784, 400] width 98 height 23
checkbox input "false"
click at [775, 531] on button "Close" at bounding box center [784, 527] width 147 height 35
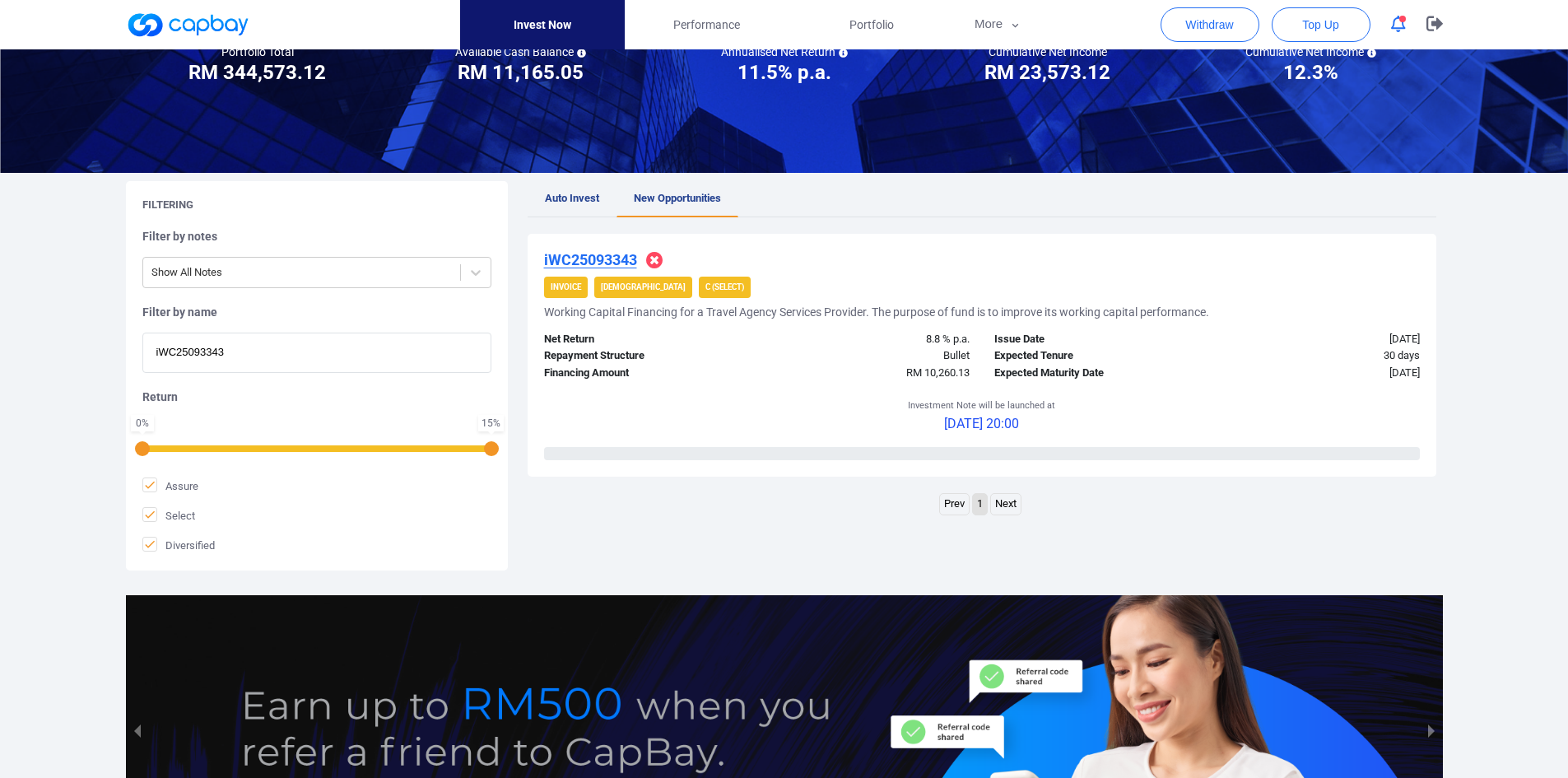
drag, startPoint x: 275, startPoint y: 351, endPoint x: 18, endPoint y: 334, distance: 257.6
click at [18, 334] on div "Welcome, [PERSON_NAME] [PERSON_NAME] ! Portfolio Total Portfolio Total RM *****…" at bounding box center [784, 384] width 1568 height 998
paste input "iWC25093531"
type input "iWC25093531"
click at [585, 262] on u "iWC25093531" at bounding box center [591, 259] width 93 height 17
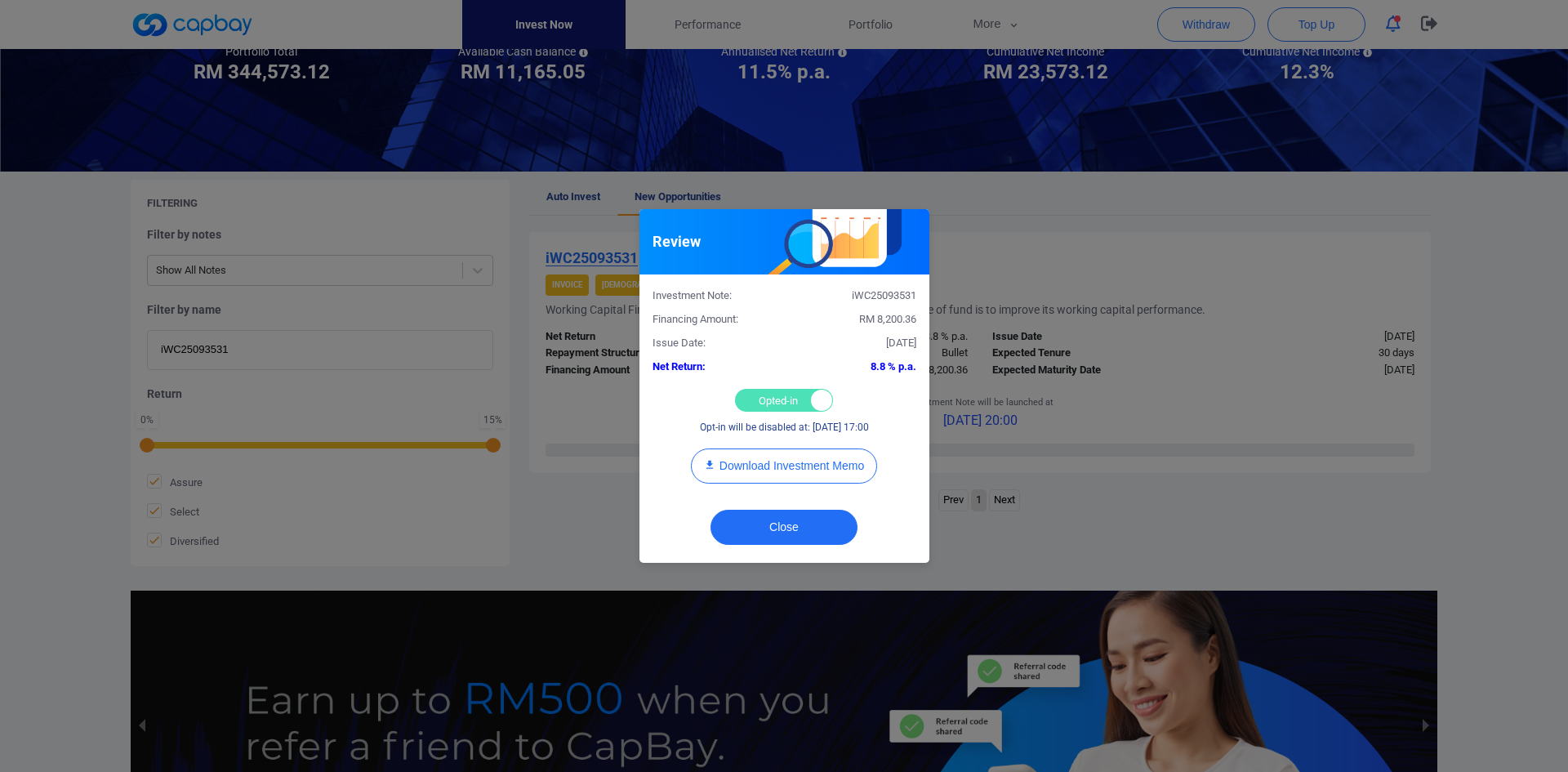
click at [762, 404] on div "Opted-in Opted-out" at bounding box center [784, 400] width 98 height 23
checkbox input "false"
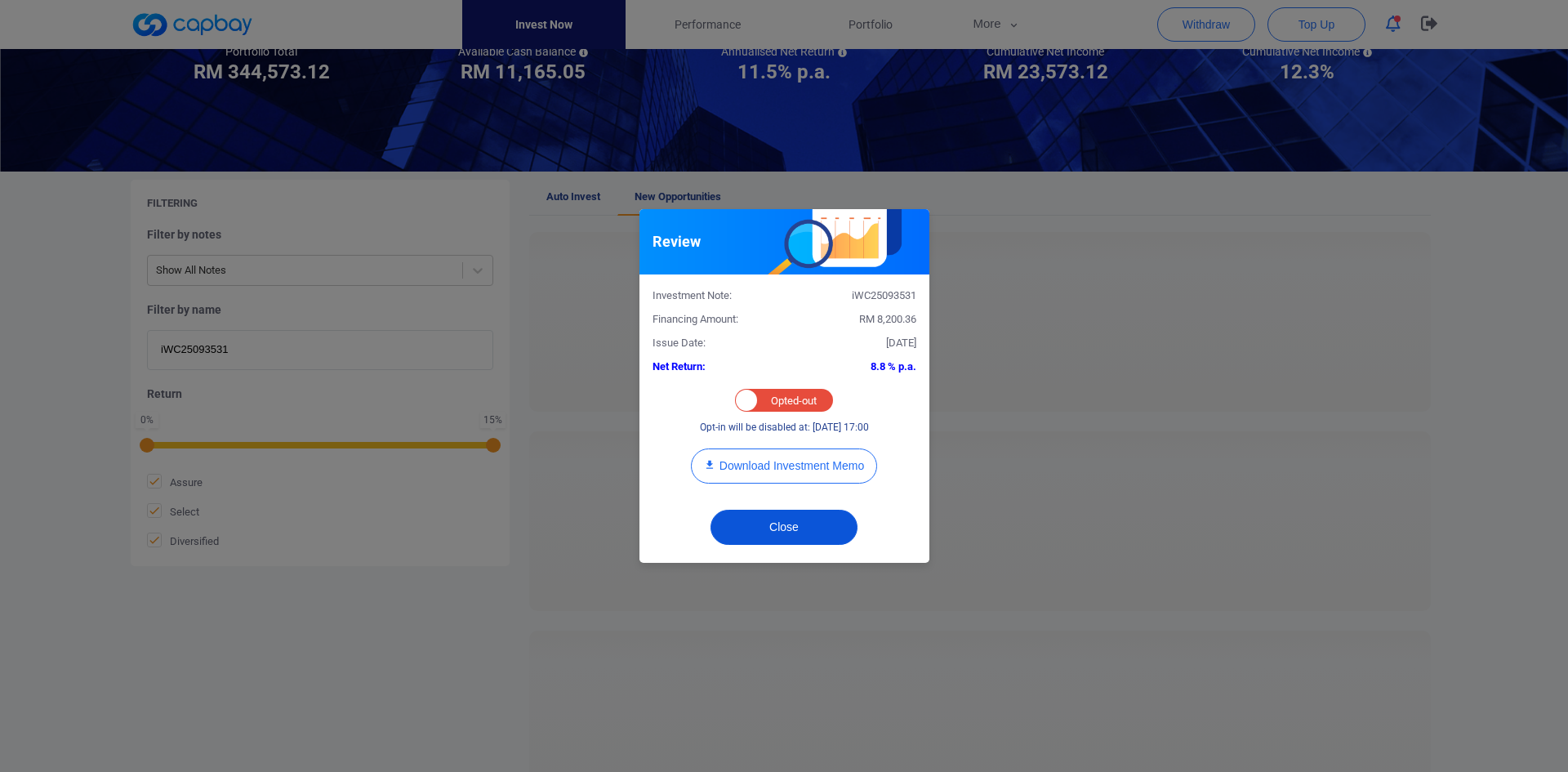
click at [784, 522] on button "Close" at bounding box center [784, 527] width 147 height 35
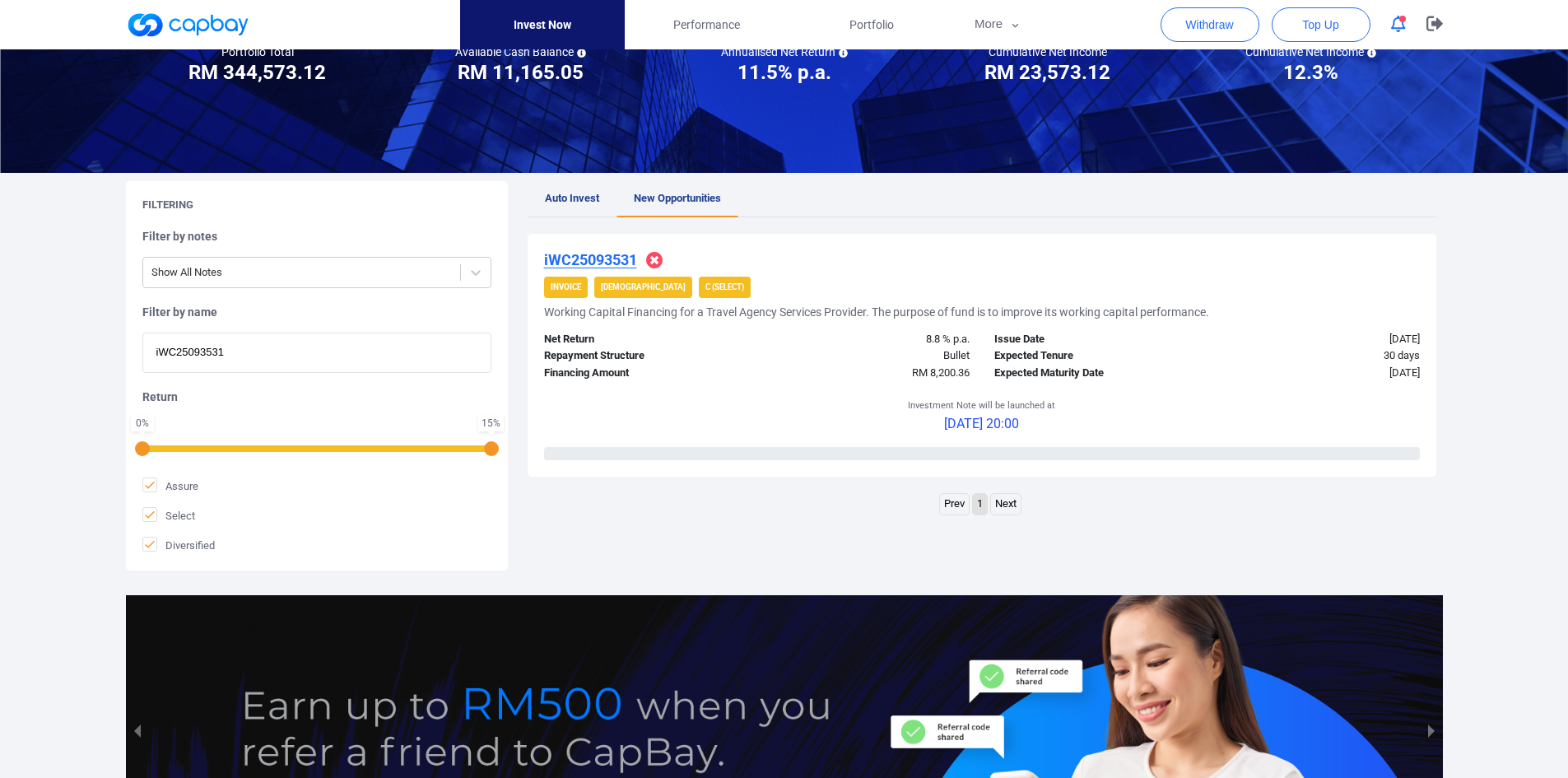
paste input "4249"
drag, startPoint x: 276, startPoint y: 359, endPoint x: -111, endPoint y: 317, distance: 389.3
click at [0, 317] on html "Invest Now Performance Portfolio More Transaction My Statements My Profile FAQs…" at bounding box center [784, 400] width 1568 height 1129
type input "iWC25094249"
click at [618, 255] on u "iWC25094249" at bounding box center [591, 259] width 93 height 17
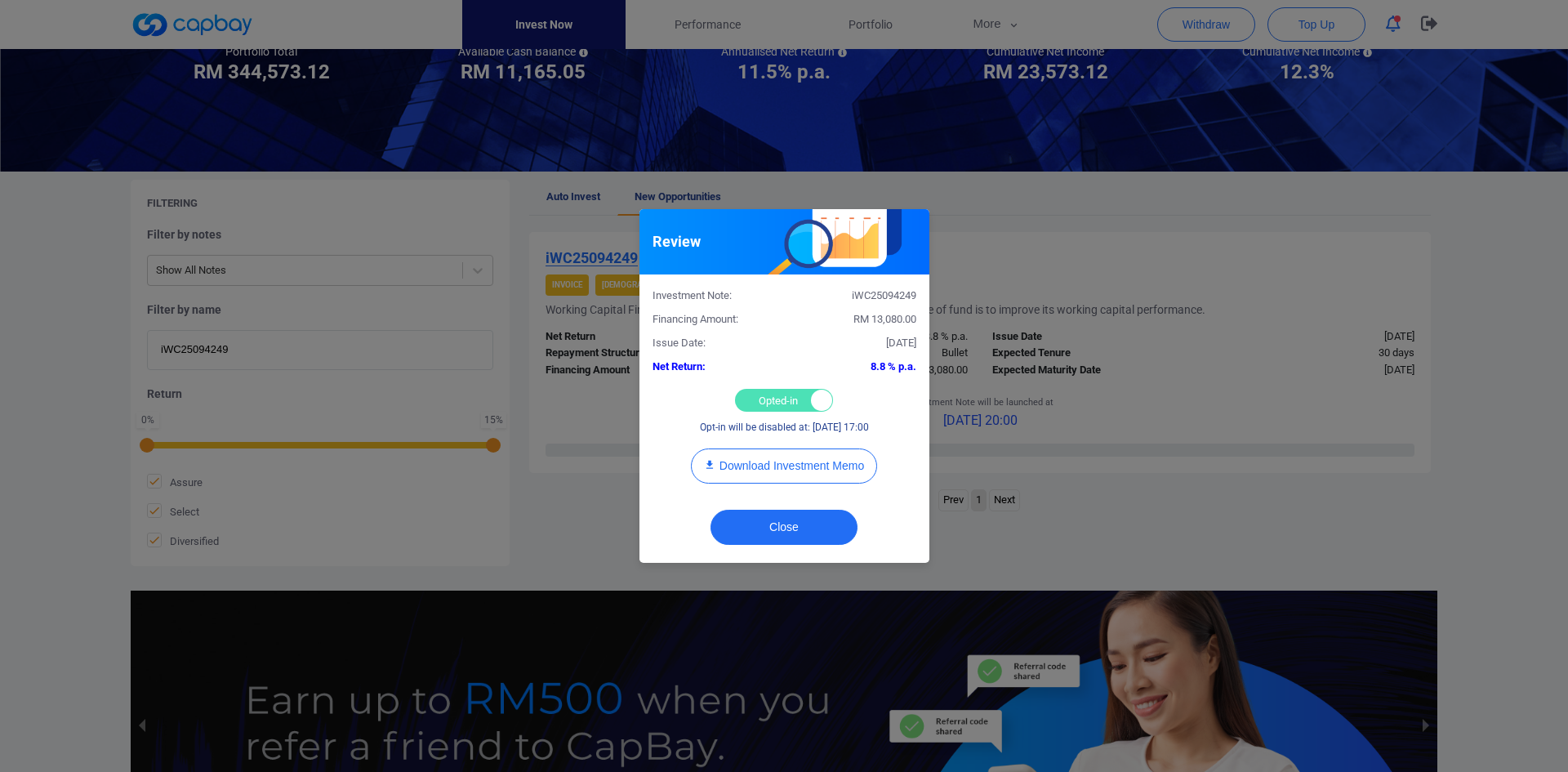
click at [778, 395] on div "Opted-in Opted-out" at bounding box center [784, 400] width 98 height 23
checkbox input "false"
click at [793, 513] on button "Close" at bounding box center [784, 527] width 147 height 35
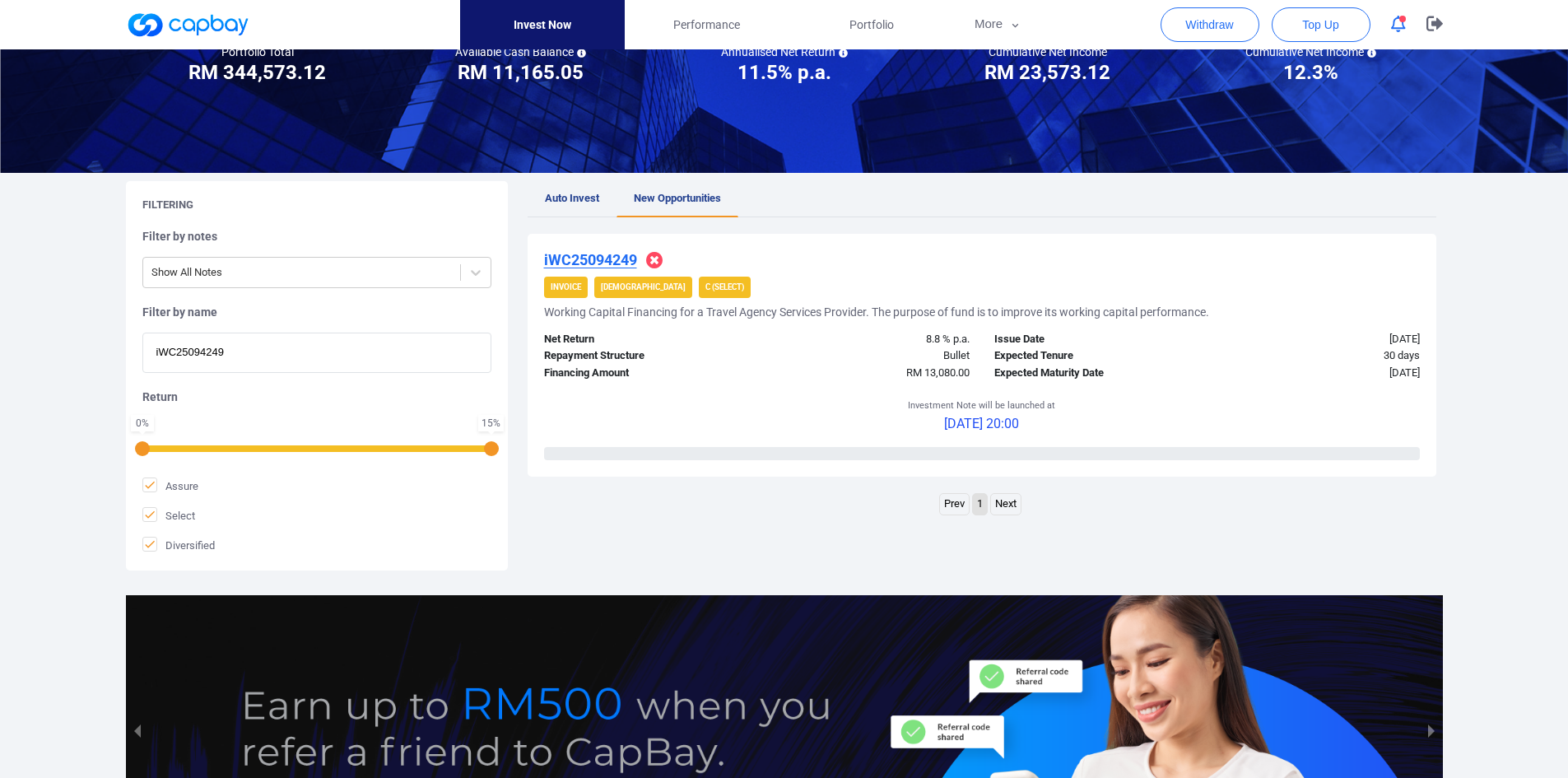
drag, startPoint x: 169, startPoint y: 337, endPoint x: 4, endPoint y: 330, distance: 165.1
click at [4, 330] on div "Welcome, [PERSON_NAME] [PERSON_NAME] ! Portfolio Total Portfolio Total RM *****…" at bounding box center [784, 384] width 1568 height 998
paste input "iWC25095966"
type input "iWC25095966"
click at [614, 256] on u "iWC25095966" at bounding box center [591, 259] width 93 height 17
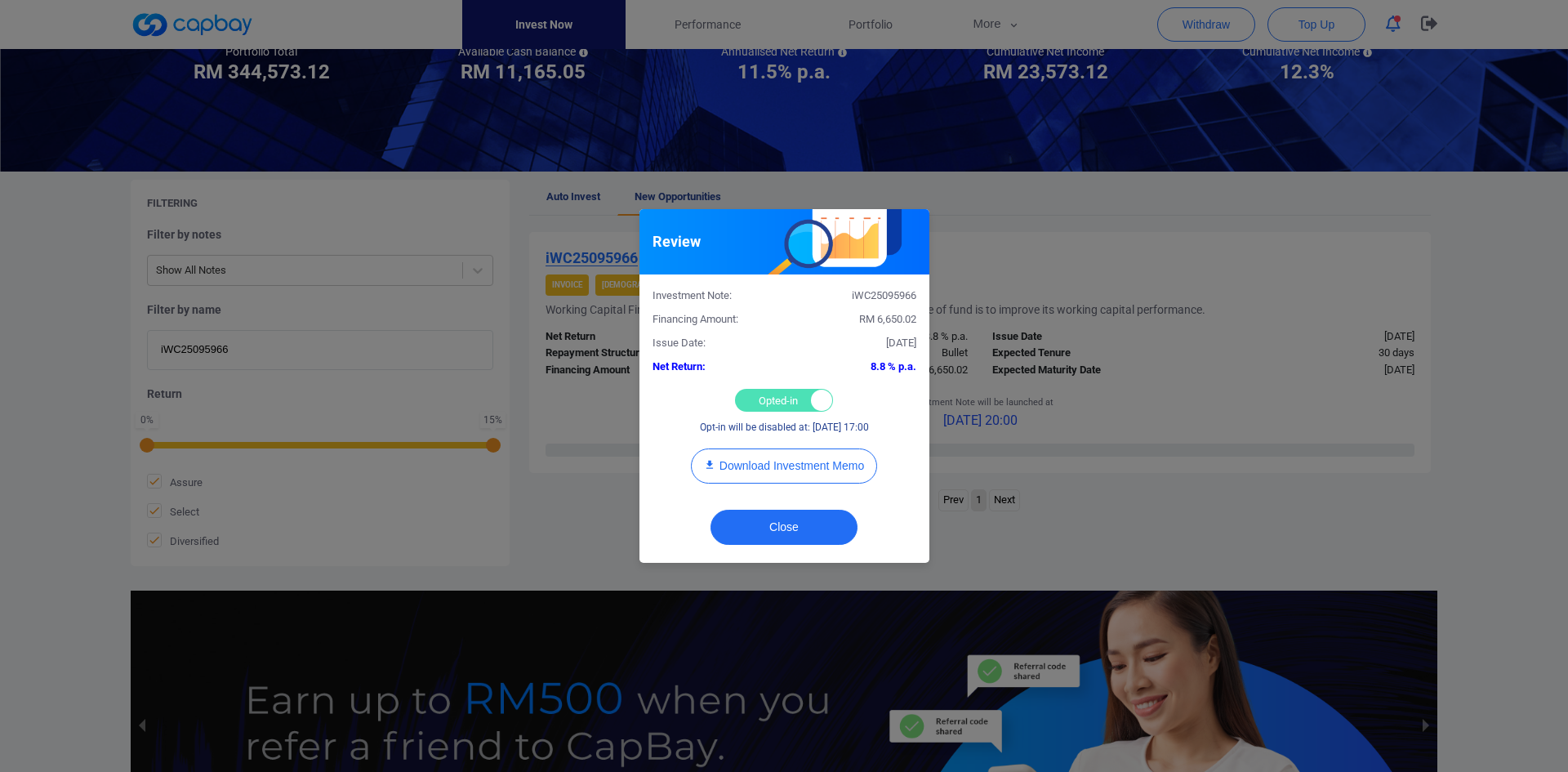
click at [760, 400] on div "Opted-in Opted-out" at bounding box center [784, 400] width 98 height 23
checkbox input "false"
click at [776, 521] on button "Close" at bounding box center [784, 527] width 147 height 35
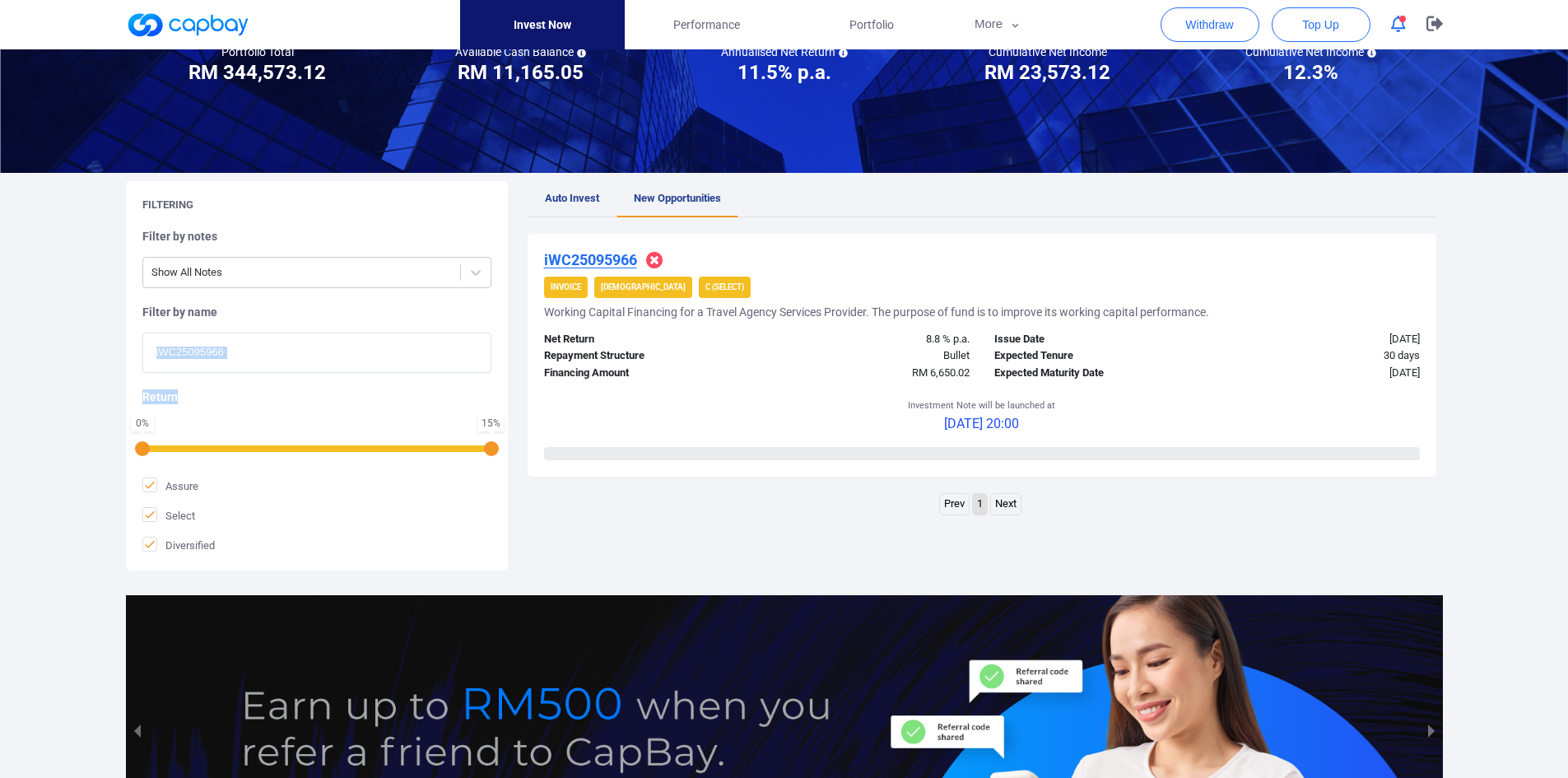
drag, startPoint x: 267, startPoint y: 373, endPoint x: 266, endPoint y: 354, distance: 19.0
click at [266, 354] on div "Filter by notes Show All Notes Filter by name iWC25095966 Return 0 % 15 % Assur…" at bounding box center [317, 391] width 349 height 324
drag, startPoint x: 265, startPoint y: 351, endPoint x: -52, endPoint y: 308, distance: 319.9
click at [0, 308] on html "Invest Now Performance Portfolio More Transaction My Statements My Profile FAQs…" at bounding box center [784, 400] width 1568 height 1129
paste input "AWC25094833"
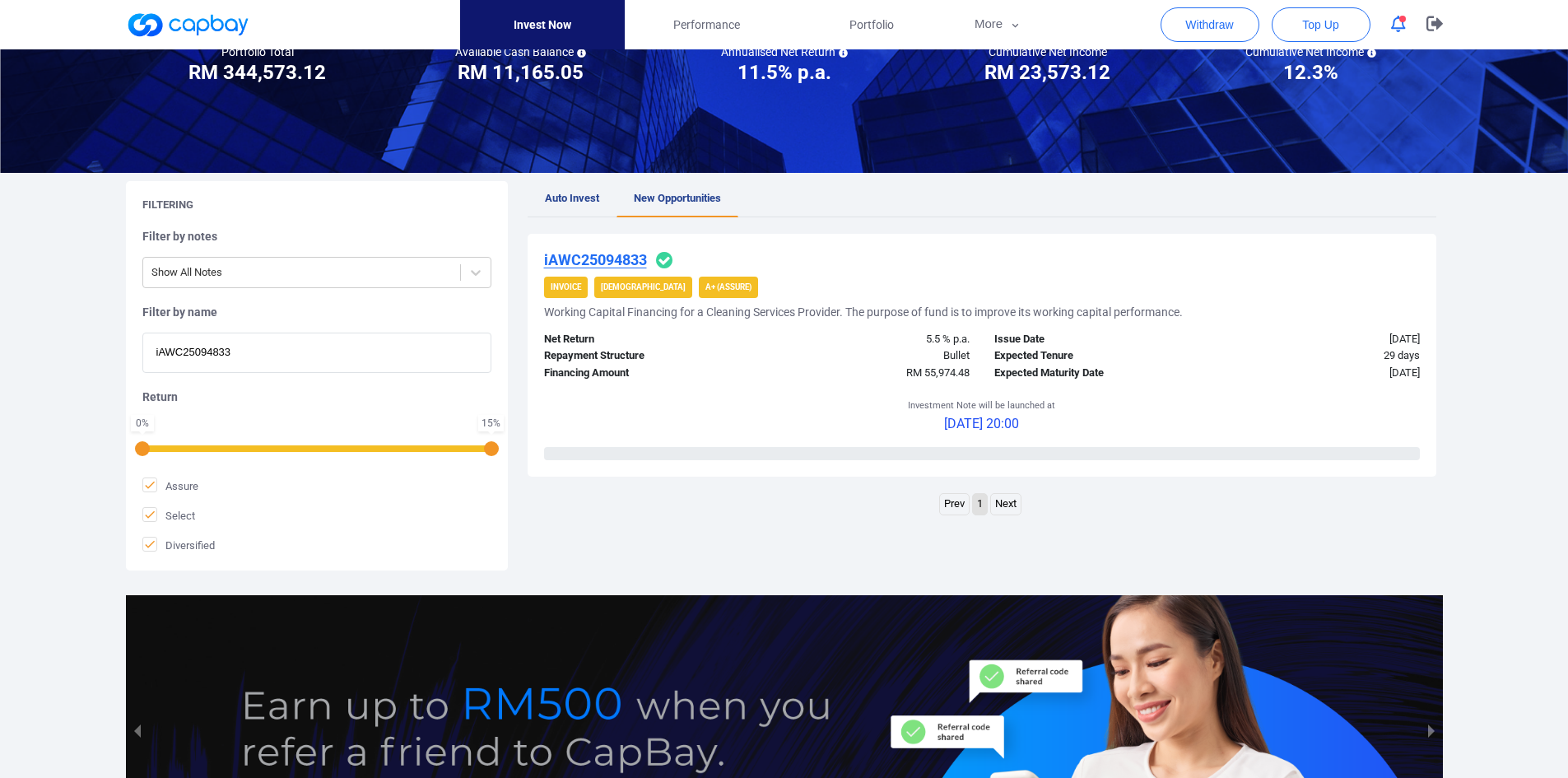
type input "iAWC25094833"
click at [602, 255] on u "iAWC25094833" at bounding box center [596, 259] width 102 height 17
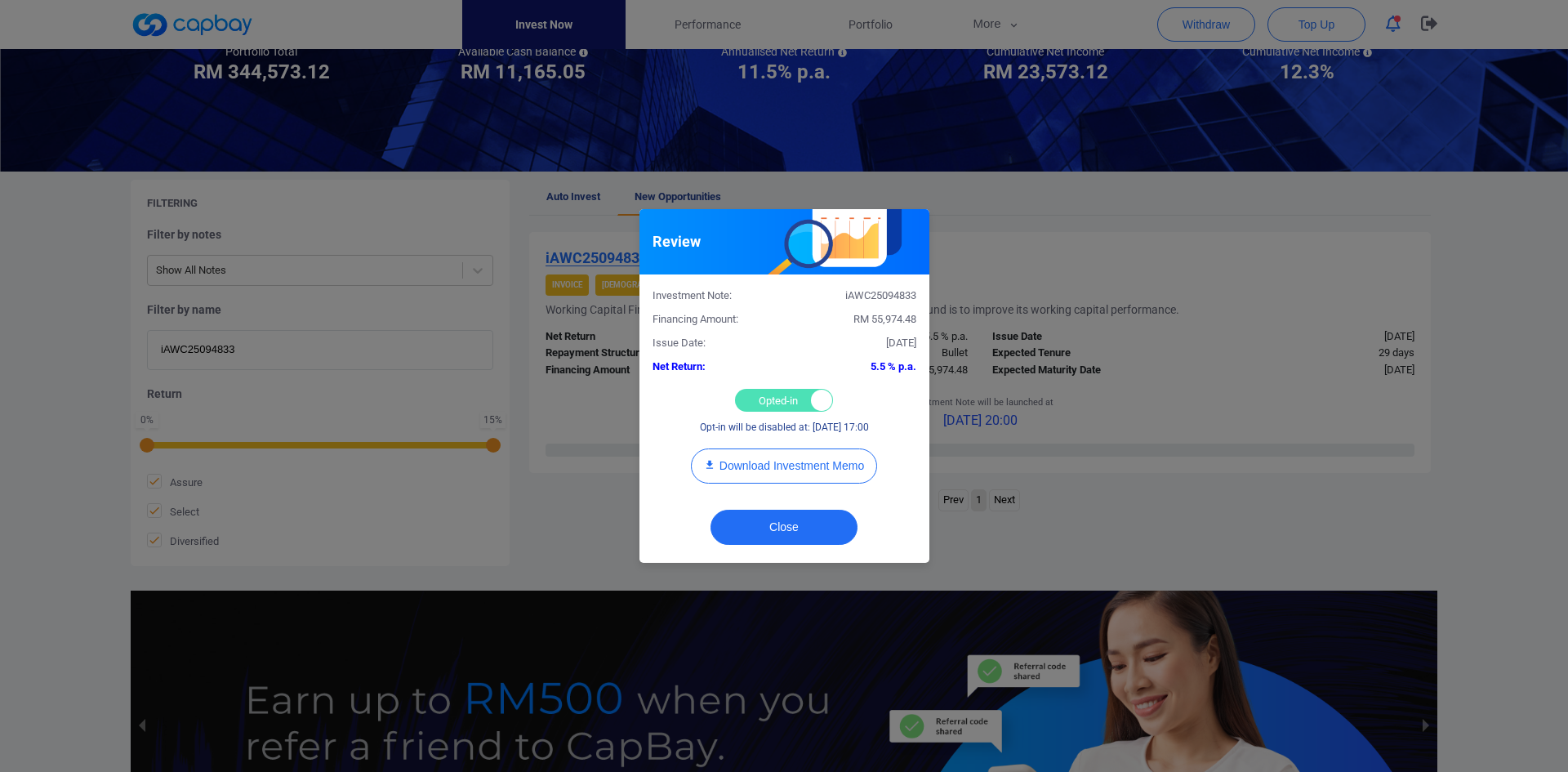
drag, startPoint x: 789, startPoint y: 392, endPoint x: 780, endPoint y: 401, distance: 12.7
click at [788, 394] on div "Opted-in Opted-out" at bounding box center [784, 400] width 98 height 23
checkbox input "false"
click at [777, 522] on button "Close" at bounding box center [784, 527] width 147 height 35
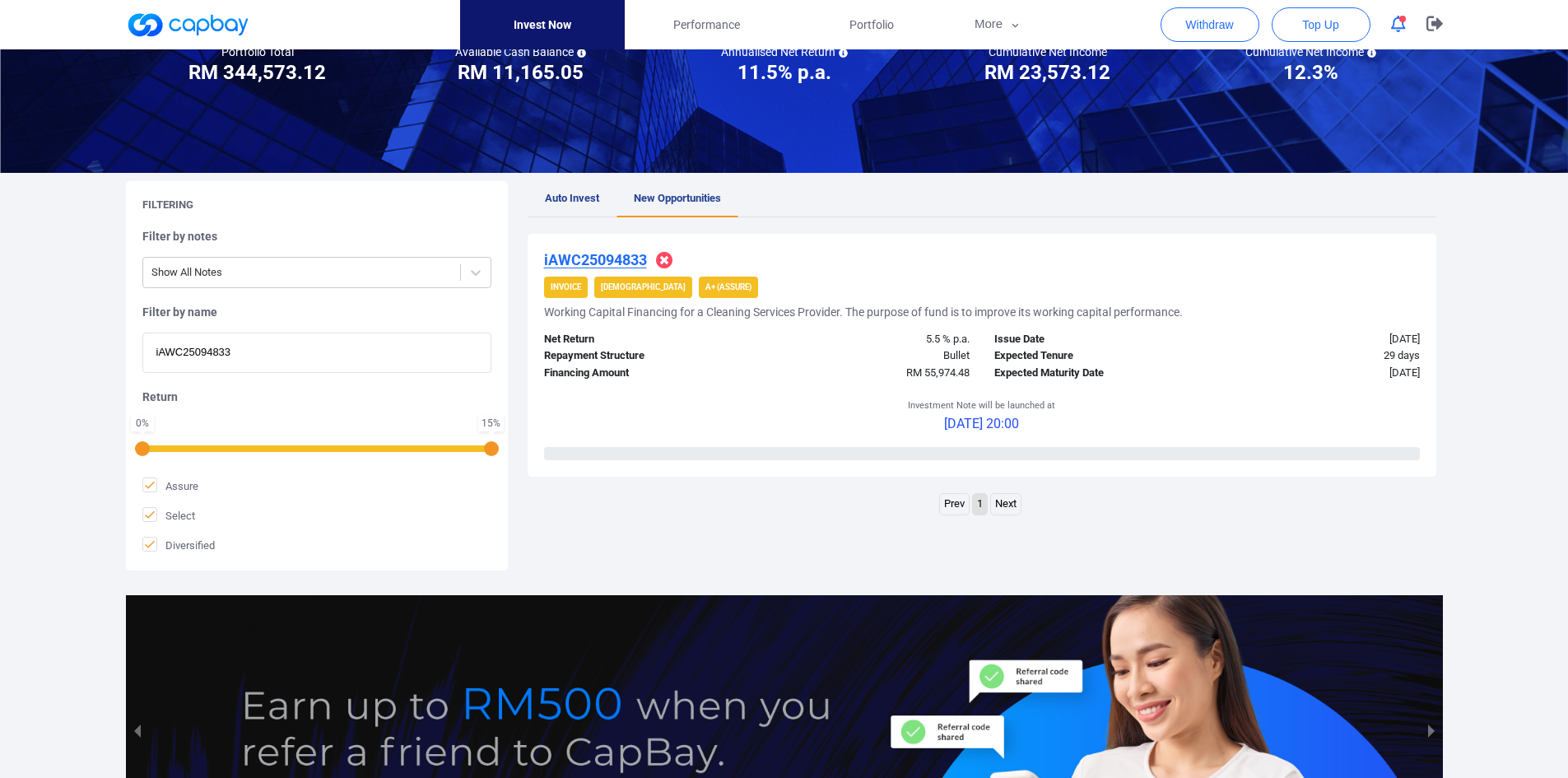
drag, startPoint x: 267, startPoint y: 364, endPoint x: 2, endPoint y: 340, distance: 266.1
click at [2, 340] on div "Welcome, [PERSON_NAME] [PERSON_NAME] ! Portfolio Total Portfolio Total RM *****…" at bounding box center [784, 384] width 1568 height 998
paste input "8490"
type input "iAWC25098490"
click at [587, 260] on u "iAWC25098490" at bounding box center [596, 259] width 102 height 17
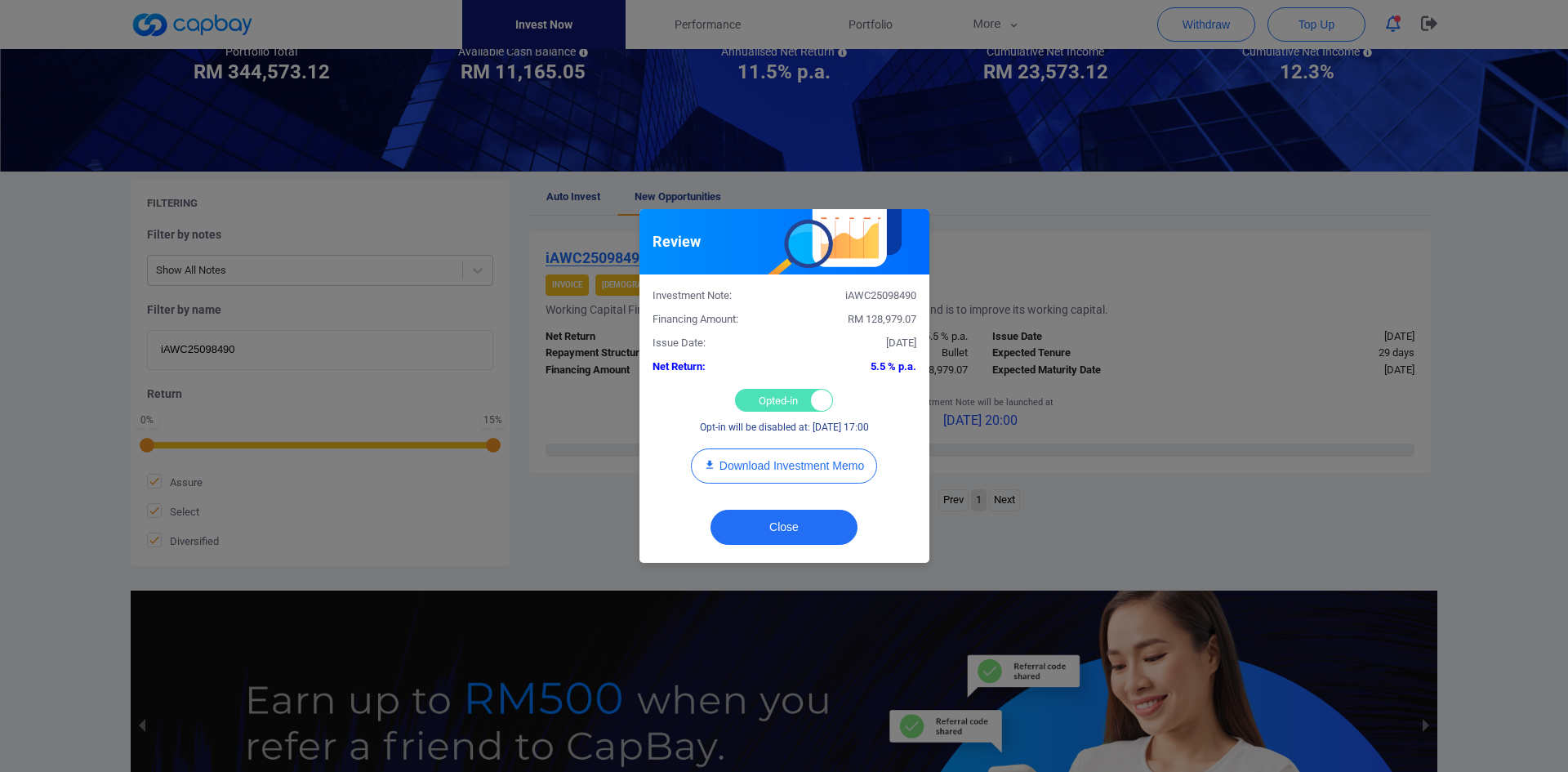
click at [768, 391] on div "Opted-in Opted-out" at bounding box center [784, 400] width 98 height 23
checkbox input "false"
click at [777, 533] on button "Close" at bounding box center [784, 527] width 147 height 35
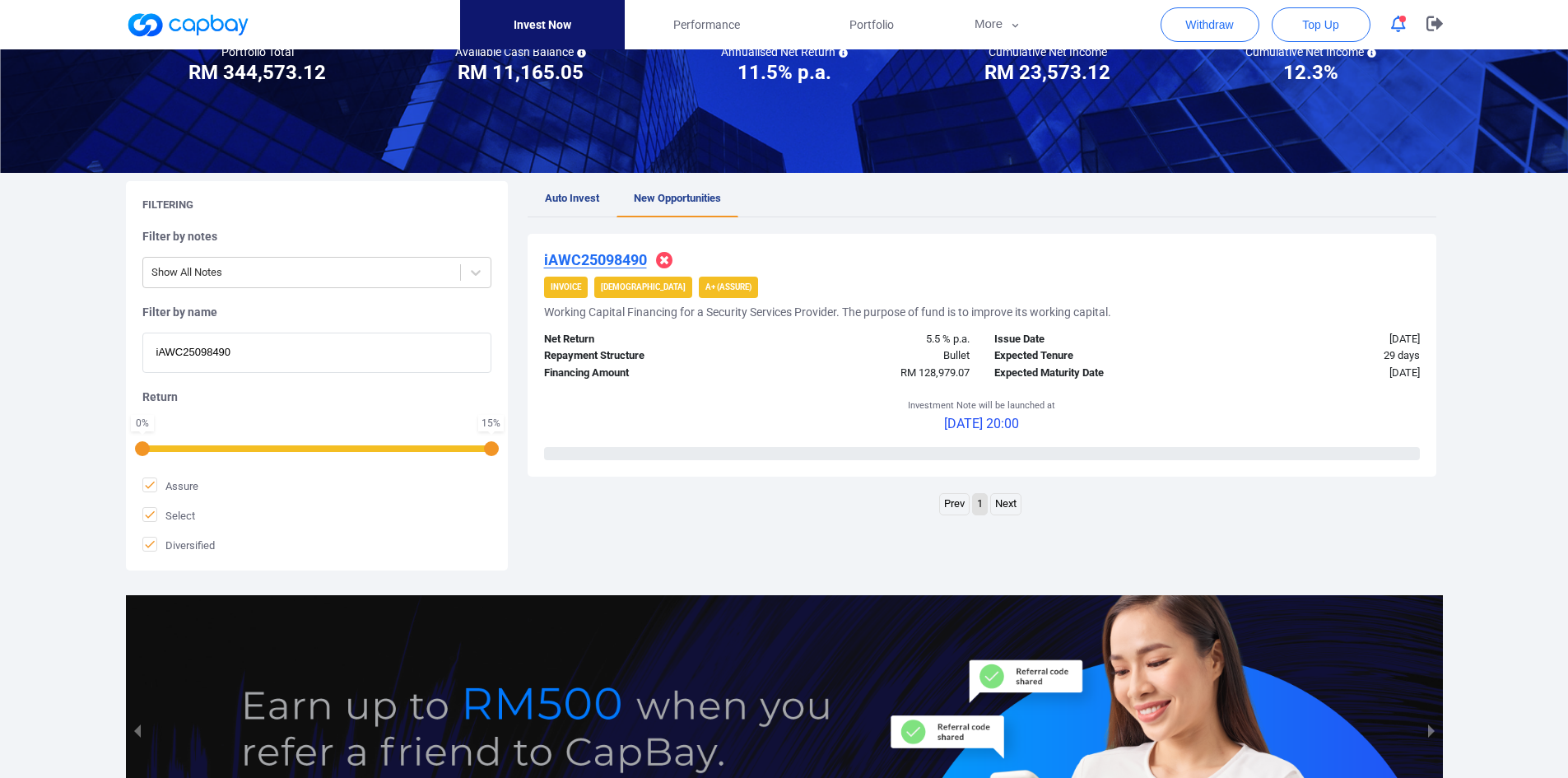
drag, startPoint x: 265, startPoint y: 358, endPoint x: 23, endPoint y: 335, distance: 243.1
click at [23, 335] on div "Welcome, [PERSON_NAME] [PERSON_NAME] ! Portfolio Total Portfolio Total RM *****…" at bounding box center [784, 384] width 1568 height 998
paste input "7853"
type input "iAWC25097853"
click at [598, 258] on u "iAWC25097853" at bounding box center [596, 259] width 102 height 17
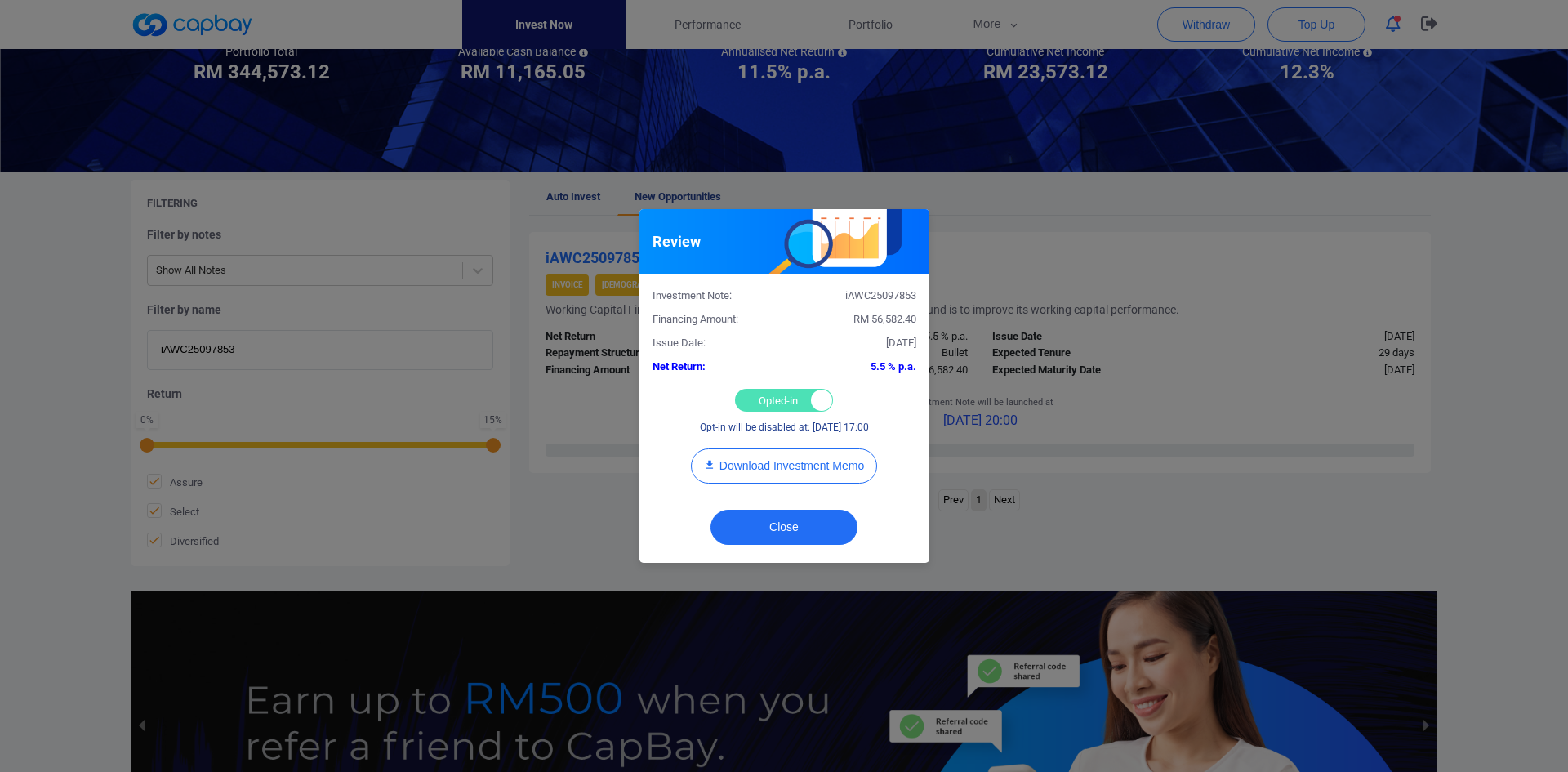
click at [784, 405] on div "Opted-in Opted-out" at bounding box center [784, 400] width 98 height 23
checkbox input "false"
click at [785, 530] on button "Close" at bounding box center [784, 527] width 147 height 35
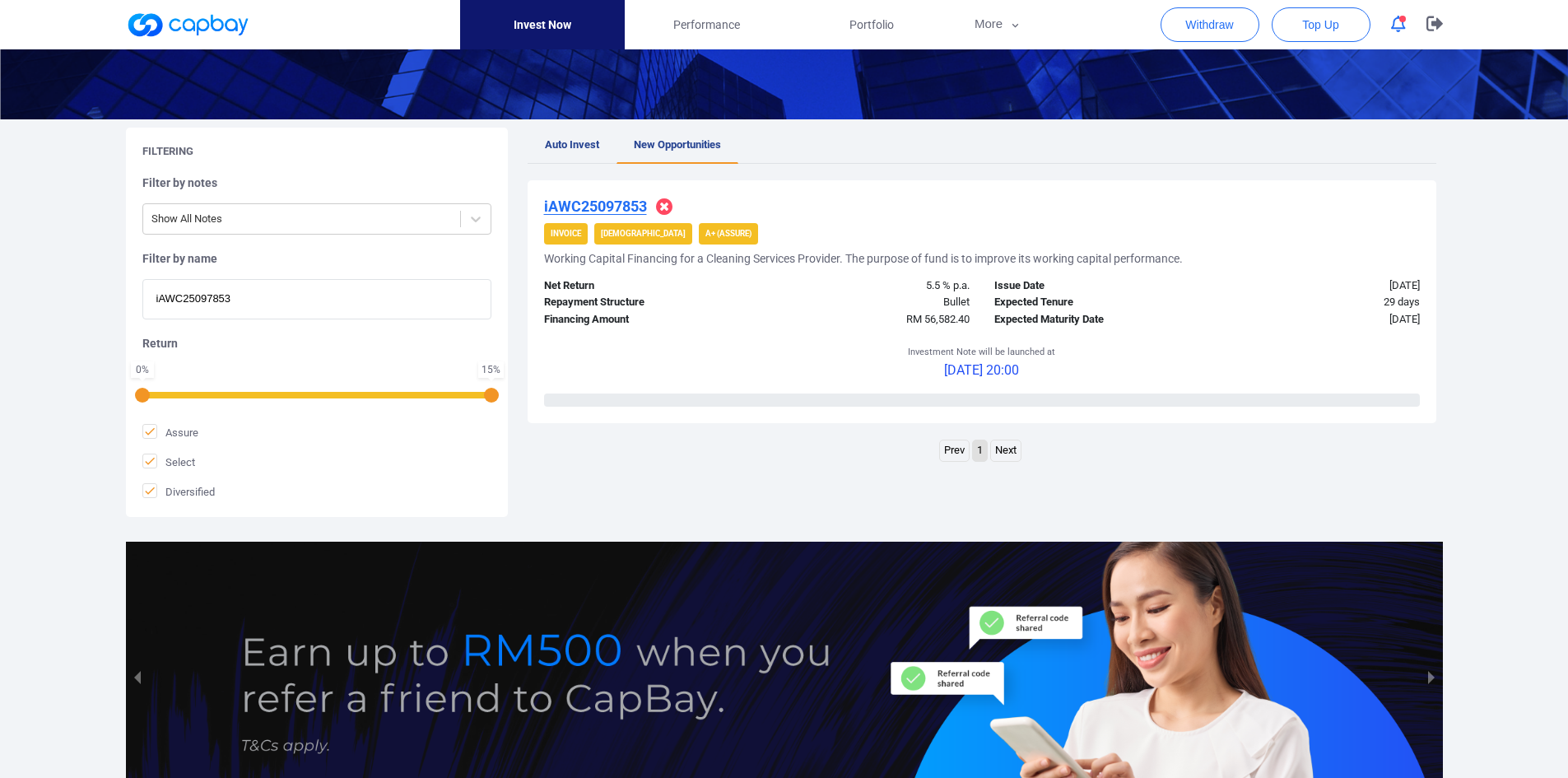
scroll to position [247, 0]
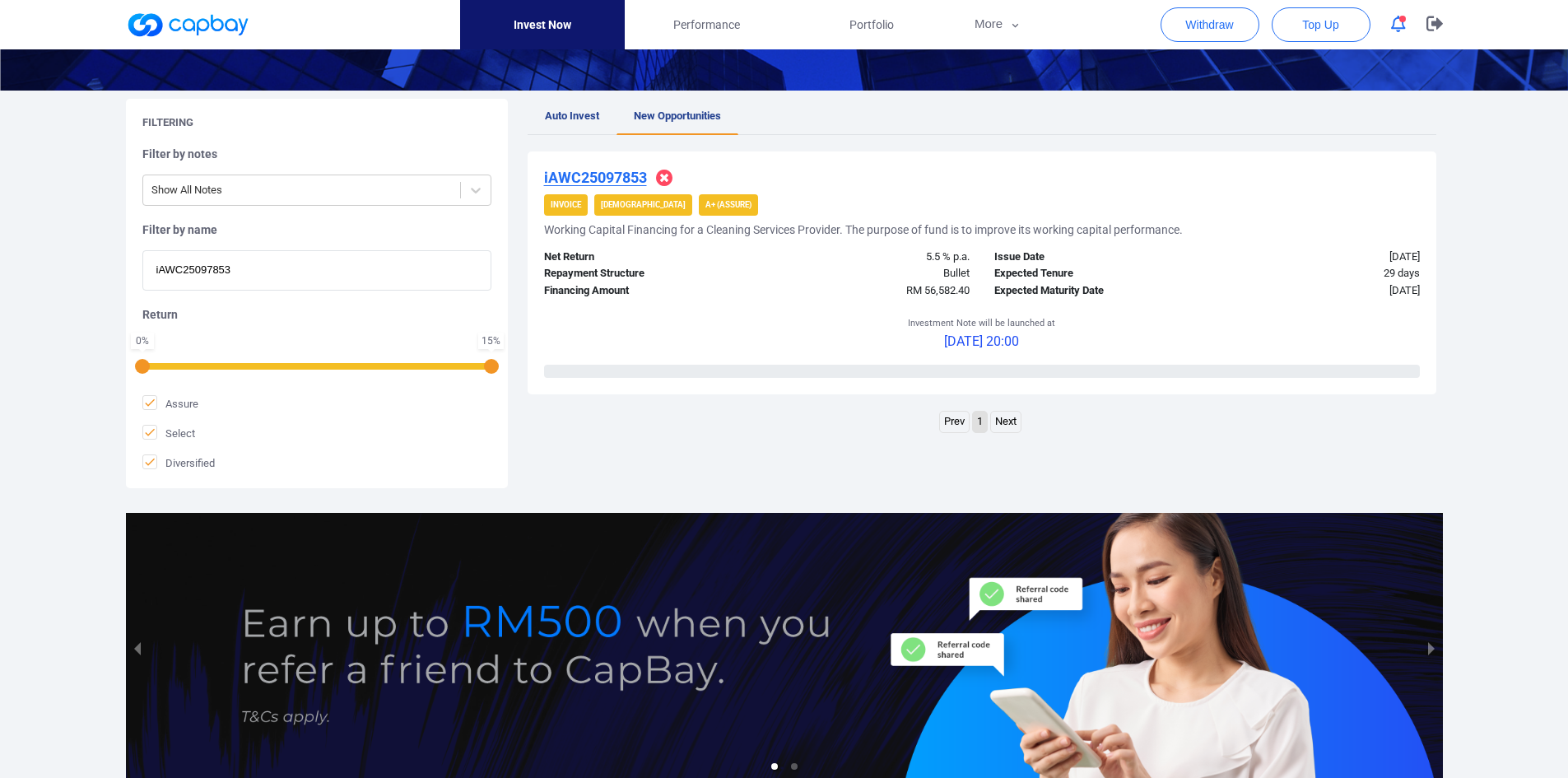
drag, startPoint x: 140, startPoint y: 348, endPoint x: -12, endPoint y: 344, distance: 152.1
click at [0, 344] on html "Invest Now Performance Portfolio More Transaction My Statements My Profile FAQs…" at bounding box center [784, 318] width 1568 height 1129
paste input "WC25093959"
type input "iWC25093959"
click at [610, 175] on u "iWC25093959" at bounding box center [591, 177] width 93 height 17
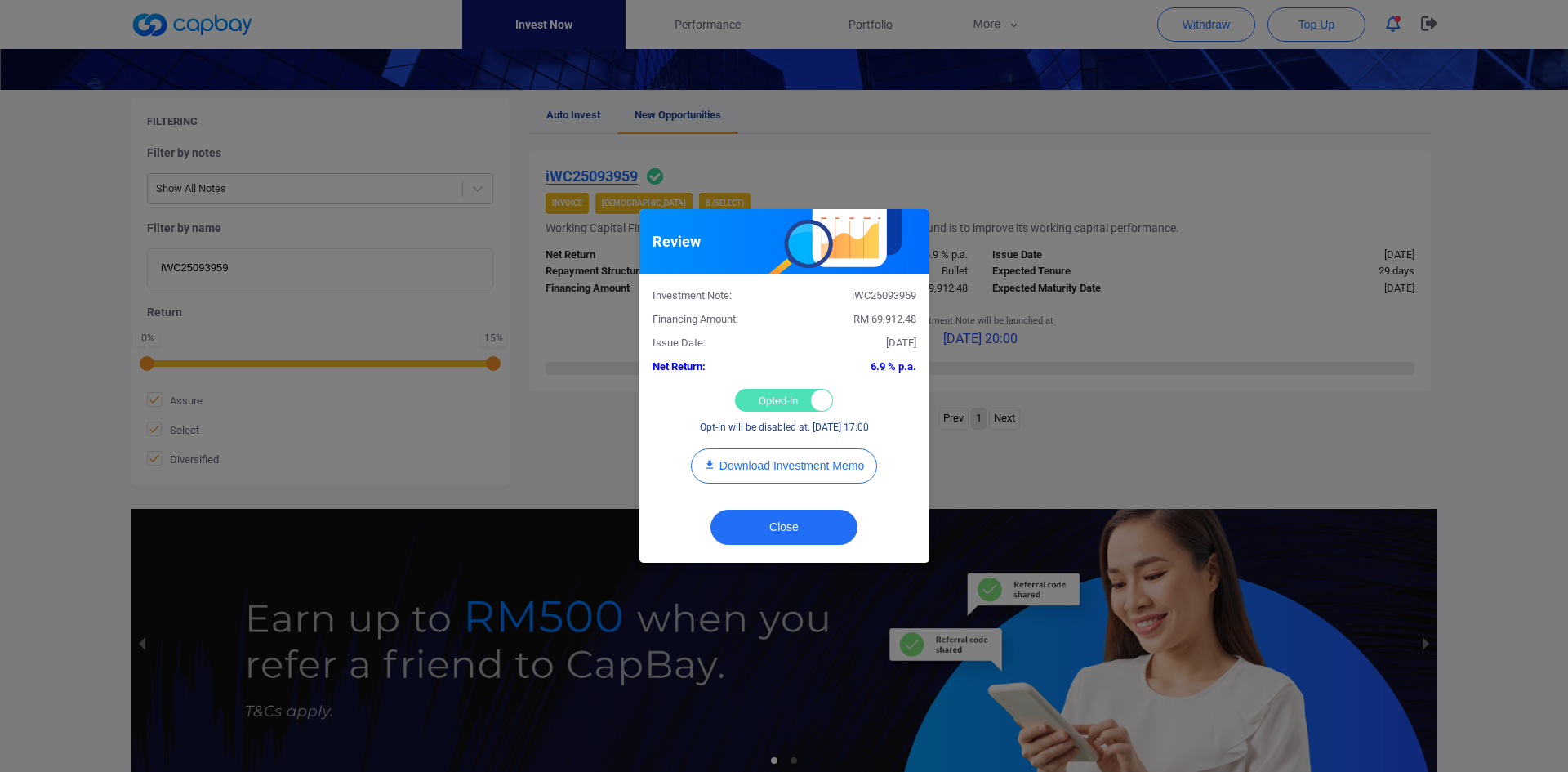
click at [776, 398] on div "Opted-in Opted-out" at bounding box center [784, 400] width 98 height 23
checkbox input "false"
click at [787, 524] on button "Close" at bounding box center [784, 527] width 147 height 35
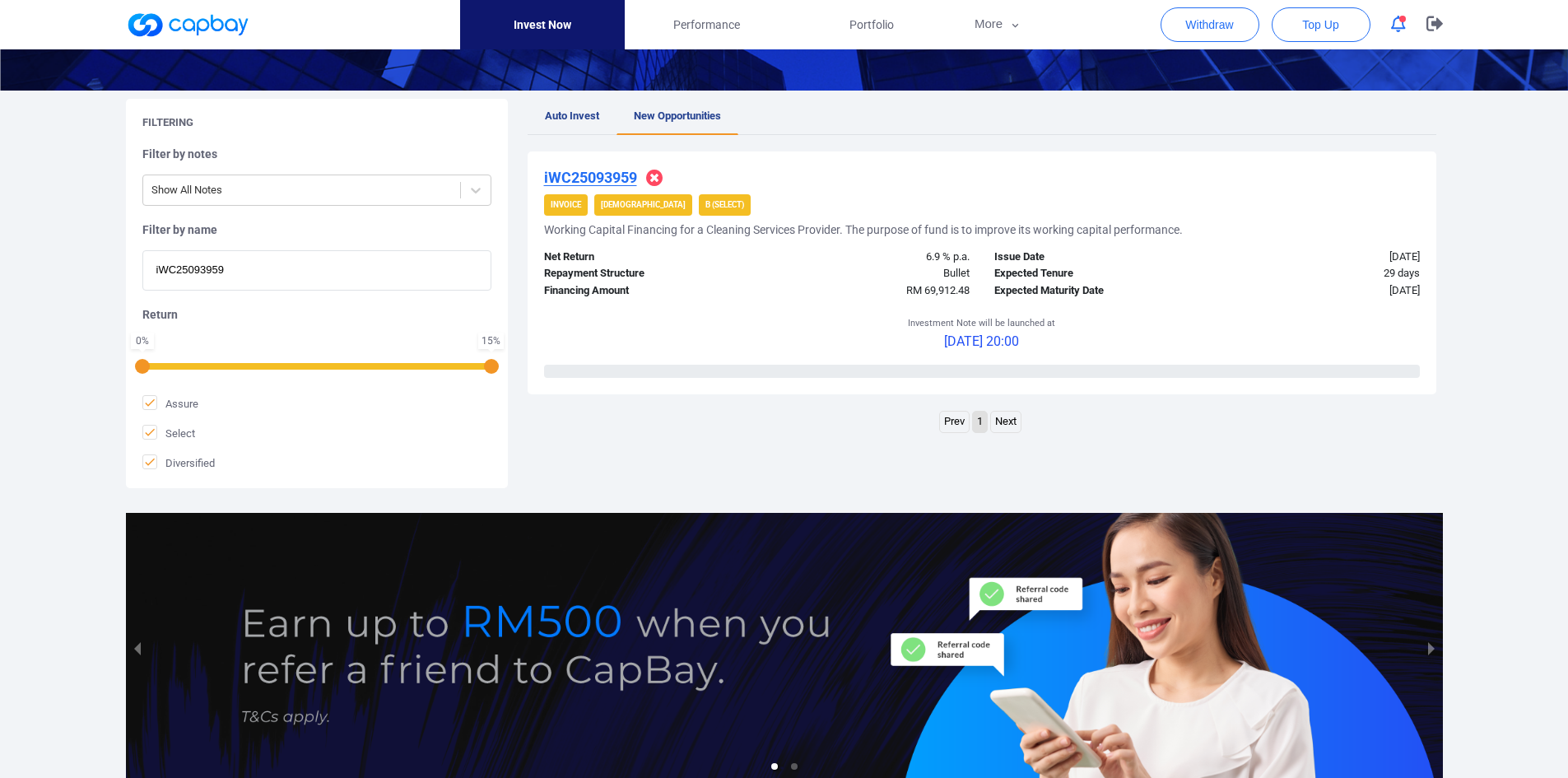
drag, startPoint x: 250, startPoint y: 266, endPoint x: 29, endPoint y: 264, distance: 221.0
click at [29, 264] on div "Welcome, [PERSON_NAME] [PERSON_NAME] ! Portfolio Total Portfolio Total RM *****…" at bounding box center [784, 301] width 1568 height 998
paste input "IF25091566"
type input "iIF25091566"
click at [604, 171] on u "iIF25091566" at bounding box center [585, 177] width 82 height 17
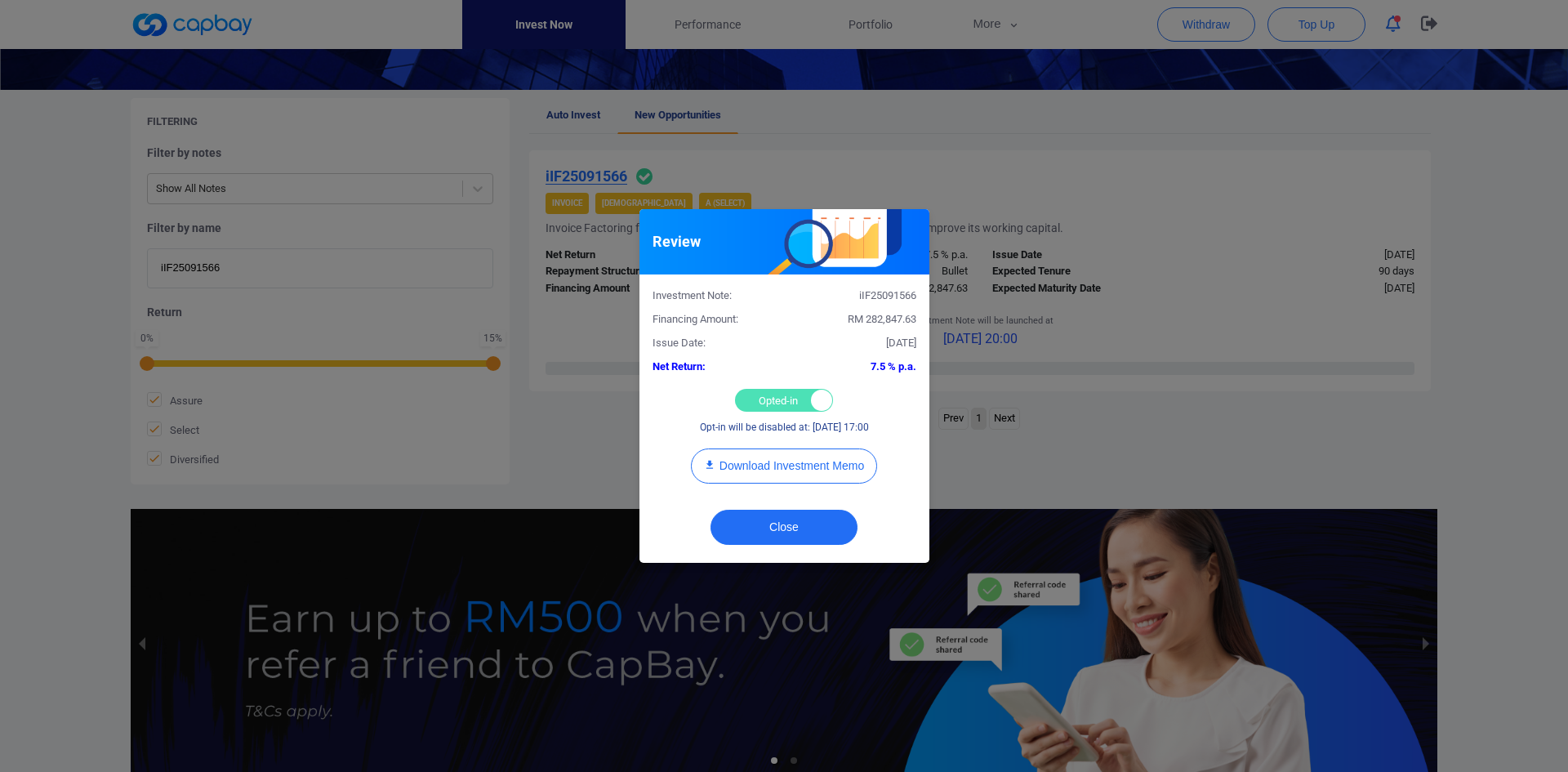
click at [768, 399] on div "Opted-in Opted-out" at bounding box center [784, 400] width 98 height 23
checkbox input "false"
click at [792, 525] on button "Close" at bounding box center [784, 527] width 147 height 35
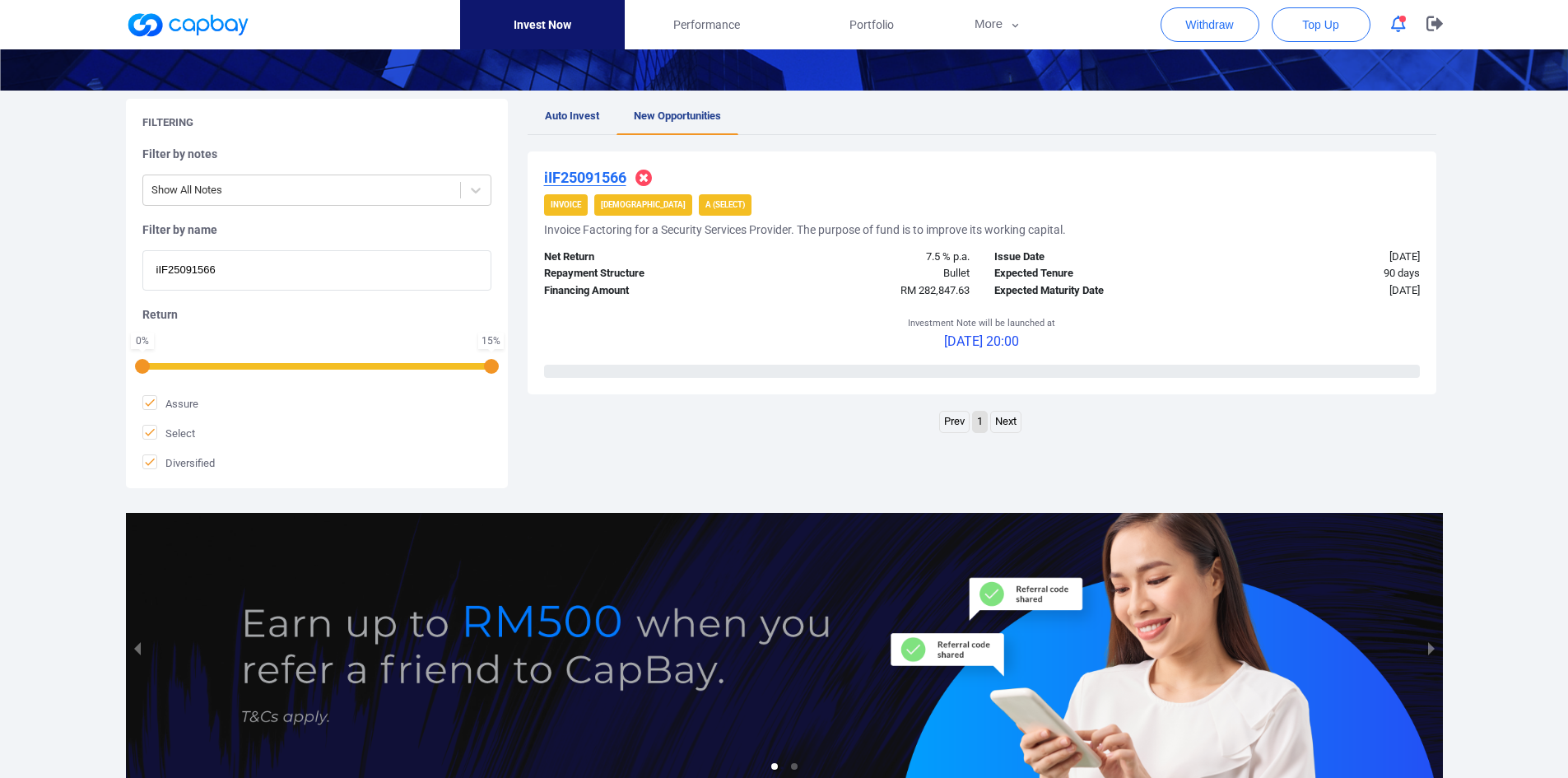
drag, startPoint x: 229, startPoint y: 274, endPoint x: -38, endPoint y: 270, distance: 267.0
click at [0, 270] on html "Invest Now Performance Portfolio More Transaction My Statements My Profile FAQs…" at bounding box center [784, 318] width 1568 height 1129
paste input "iWC25098595"
type input "iWC25098595"
click at [625, 178] on u "iWC25098595" at bounding box center [591, 177] width 93 height 17
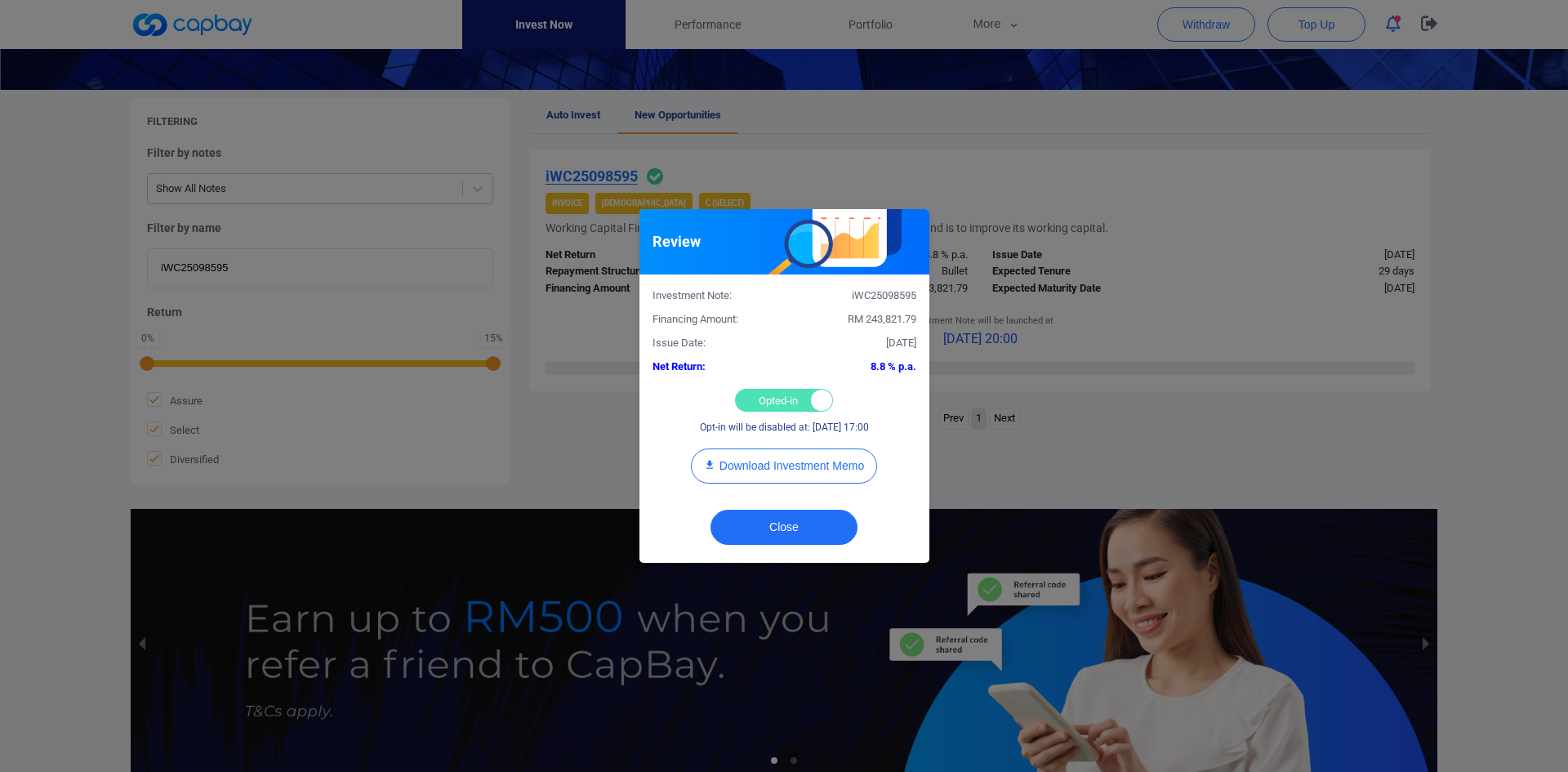
click at [783, 389] on div "Opted-in Opted-out" at bounding box center [784, 400] width 98 height 23
checkbox input "false"
click at [772, 539] on button "Close" at bounding box center [784, 527] width 147 height 35
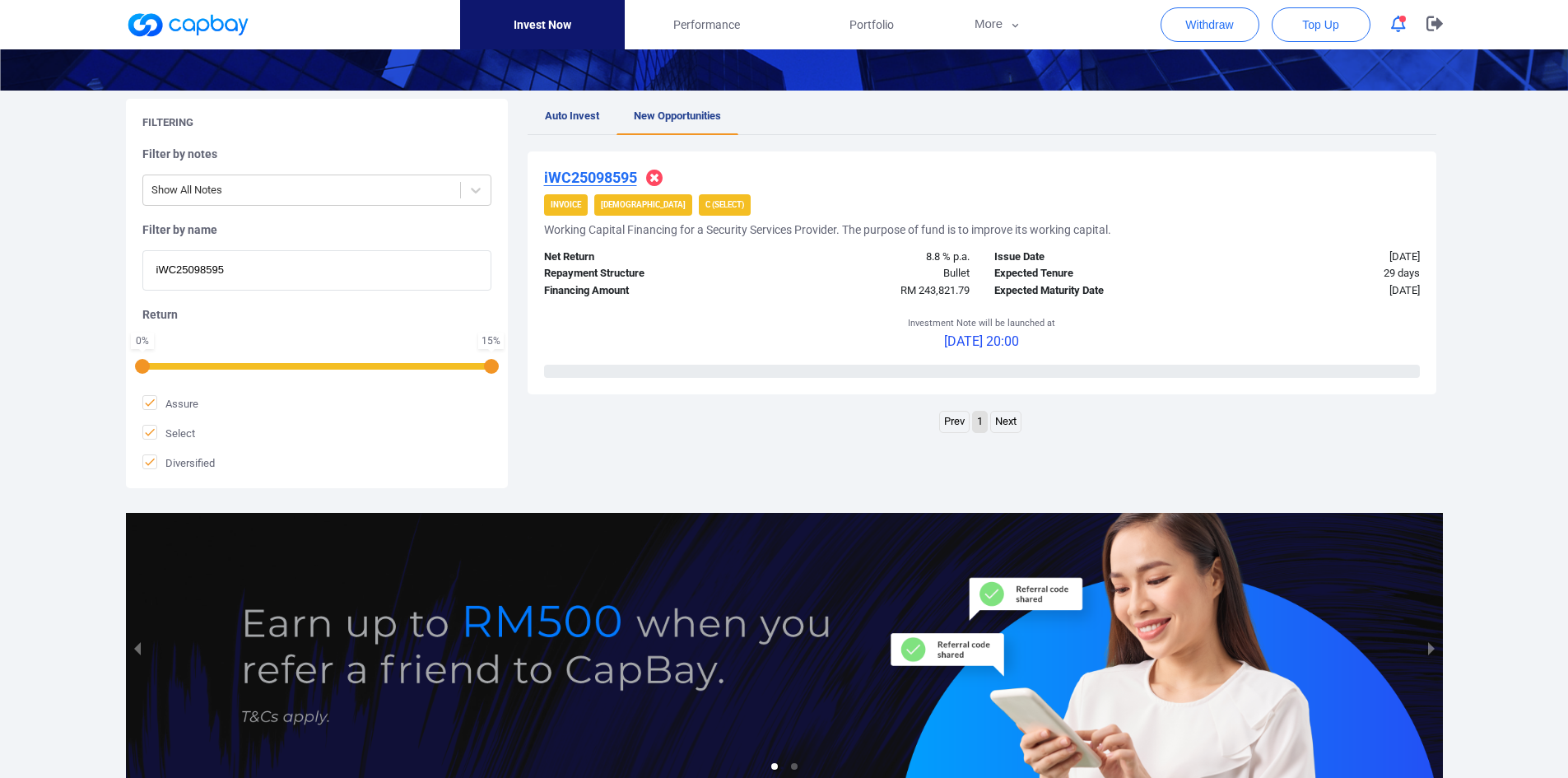
drag, startPoint x: 273, startPoint y: 269, endPoint x: -1, endPoint y: 274, distance: 274.0
click at [0, 274] on html "Invest Now Performance Portfolio More Transaction My Statements My Profile FAQs…" at bounding box center [784, 318] width 1568 height 1129
paste input "iWC25099271"
type input "iWC25099271"
click at [609, 178] on u "iWC25099271" at bounding box center [591, 177] width 93 height 17
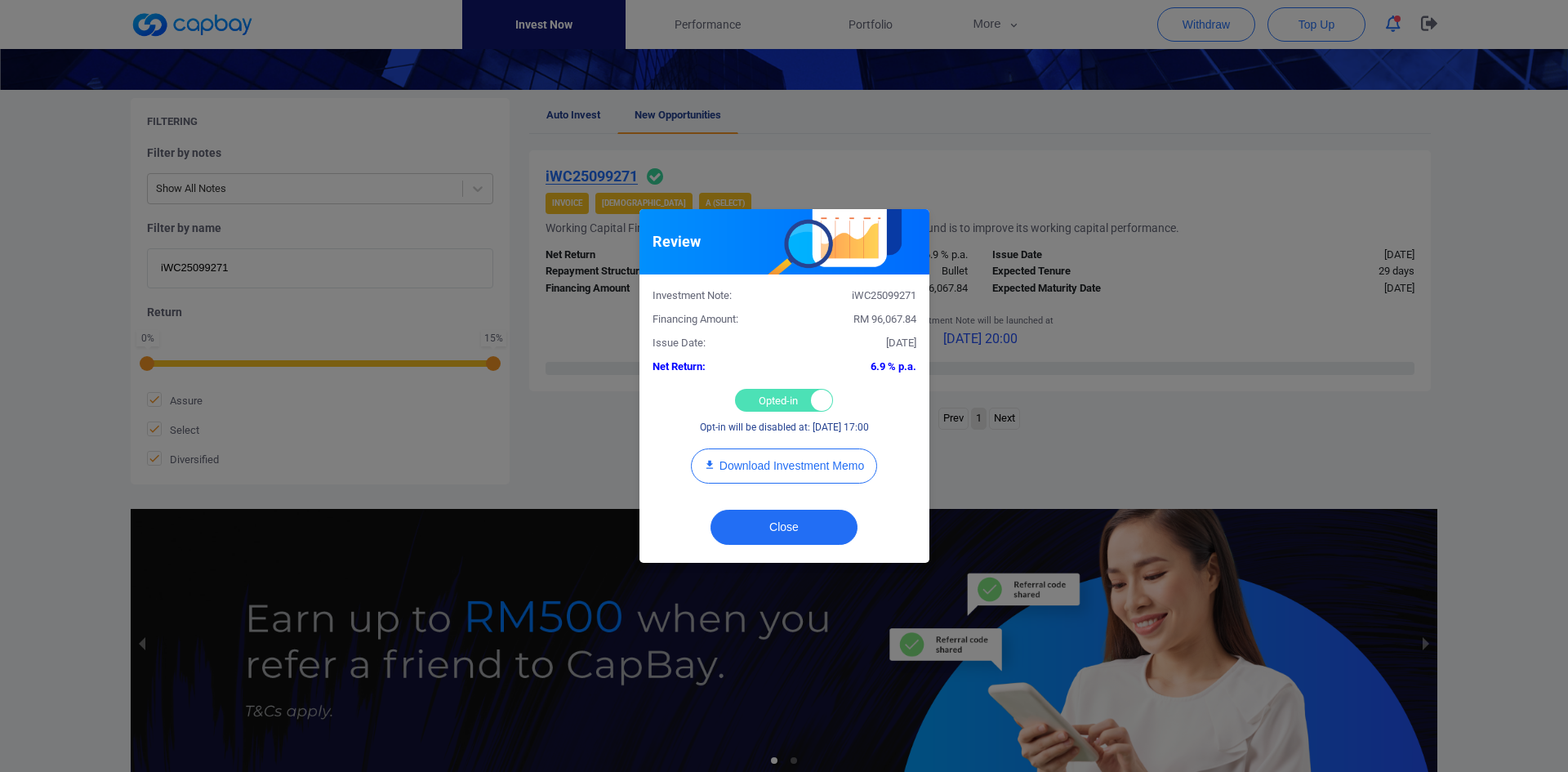
click at [771, 395] on div "Opted-in Opted-out" at bounding box center [784, 400] width 98 height 23
checkbox input "false"
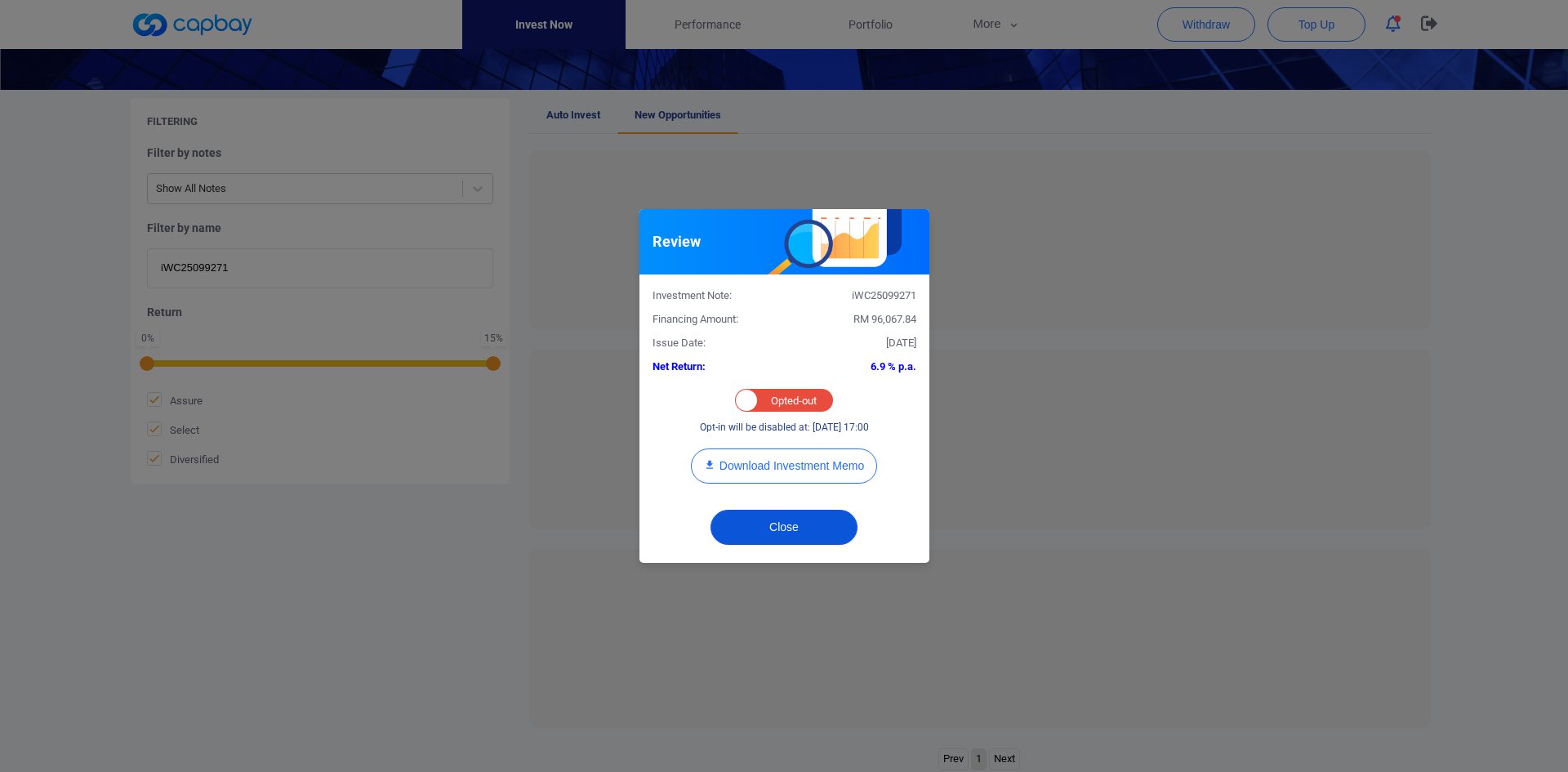
click at [784, 526] on button "Close" at bounding box center [784, 527] width 147 height 35
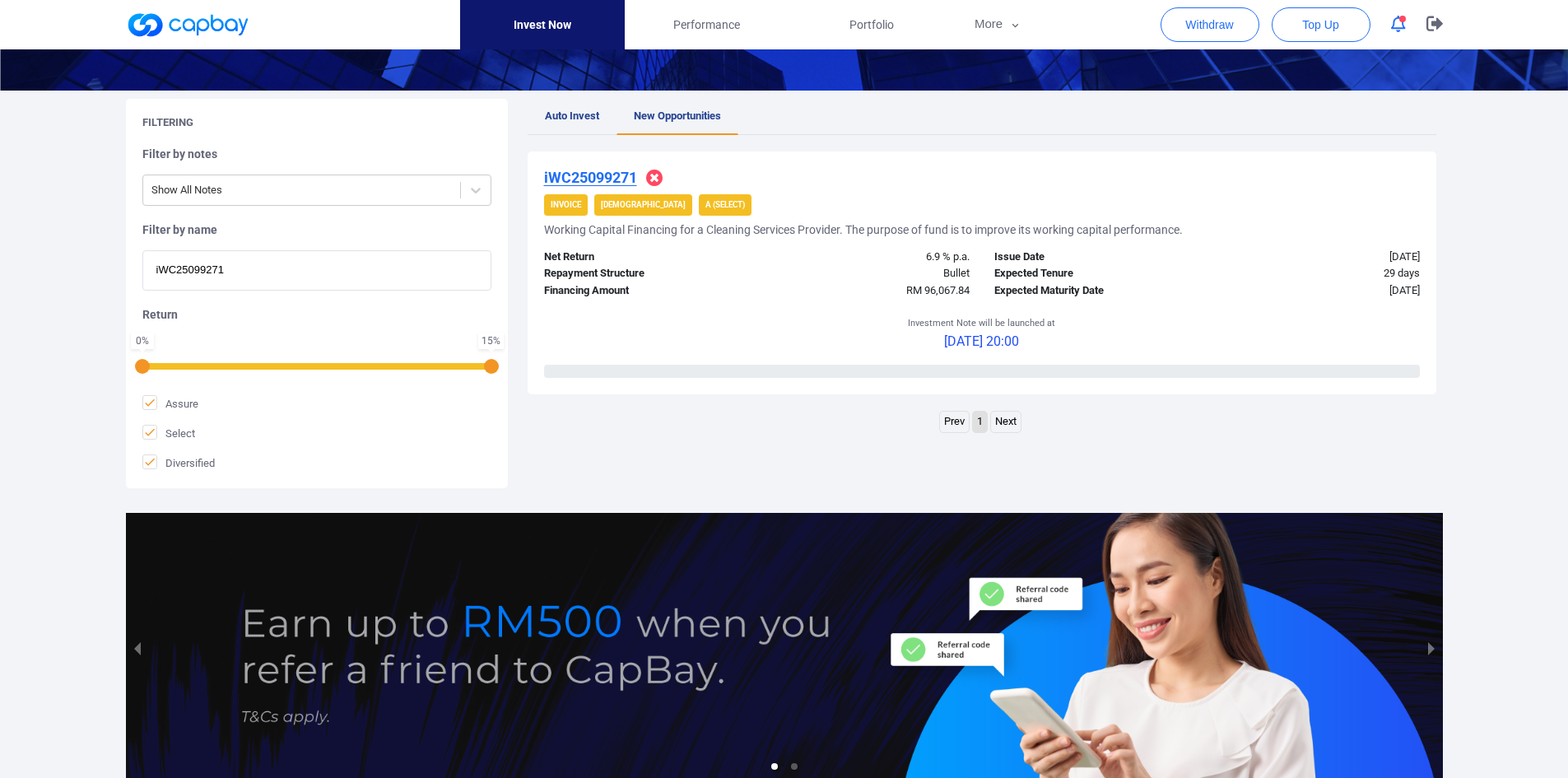
drag, startPoint x: 274, startPoint y: 260, endPoint x: 34, endPoint y: 248, distance: 240.3
click at [32, 250] on div "Welcome, [PERSON_NAME] [PERSON_NAME] ! Portfolio Total Portfolio Total RM *****…" at bounding box center [784, 301] width 1568 height 998
paste input "iWC25096873"
type input "iWC25096873"
click at [585, 169] on u "iWC25096873" at bounding box center [591, 177] width 93 height 17
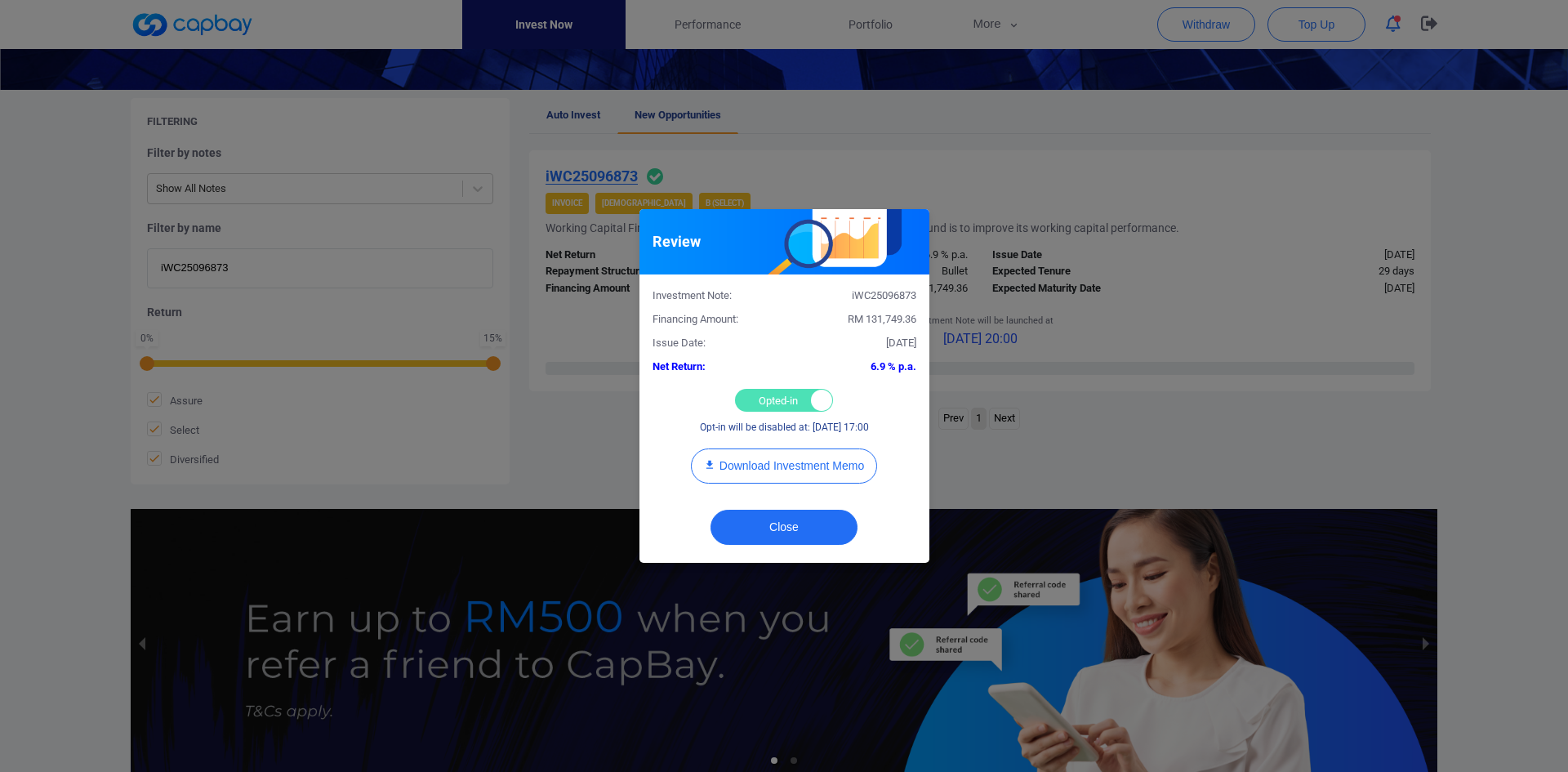
click at [765, 402] on div "Opted-in Opted-out" at bounding box center [784, 400] width 98 height 23
checkbox input "false"
click at [809, 534] on button "Close" at bounding box center [784, 527] width 147 height 35
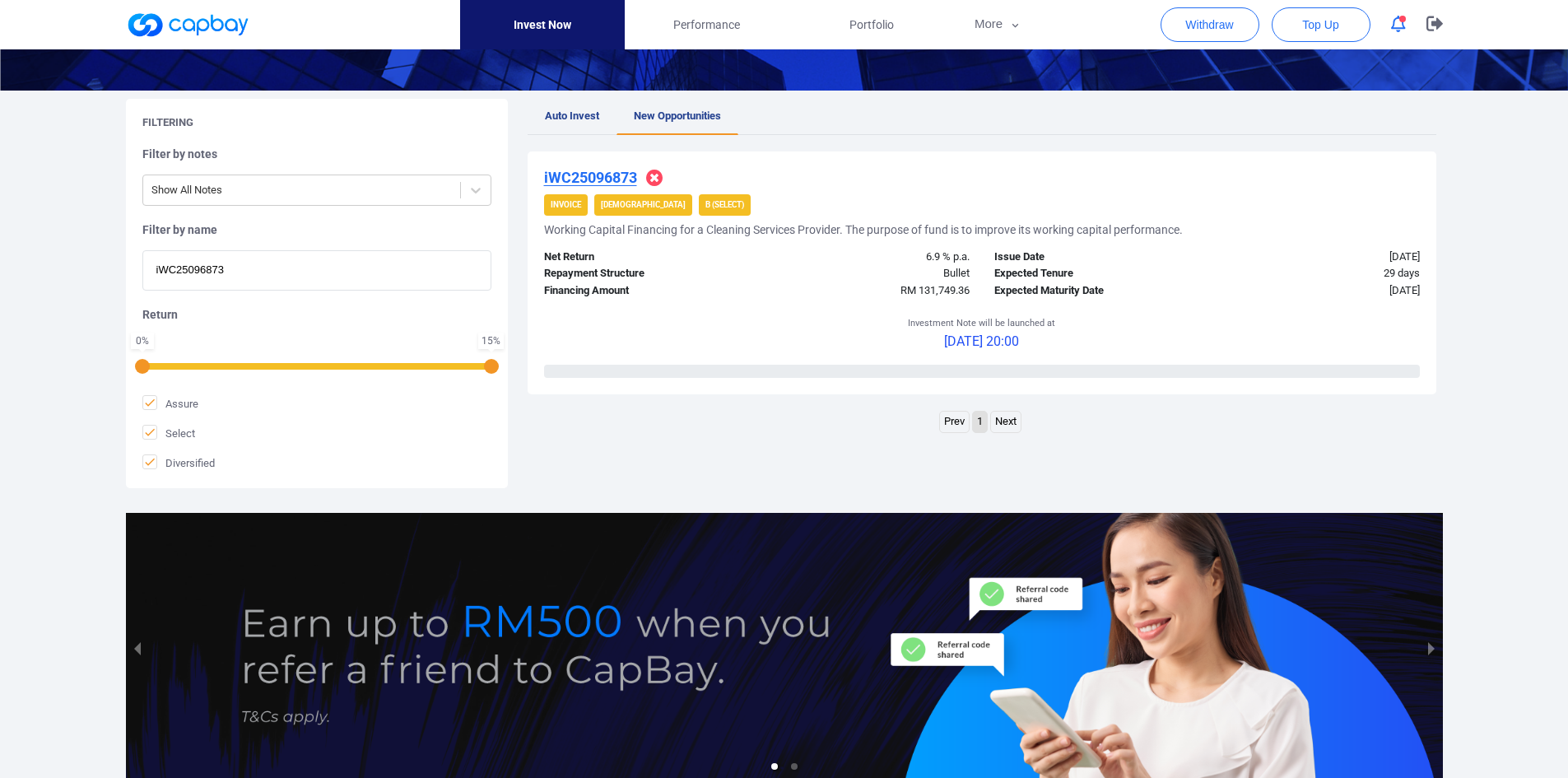
drag, startPoint x: -22, startPoint y: 240, endPoint x: -118, endPoint y: 225, distance: 97.2
click at [0, 225] on html "Invest Now Performance Portfolio More Transaction My Statements My Profile FAQs…" at bounding box center [784, 318] width 1568 height 1129
paste input "iWC25093875"
type input "iWC25093875"
click at [594, 178] on u "iWC25093875" at bounding box center [591, 177] width 93 height 17
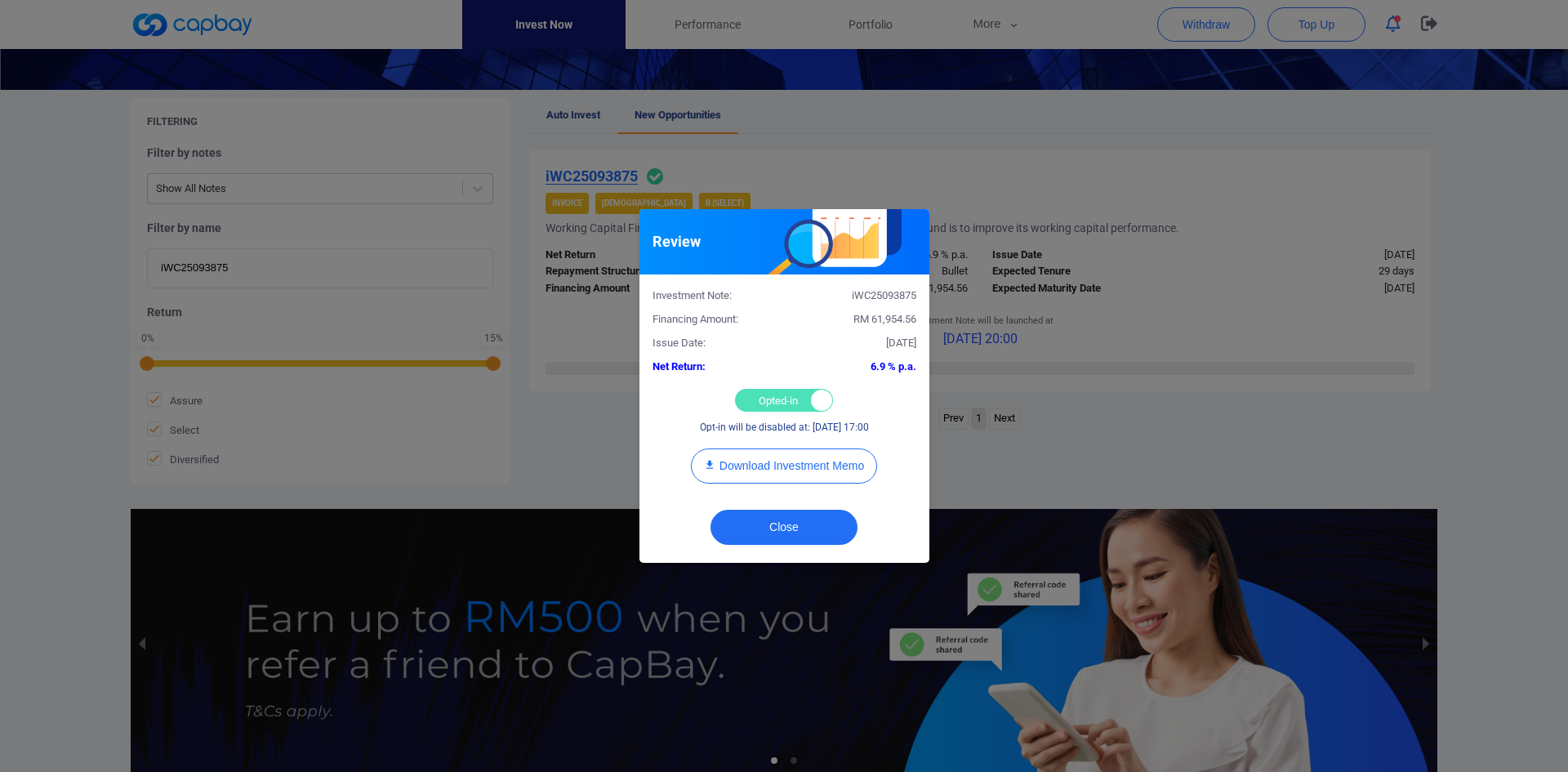
drag, startPoint x: 771, startPoint y: 396, endPoint x: 761, endPoint y: 386, distance: 14.1
click at [771, 394] on div "Opted-in Opted-out" at bounding box center [784, 400] width 98 height 23
checkbox input "false"
click at [810, 526] on button "Close" at bounding box center [784, 527] width 147 height 35
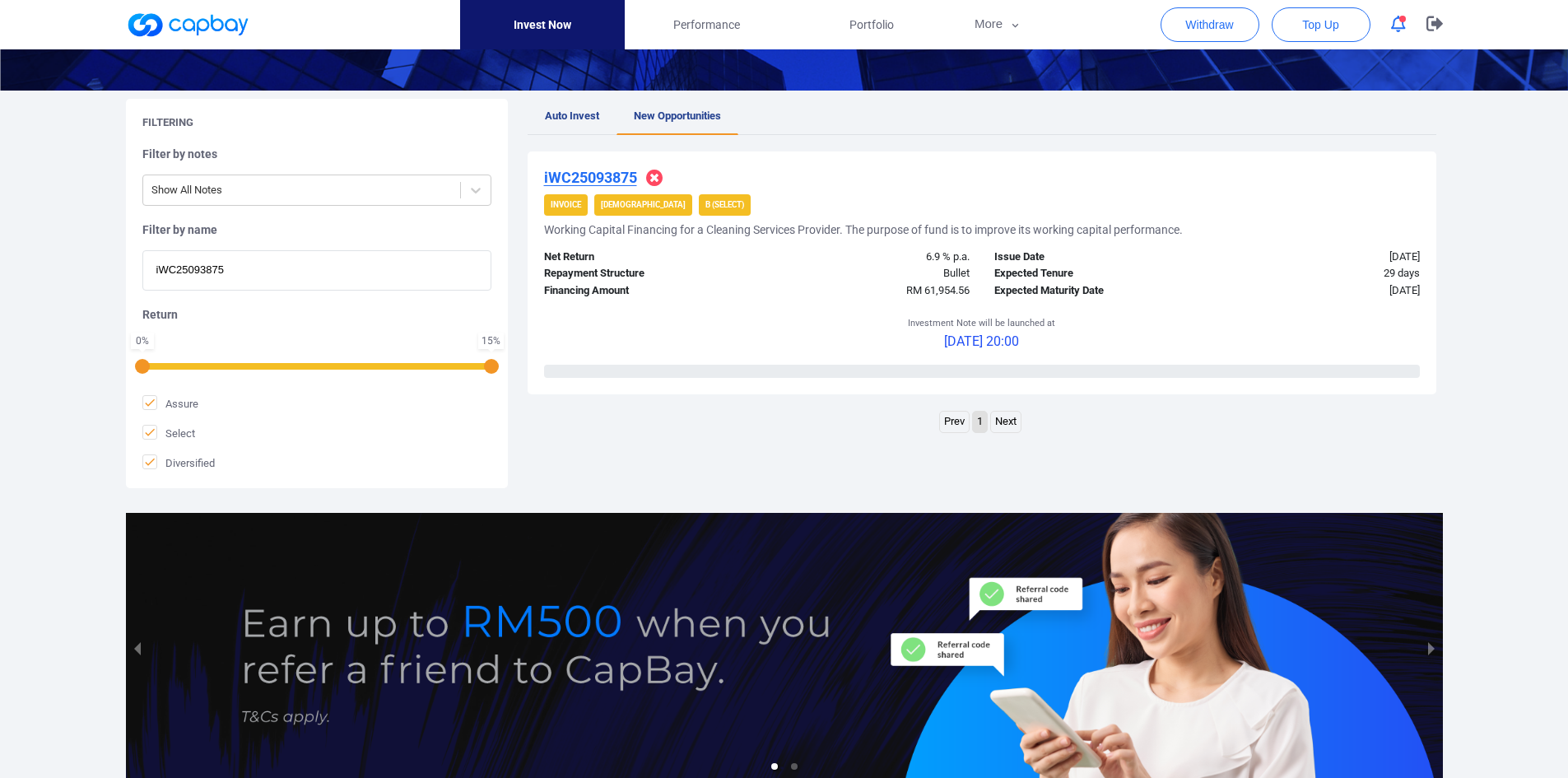
click at [28, 241] on div "Welcome, [PERSON_NAME] [PERSON_NAME] ! Portfolio Total Portfolio Total RM *****…" at bounding box center [784, 301] width 1568 height 998
paste input "1000"
type input "iWC25091000"
click at [605, 172] on u "iWC25091000" at bounding box center [591, 177] width 93 height 17
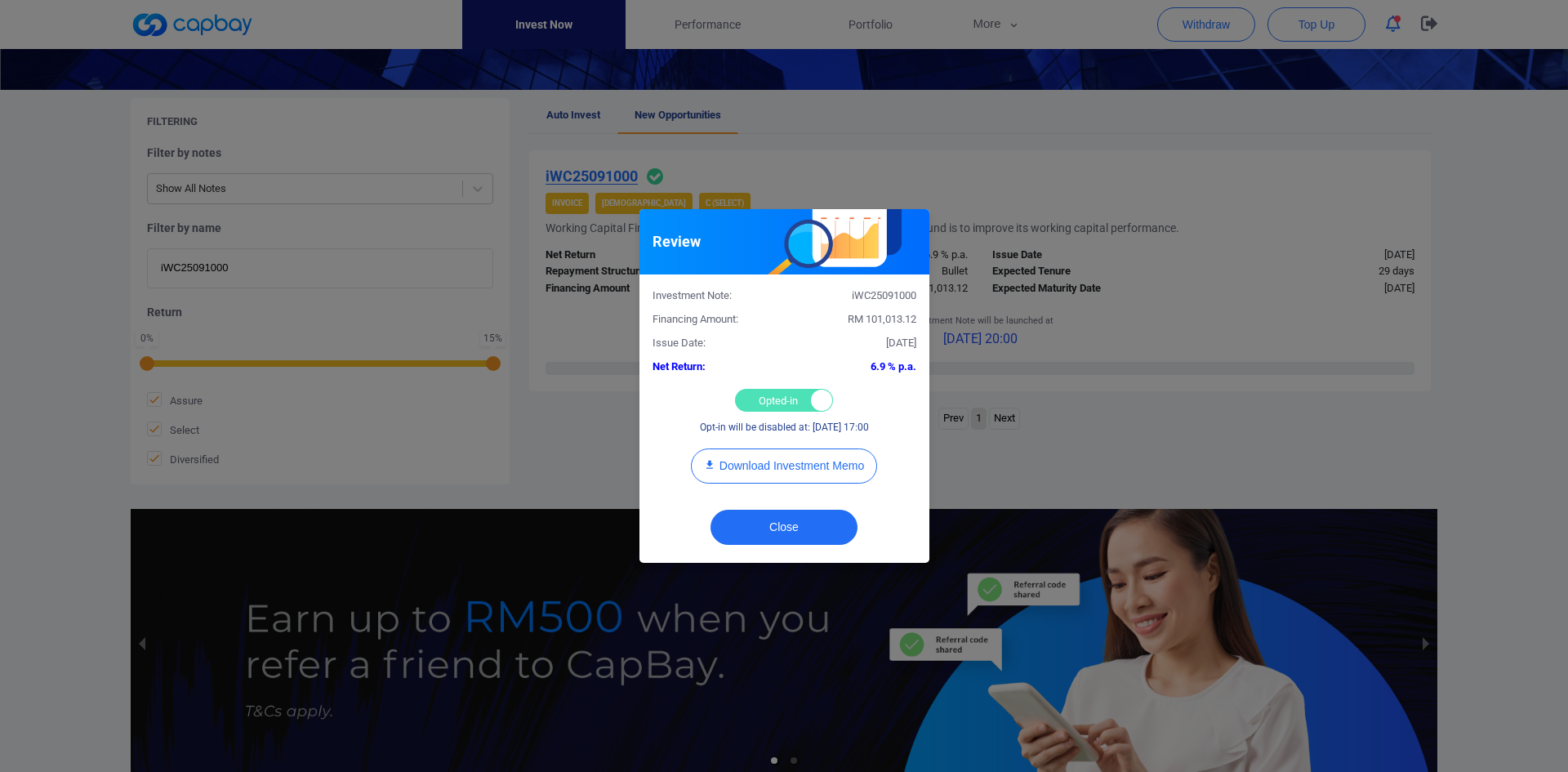
click at [784, 397] on div "Opted-in Opted-out" at bounding box center [784, 400] width 98 height 23
checkbox input "false"
drag, startPoint x: 789, startPoint y: 525, endPoint x: 774, endPoint y: 527, distance: 15.1
click at [788, 525] on button "Close" at bounding box center [784, 527] width 147 height 35
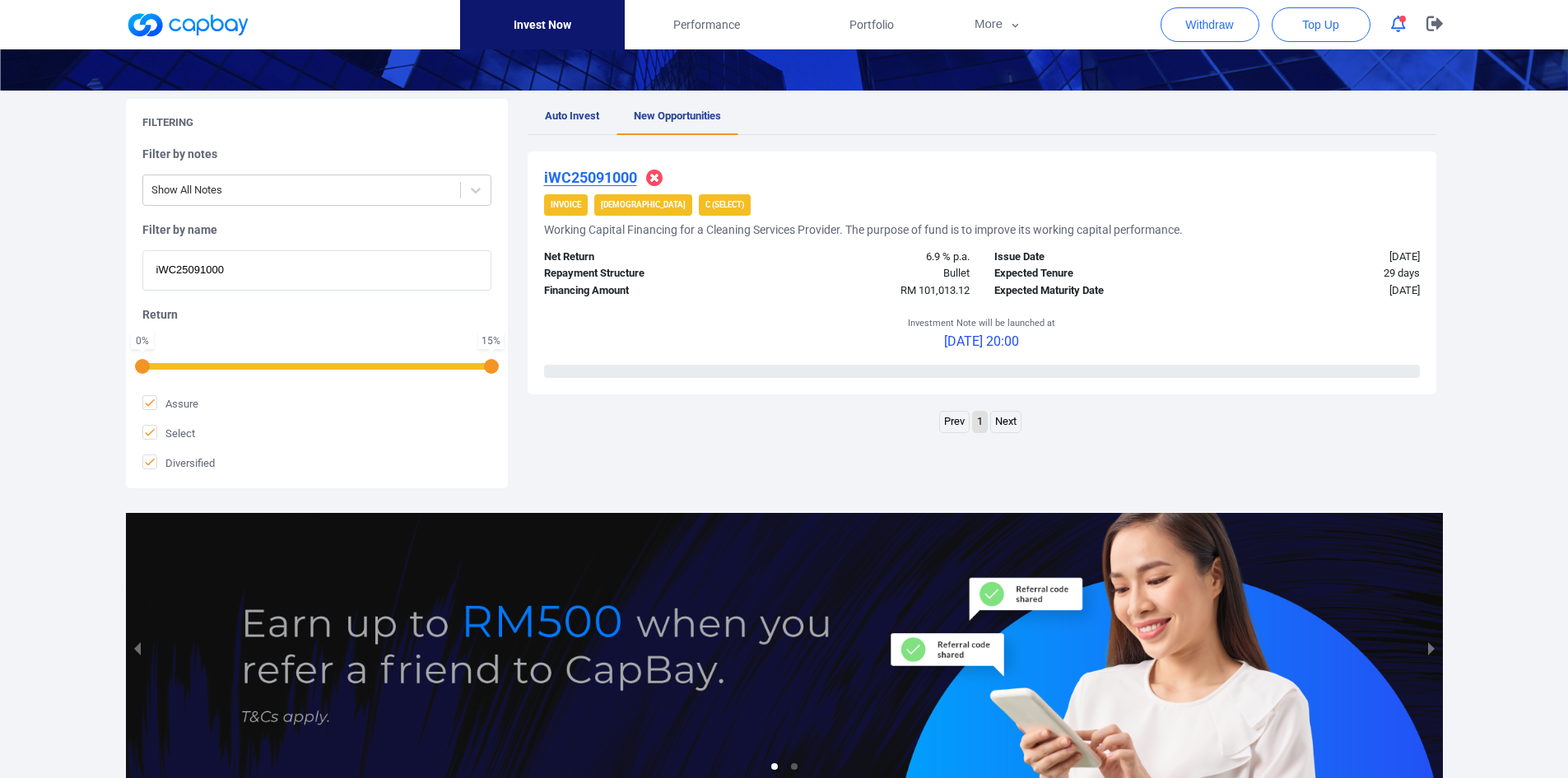
drag, startPoint x: 156, startPoint y: 262, endPoint x: -32, endPoint y: 242, distance: 189.1
click at [0, 242] on html "Invest Now Performance Portfolio More Transaction My Statements My Profile FAQs…" at bounding box center [784, 318] width 1568 height 1129
paste input "iWC2509619"
type input "iWC25096190"
click at [571, 178] on u "iWC25096190" at bounding box center [591, 177] width 93 height 17
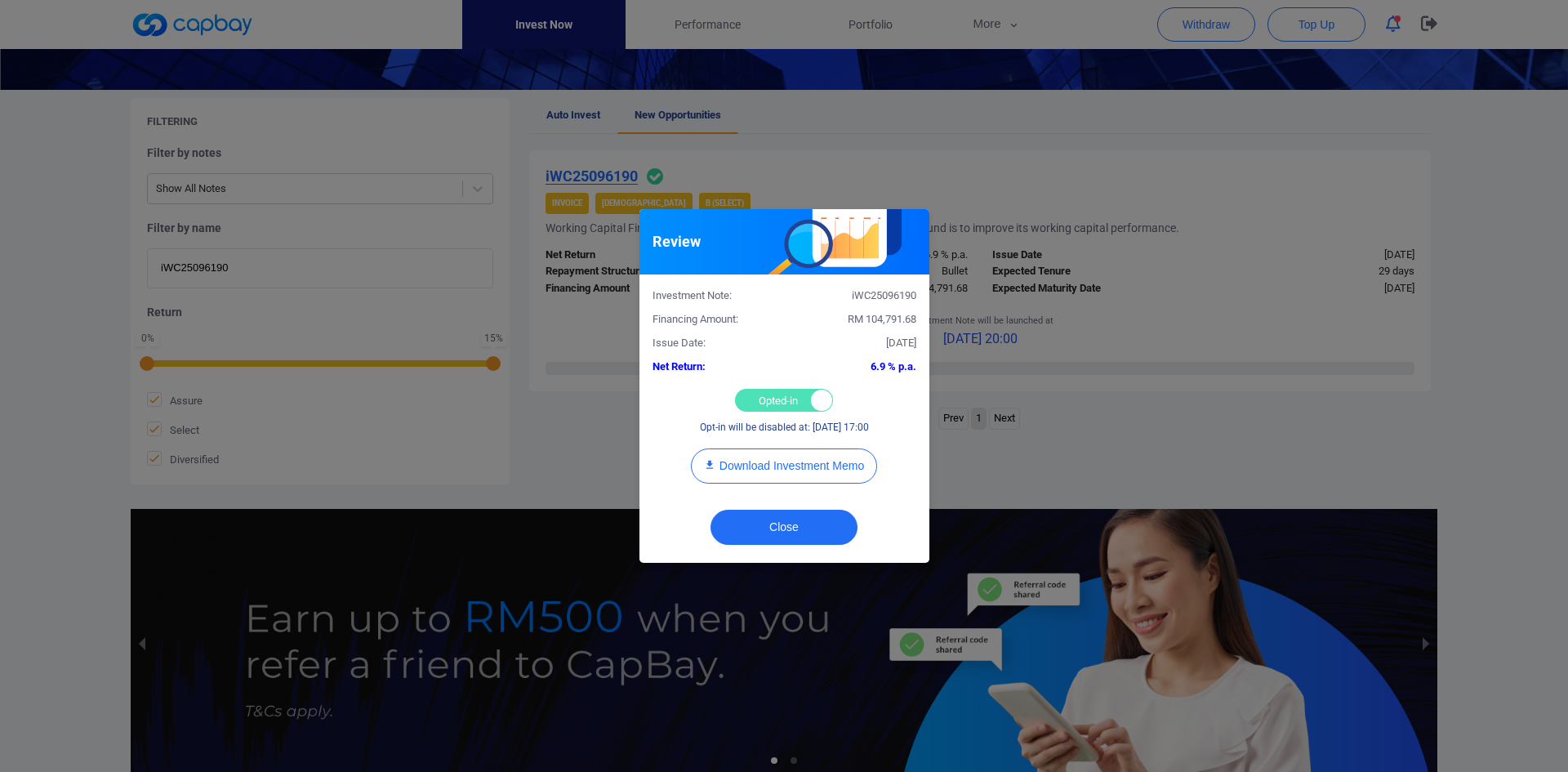
click at [787, 399] on div "Opted-in Opted-out" at bounding box center [784, 400] width 98 height 23
checkbox input "false"
click at [794, 501] on div "Close" at bounding box center [784, 531] width 290 height 63
click at [788, 525] on button "Close" at bounding box center [784, 527] width 147 height 35
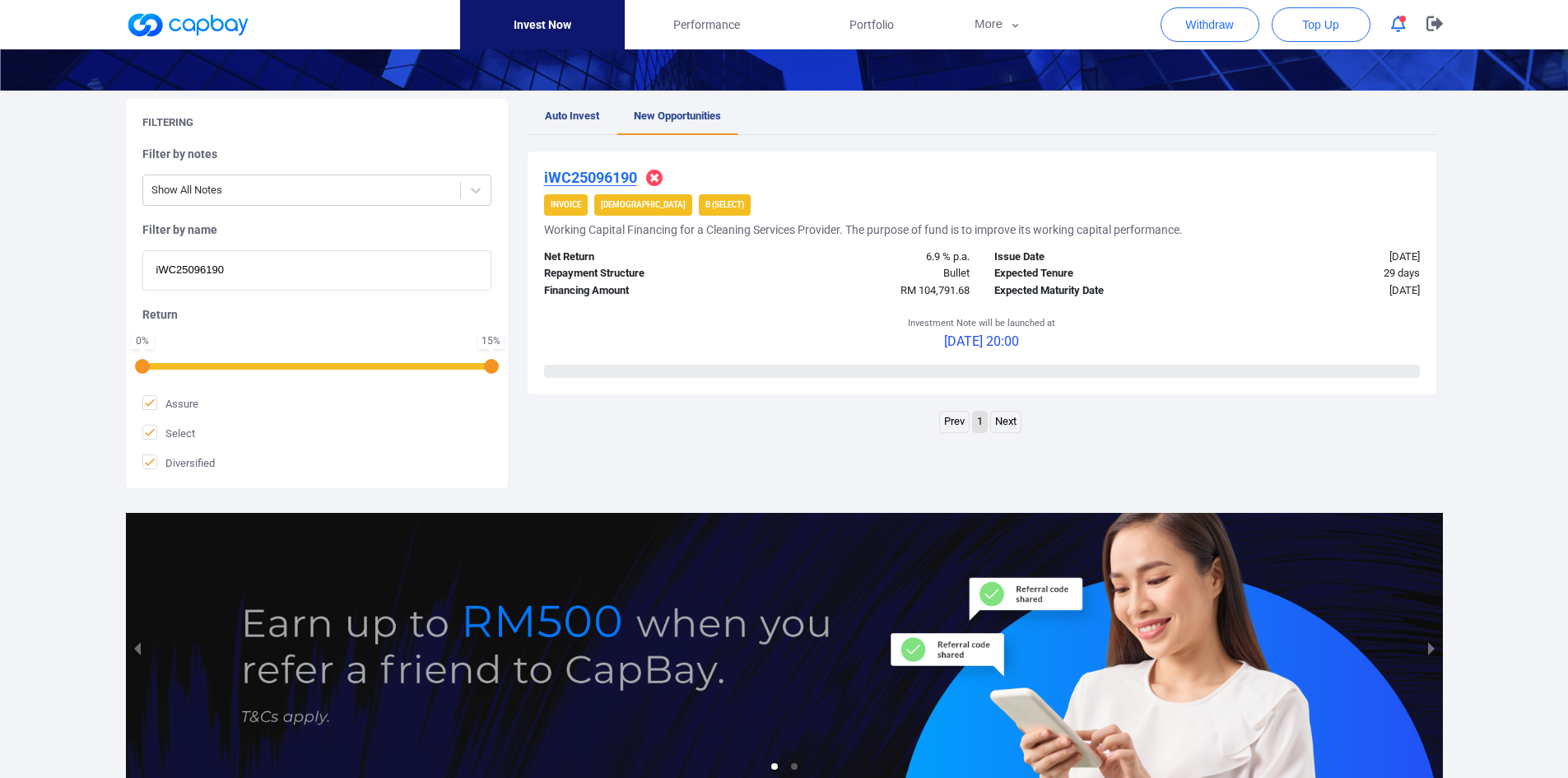
drag, startPoint x: 277, startPoint y: 275, endPoint x: -53, endPoint y: 260, distance: 330.3
click at [0, 260] on html "Invest Now Performance Portfolio More Transaction My Statements My Profile FAQs…" at bounding box center [784, 318] width 1568 height 1129
paste input "3177"
type input "iWC25093177"
click at [556, 178] on u "iWC25093177" at bounding box center [591, 177] width 93 height 17
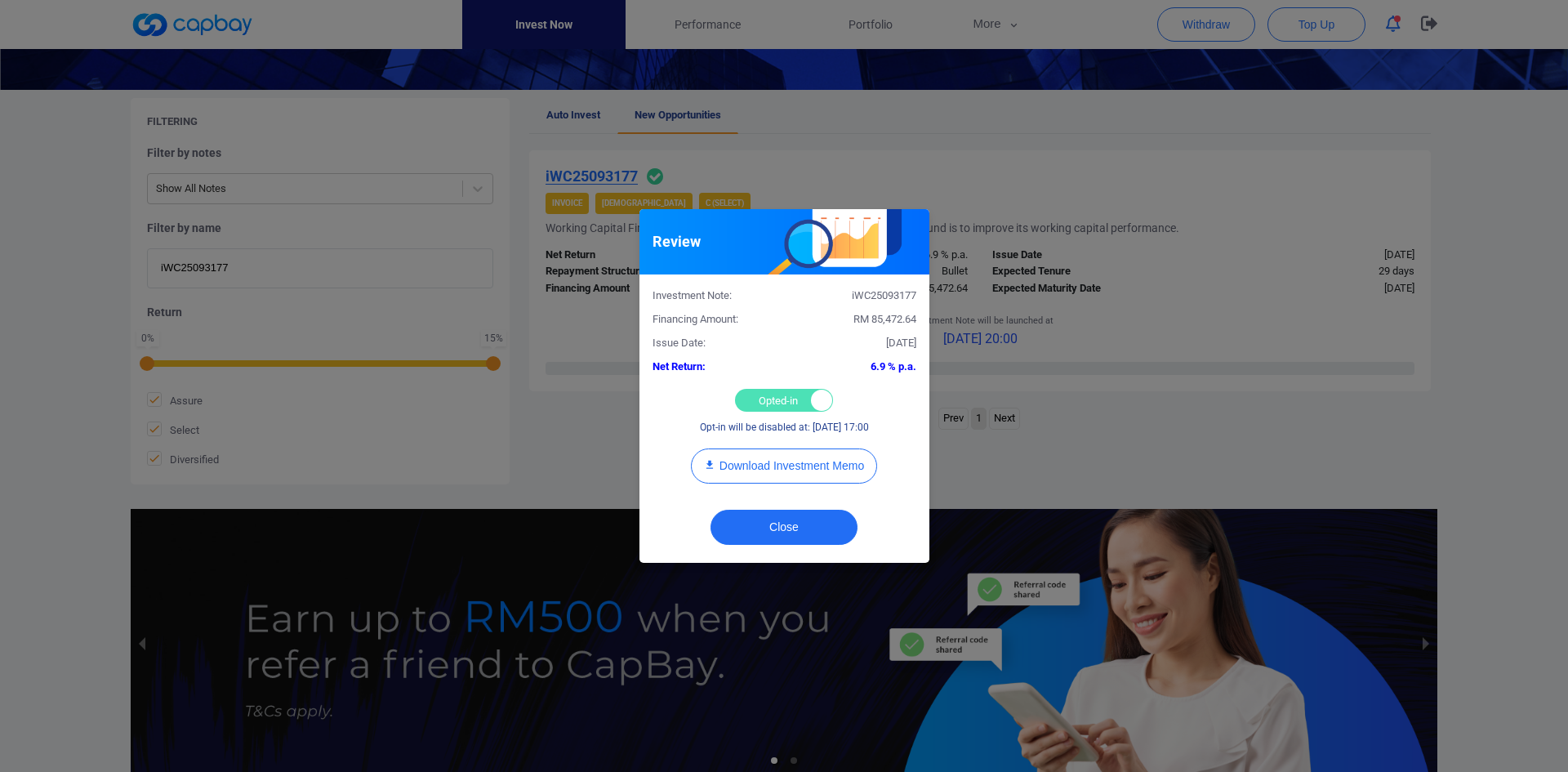
click at [748, 400] on div "Opted-in Opted-out" at bounding box center [784, 400] width 98 height 23
checkbox input "false"
click at [814, 525] on button "Close" at bounding box center [784, 527] width 147 height 35
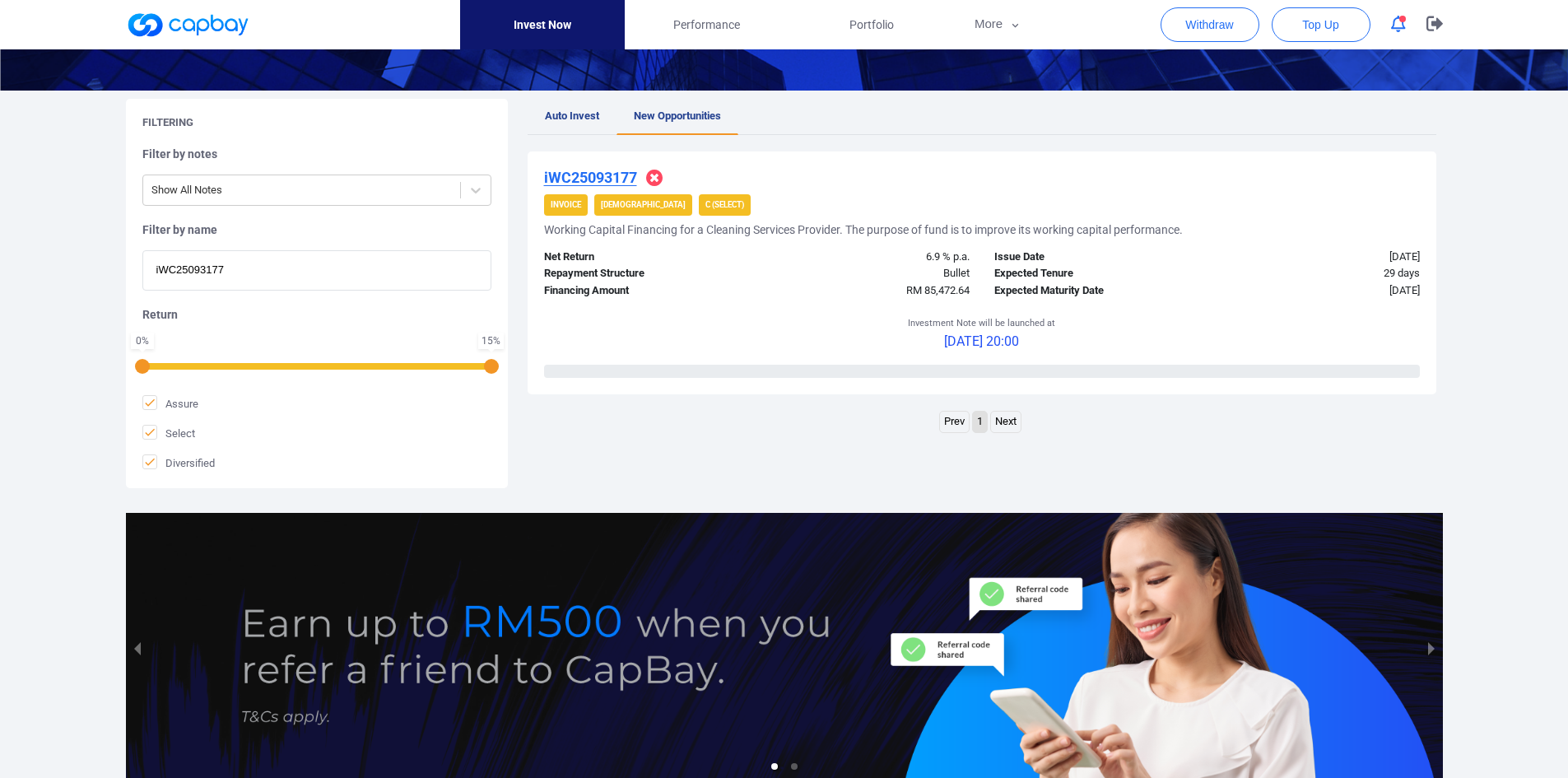
drag, startPoint x: 268, startPoint y: 269, endPoint x: -125, endPoint y: 265, distance: 393.0
click at [0, 265] on html "Invest Now Performance Portfolio More Transaction My Statements My Profile FAQs…" at bounding box center [784, 318] width 1568 height 1129
paste input "43"
type input "iWC25094377"
click at [561, 172] on u "iWC25094377" at bounding box center [591, 177] width 93 height 17
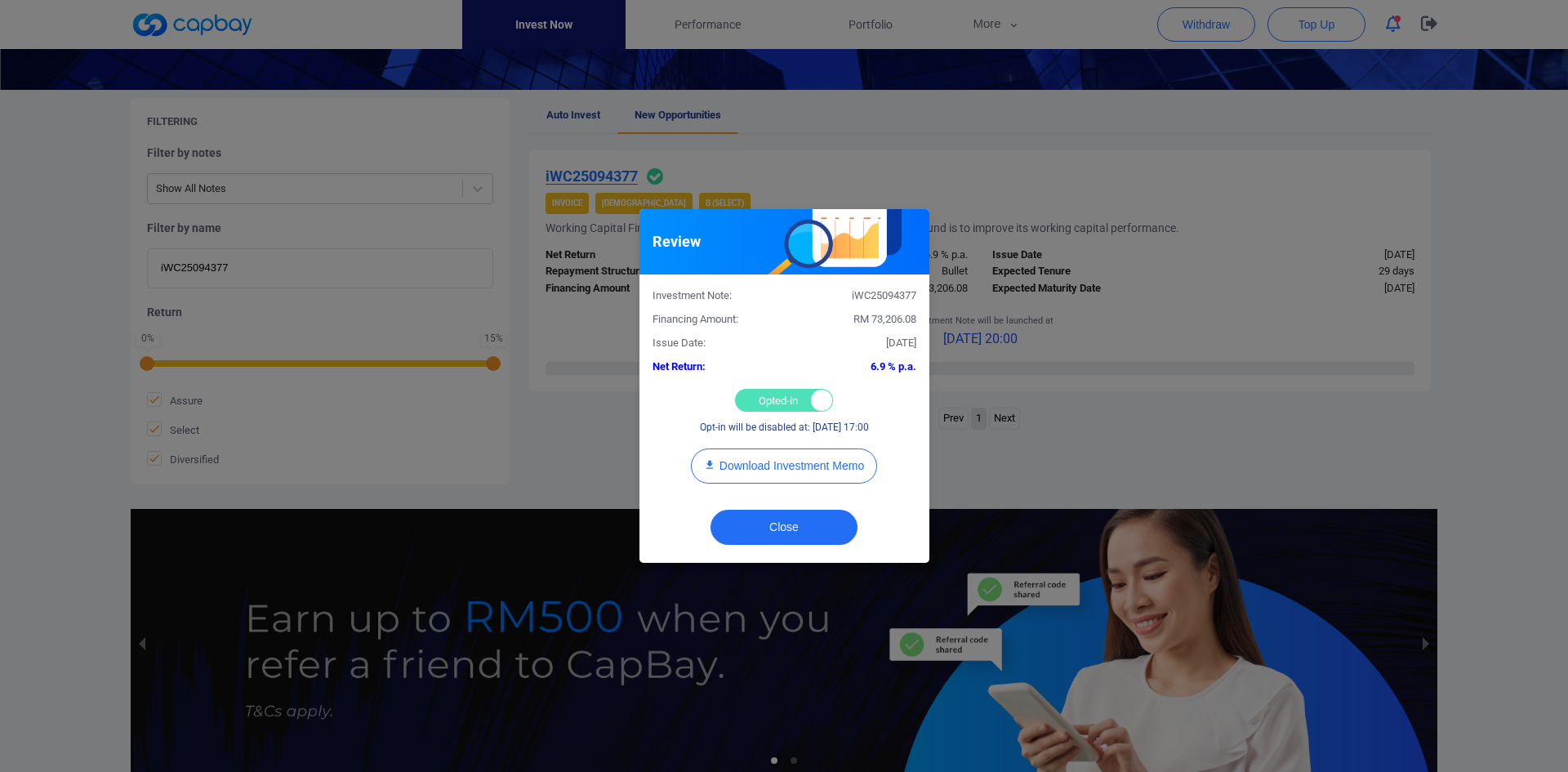
click at [769, 391] on div "Opted-in Opted-out" at bounding box center [784, 400] width 98 height 23
checkbox input "false"
click at [794, 530] on button "Close" at bounding box center [784, 527] width 147 height 35
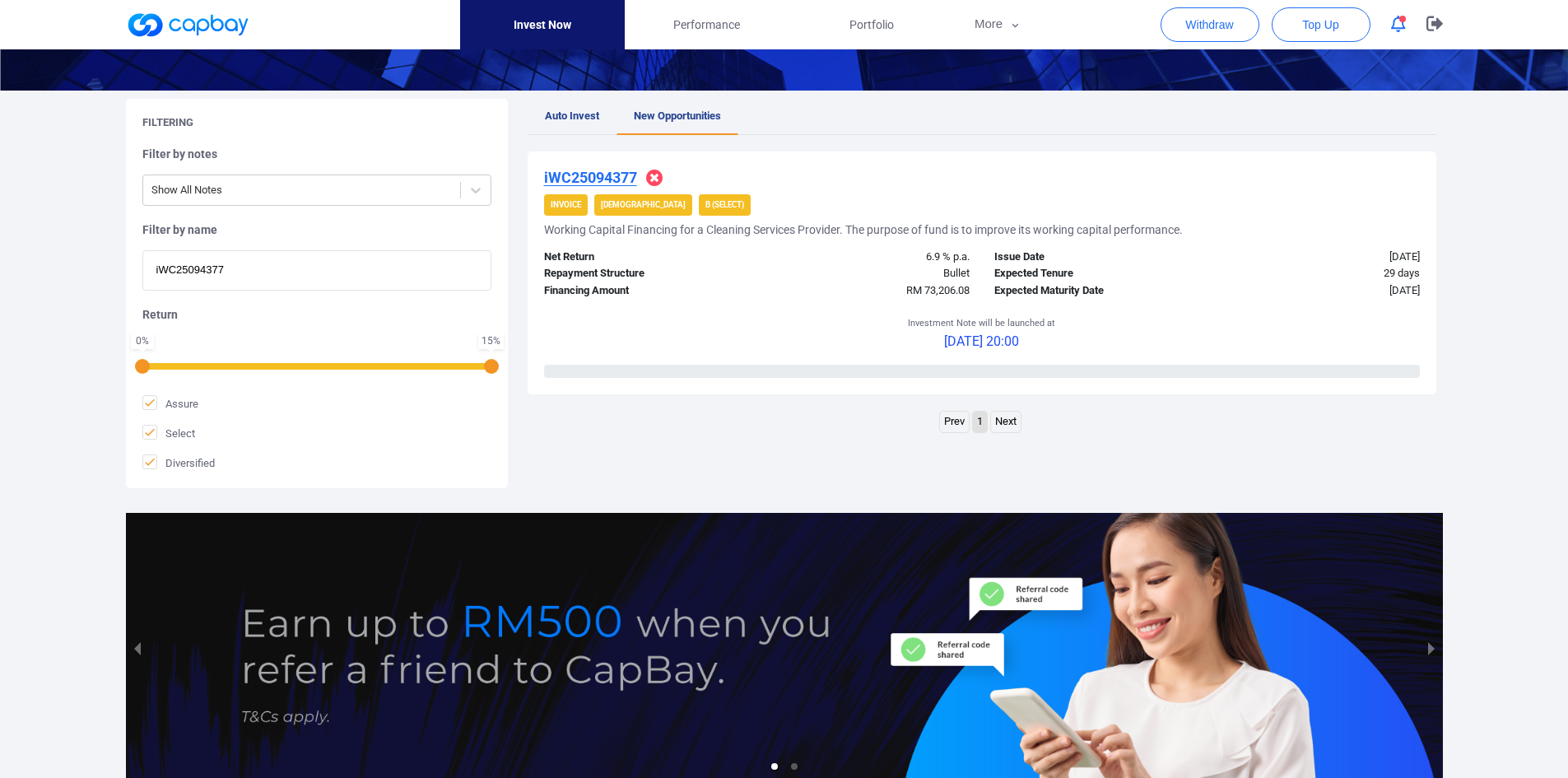
drag, startPoint x: 283, startPoint y: 276, endPoint x: -44, endPoint y: 249, distance: 328.1
click at [0, 249] on html "Invest Now Performance Portfolio More Transaction My Statements My Profile FAQs…" at bounding box center [784, 318] width 1568 height 1129
paste input "iAWC25093696"
type input "iAWC25093696"
click at [581, 177] on u "iAWC25093696" at bounding box center [596, 177] width 102 height 17
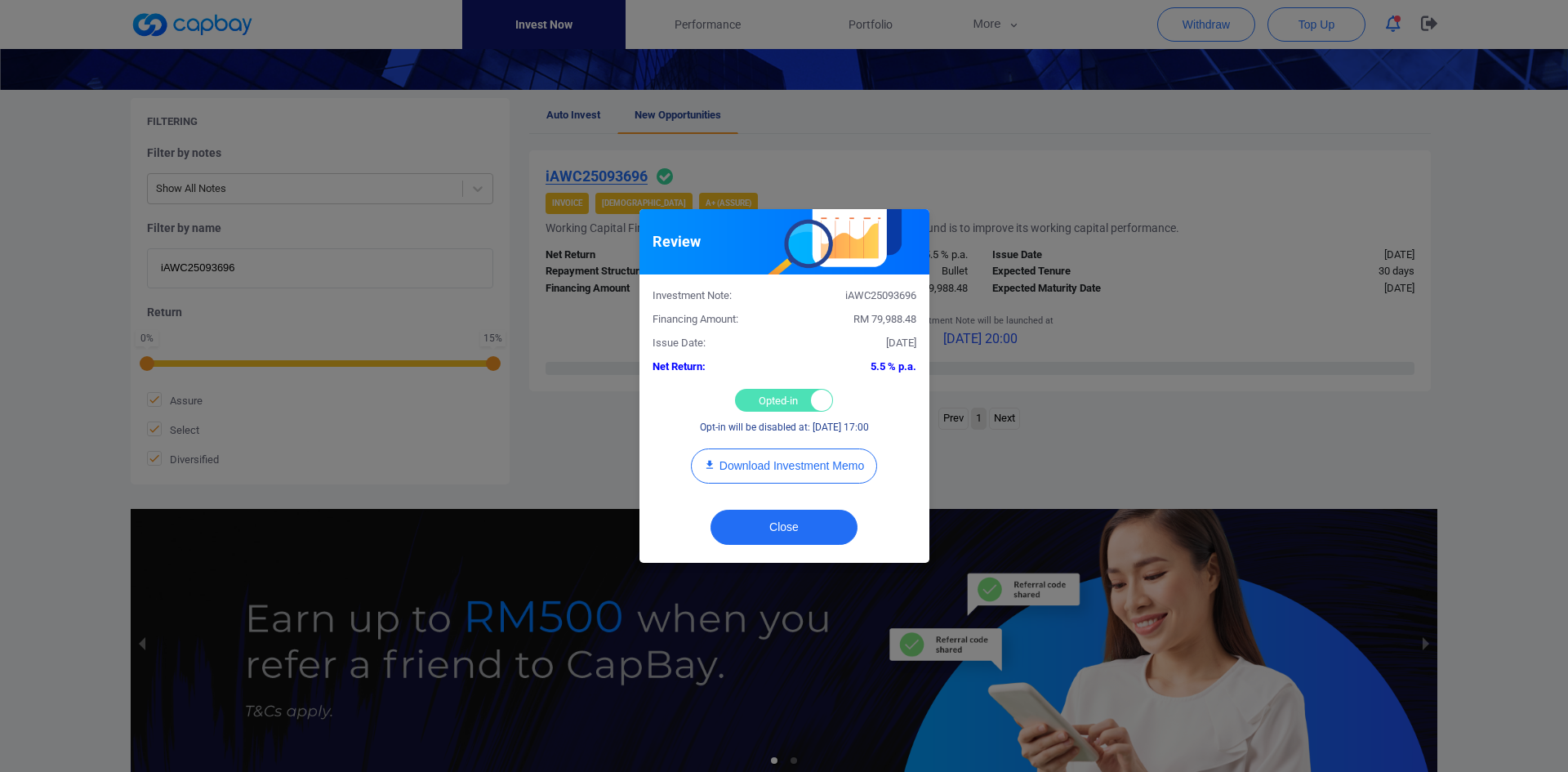
drag, startPoint x: 751, startPoint y: 394, endPoint x: 739, endPoint y: 397, distance: 12.4
click at [751, 394] on div "Opted-in Opted-out" at bounding box center [784, 400] width 98 height 23
checkbox input "false"
click at [798, 532] on button "Close" at bounding box center [784, 527] width 147 height 35
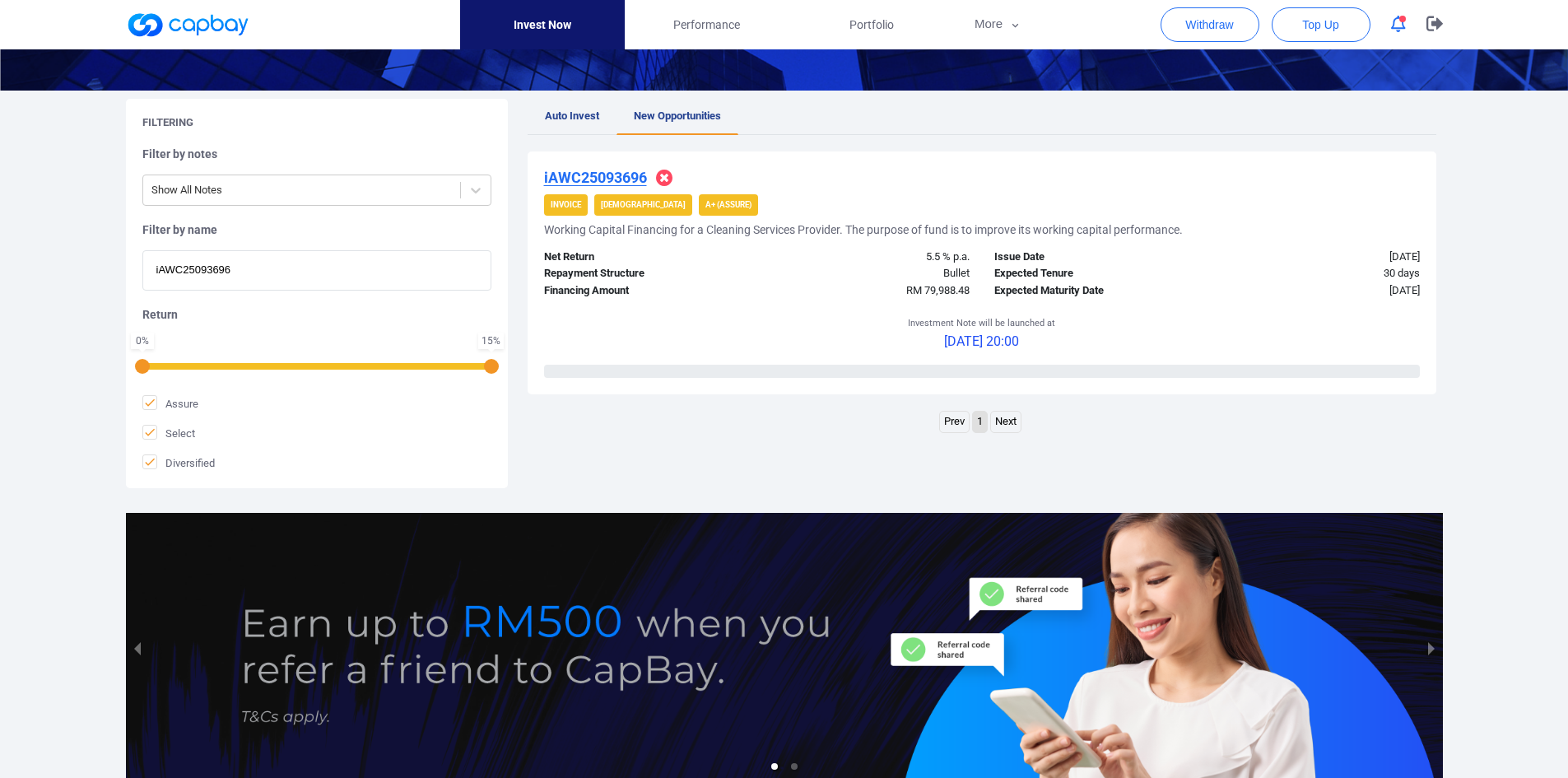
drag, startPoint x: 281, startPoint y: 276, endPoint x: 26, endPoint y: 265, distance: 255.2
click at [27, 265] on div "Welcome, [PERSON_NAME] [PERSON_NAME] ! Portfolio Total Portfolio Total RM *****…" at bounding box center [784, 301] width 1568 height 998
paste input "8800"
type input "iAWC25098800"
click at [591, 171] on u "iAWC25098800" at bounding box center [596, 177] width 102 height 17
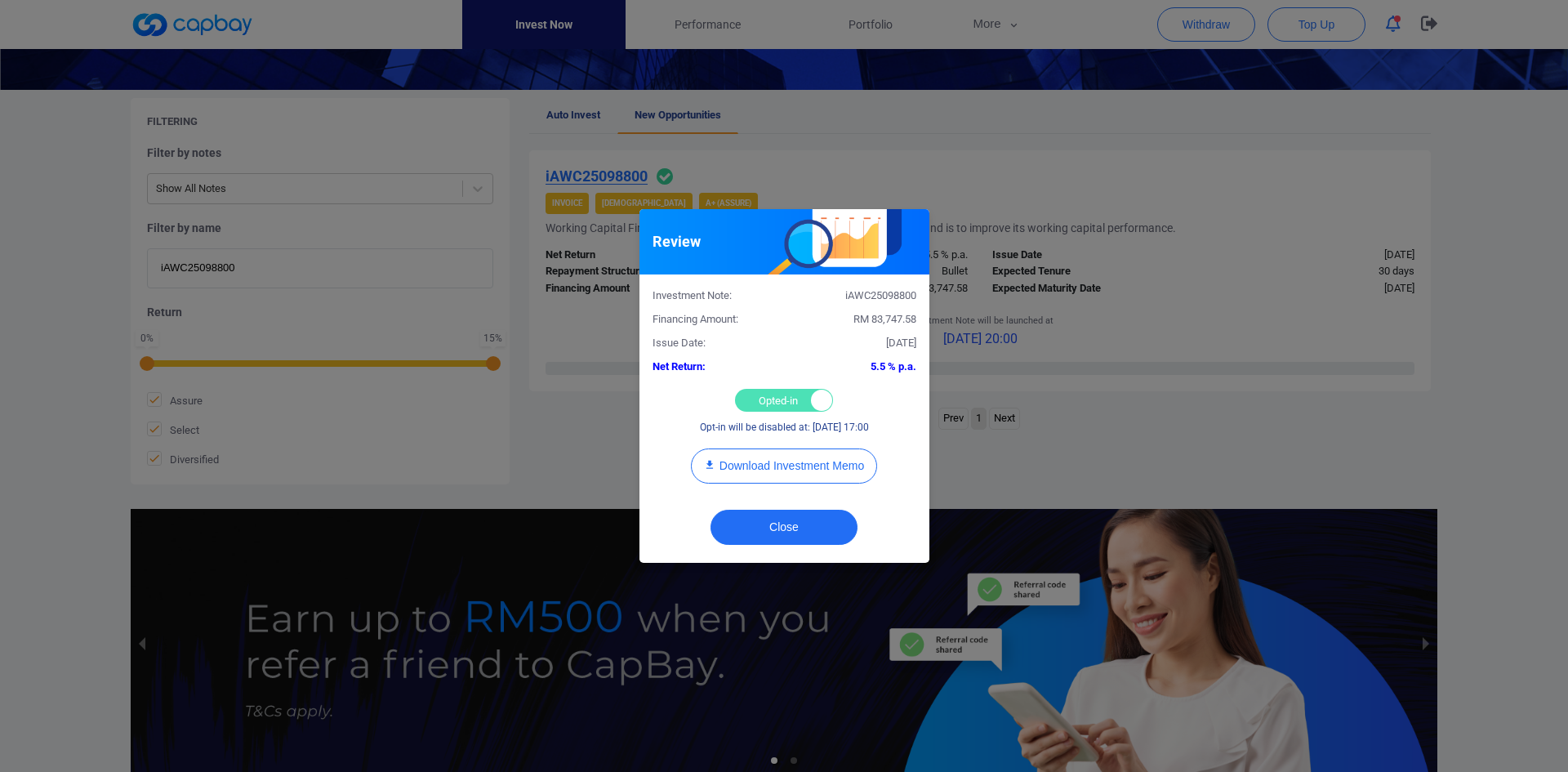
click at [770, 399] on div "Opted-in Opted-out" at bounding box center [784, 400] width 98 height 23
checkbox input "false"
click at [786, 524] on button "Close" at bounding box center [784, 527] width 147 height 35
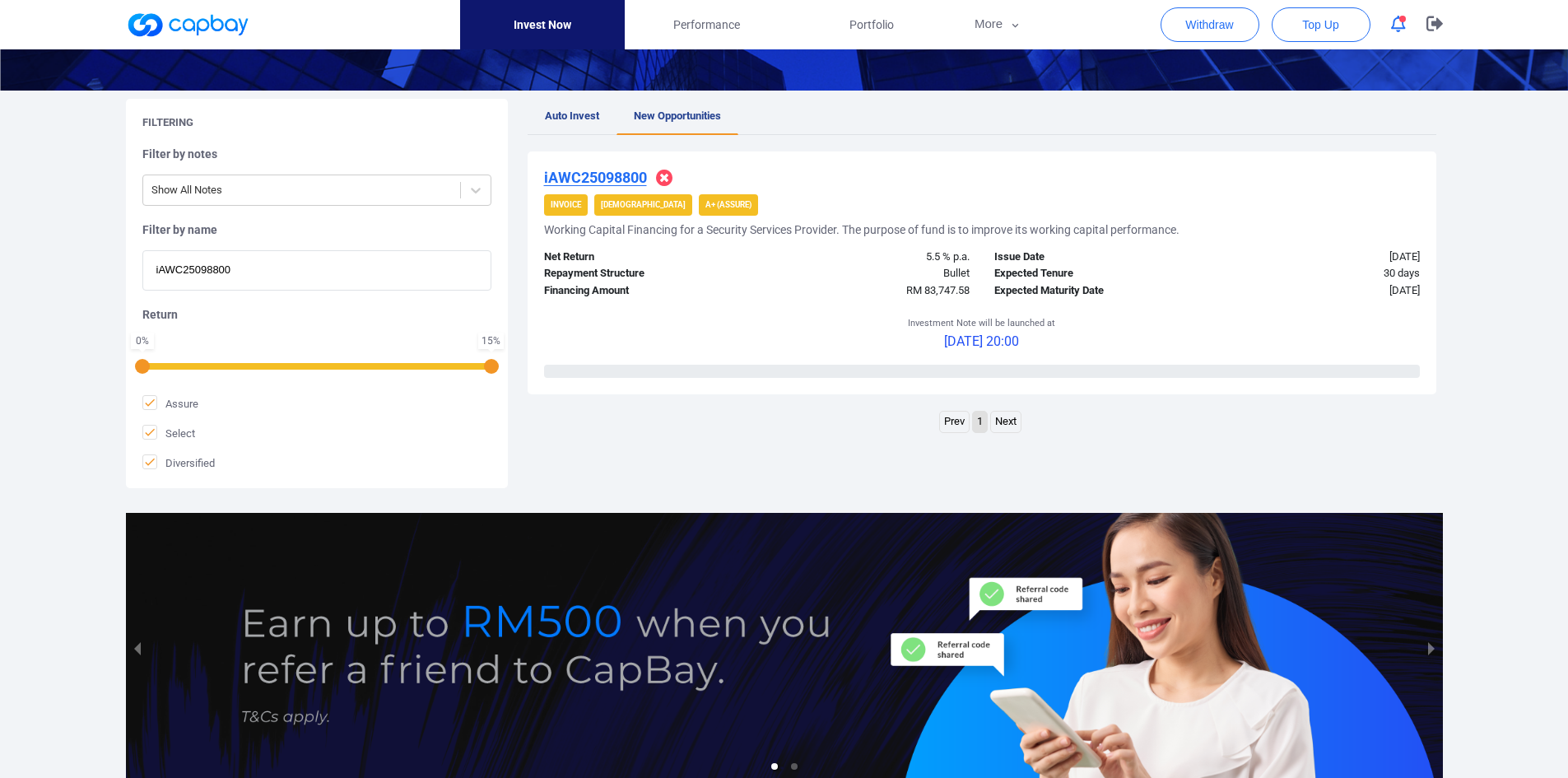
drag, startPoint x: 287, startPoint y: 269, endPoint x: -116, endPoint y: 255, distance: 403.2
click at [0, 255] on html "Invest Now Performance Portfolio More Transaction My Statements My Profile FAQs…" at bounding box center [784, 318] width 1568 height 1129
paste input "6708"
type input "iAWC25096708"
click at [585, 176] on u "iAWC25096708" at bounding box center [596, 177] width 102 height 17
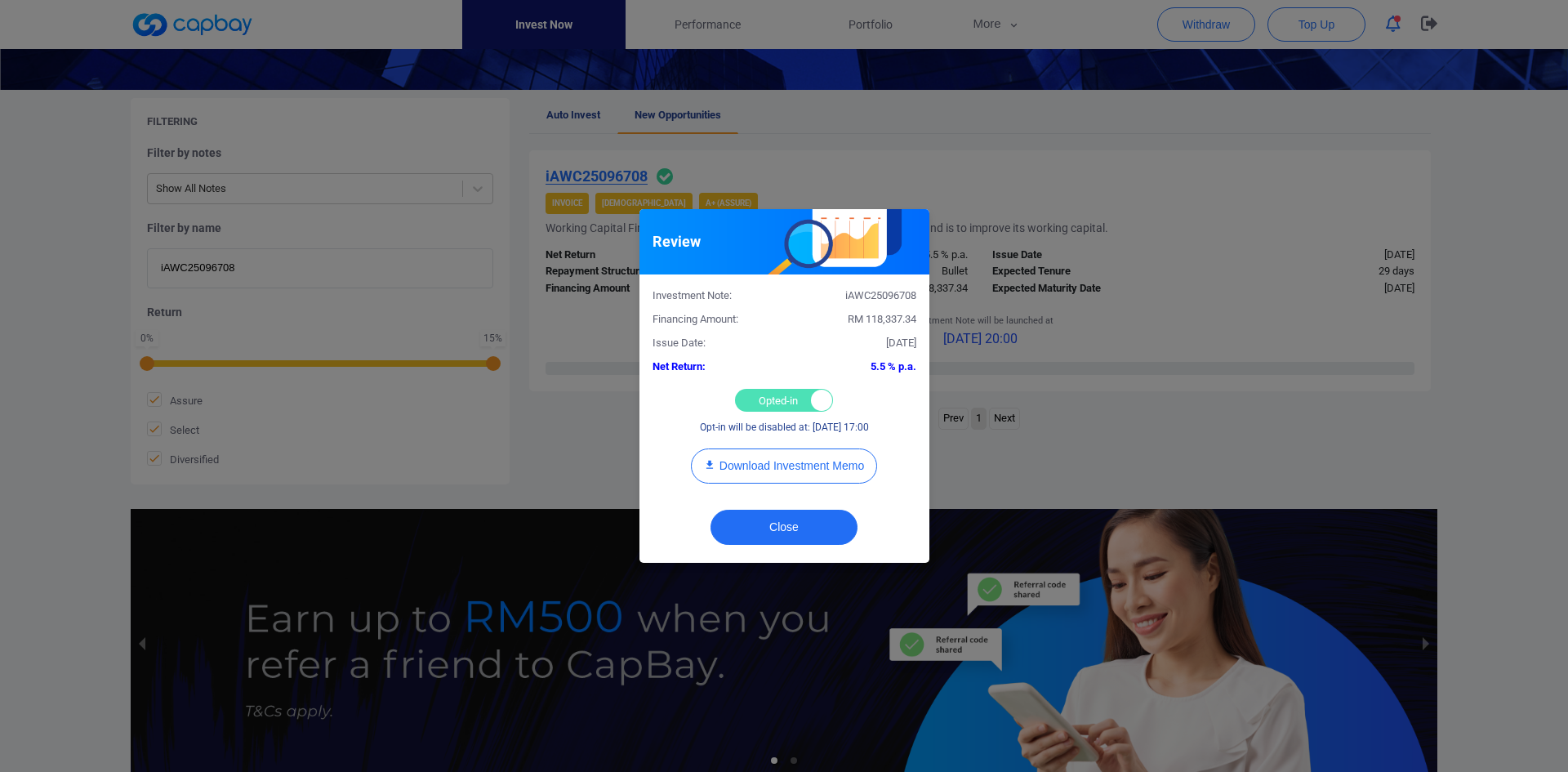
click at [764, 404] on div "Opted-in Opted-out" at bounding box center [784, 400] width 98 height 23
checkbox input "false"
click at [801, 530] on button "Close" at bounding box center [784, 527] width 147 height 35
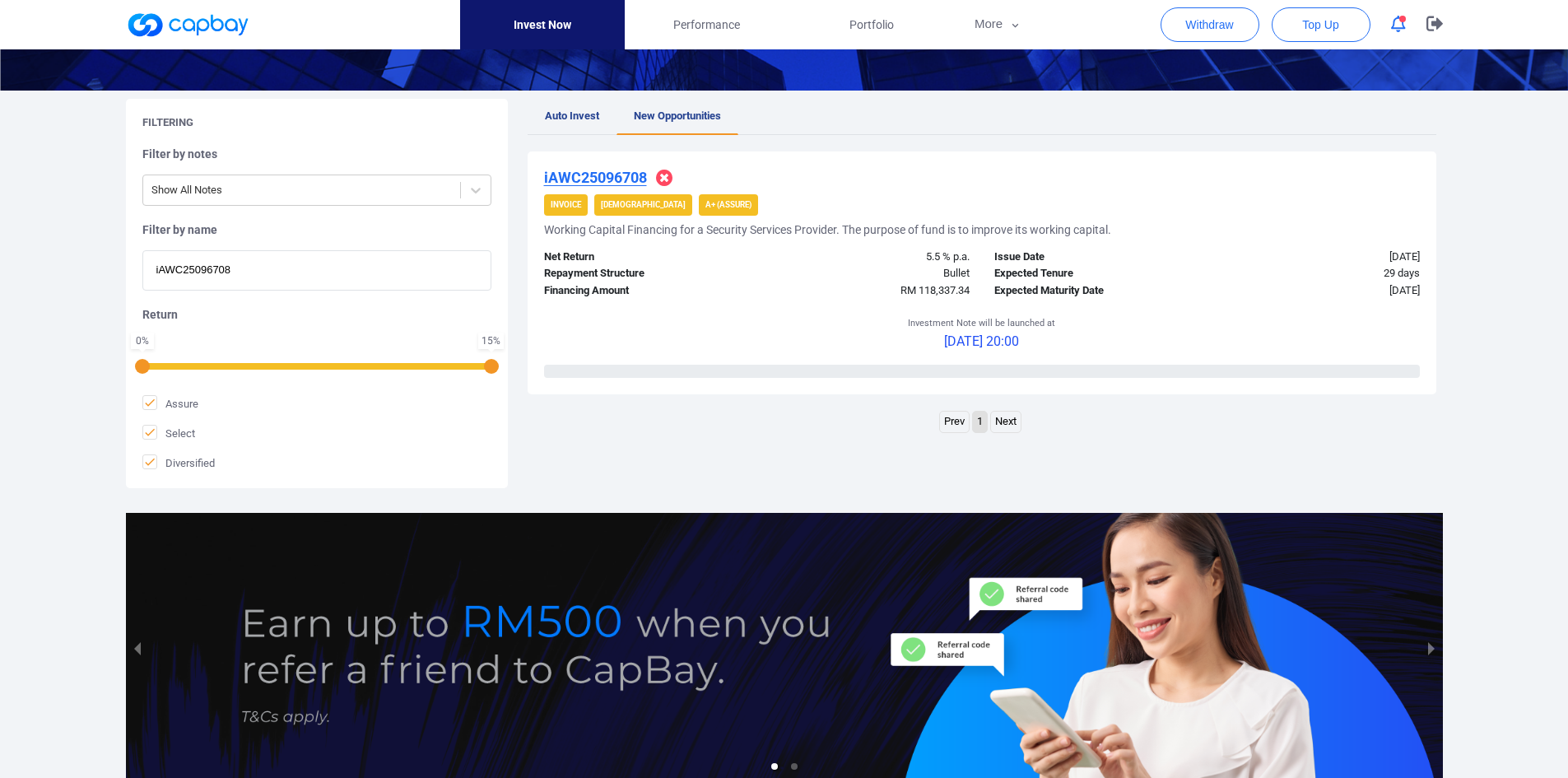
drag, startPoint x: 262, startPoint y: 272, endPoint x: -39, endPoint y: 235, distance: 303.3
click at [0, 235] on html "Invest Now Performance Portfolio More Transaction My Statements My Profile FAQs…" at bounding box center [784, 318] width 1568 height 1129
paste input "2631"
type input "iAWC25092631"
click at [608, 177] on u "iAWC25092631" at bounding box center [596, 177] width 102 height 17
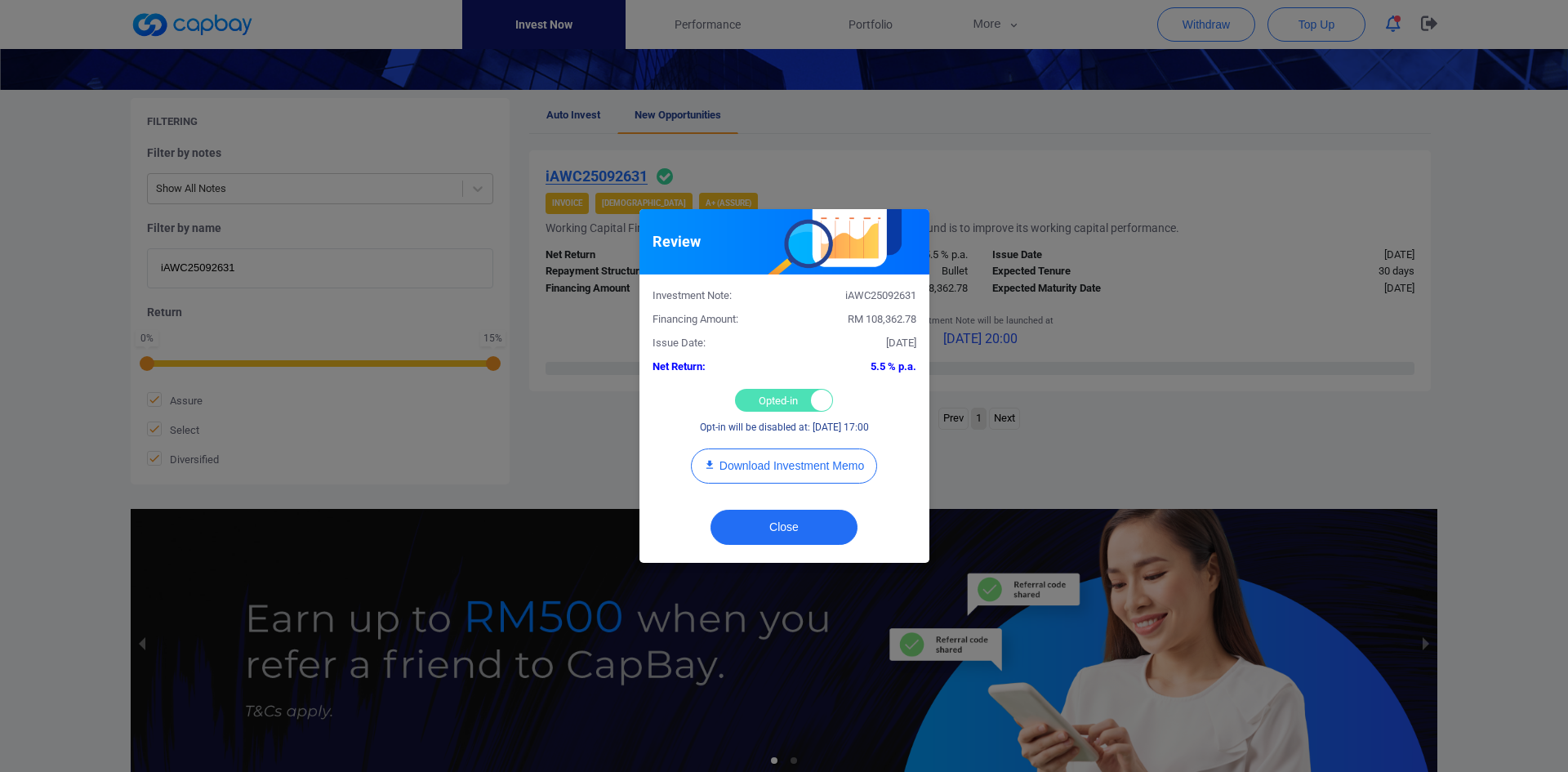
click at [753, 405] on div "Opted-in Opted-out" at bounding box center [784, 400] width 98 height 23
checkbox input "false"
drag, startPoint x: 793, startPoint y: 520, endPoint x: 784, endPoint y: 522, distance: 9.2
click at [794, 520] on button "Close" at bounding box center [784, 527] width 147 height 35
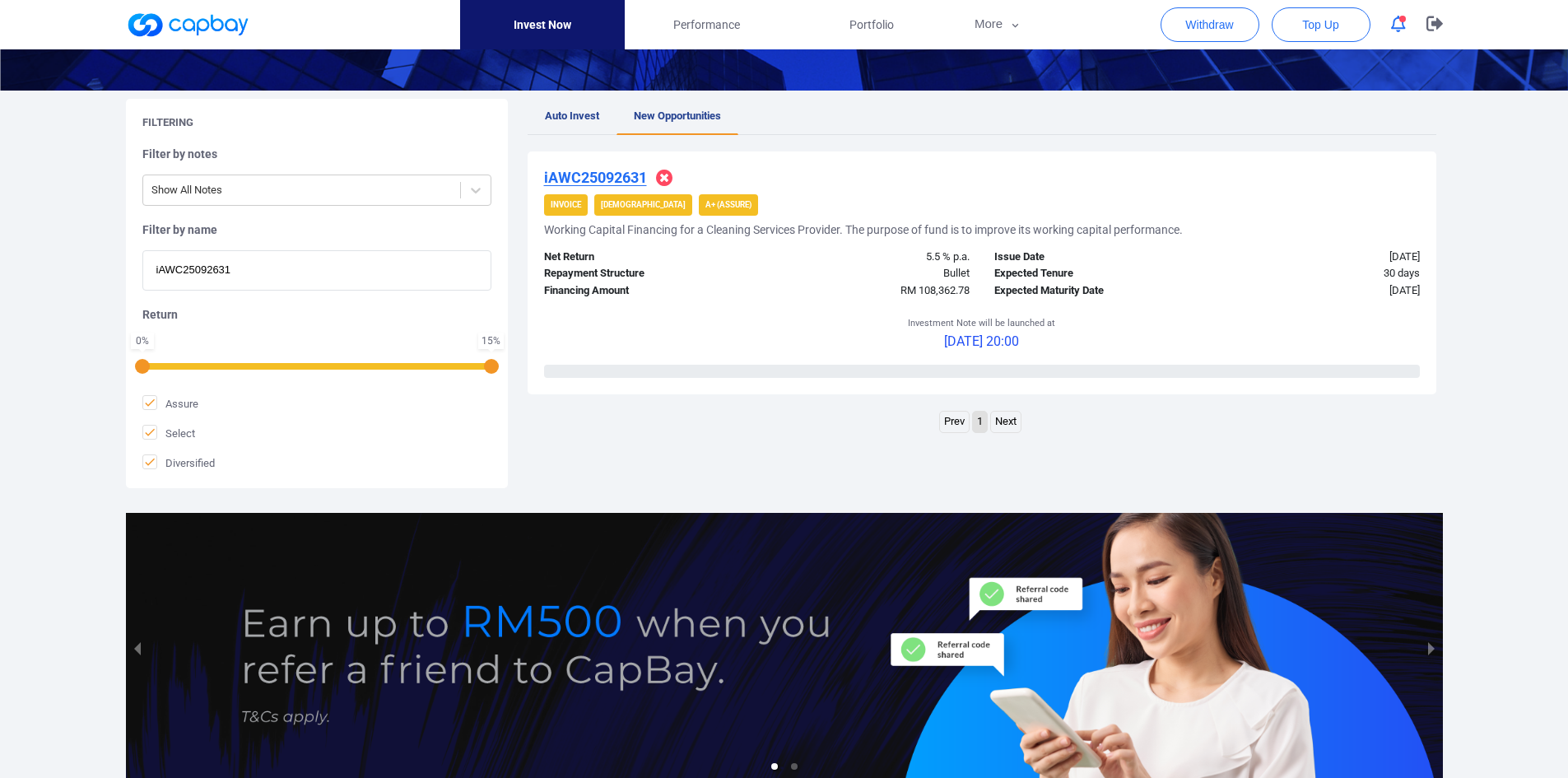
drag, startPoint x: 284, startPoint y: 257, endPoint x: 272, endPoint y: 267, distance: 15.6
click at [283, 257] on input "iAWC25092631" at bounding box center [317, 270] width 349 height 40
drag, startPoint x: 272, startPoint y: 267, endPoint x: -1, endPoint y: 258, distance: 273.1
click at [0, 258] on html "Invest Now Performance Portfolio More Transaction My Statements My Profile FAQs…" at bounding box center [784, 318] width 1568 height 1129
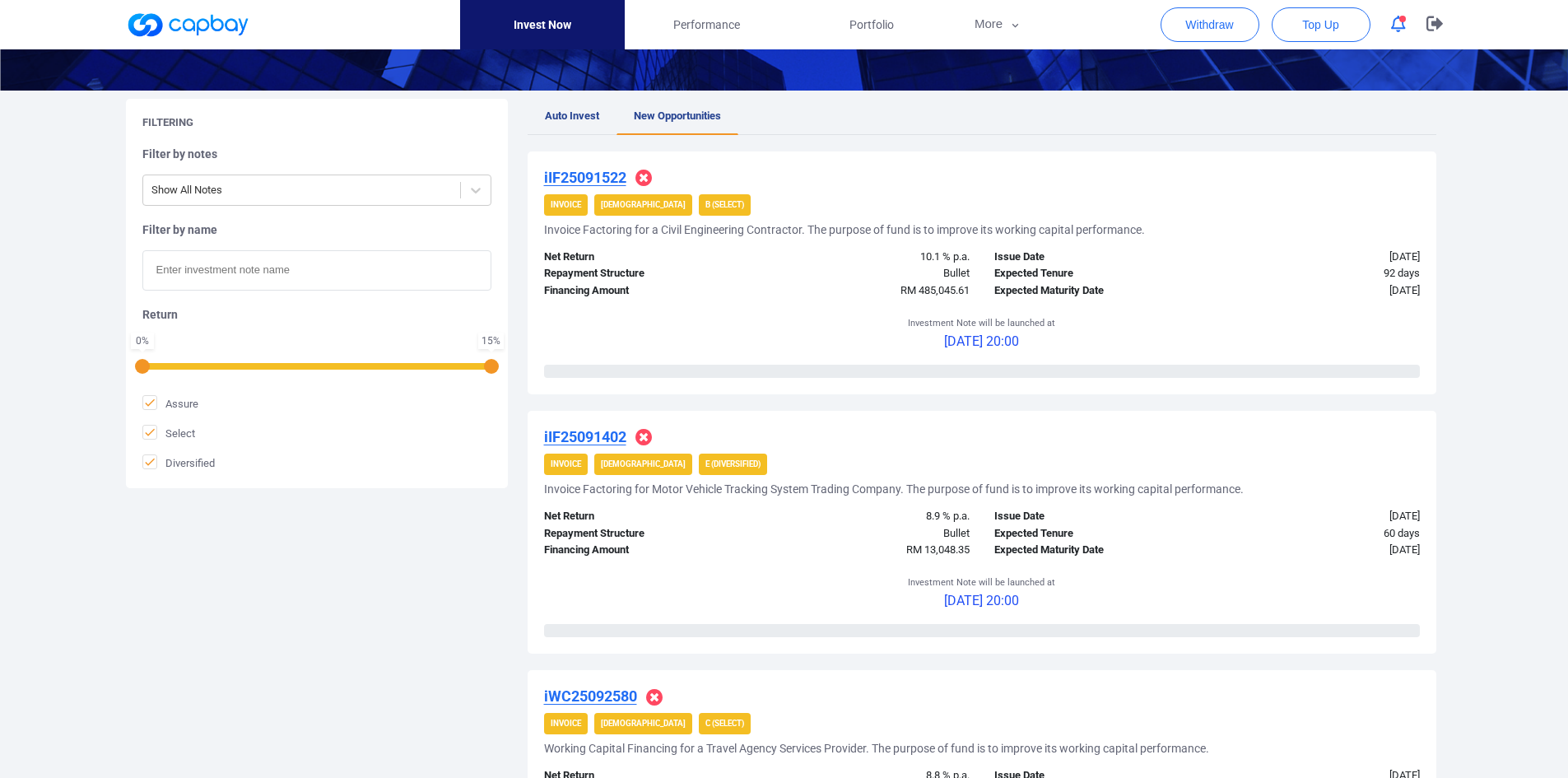
click at [671, 113] on span "New Opportunities" at bounding box center [677, 115] width 87 height 12
click at [588, 172] on u "iIF25091522" at bounding box center [585, 177] width 82 height 17
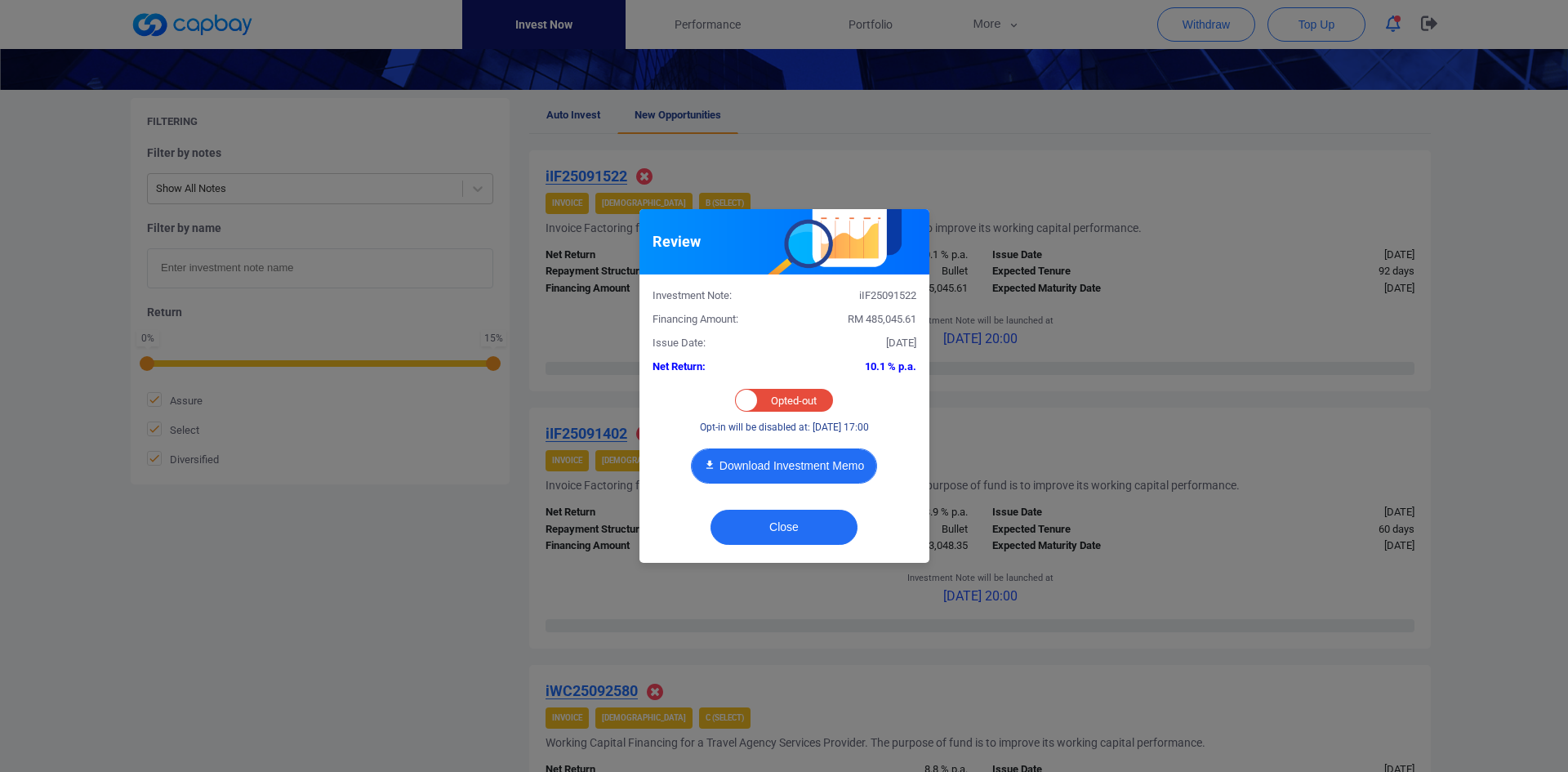
click at [799, 471] on button "Download Investment Memo" at bounding box center [784, 466] width 186 height 35
click at [799, 520] on button "Close" at bounding box center [784, 527] width 147 height 35
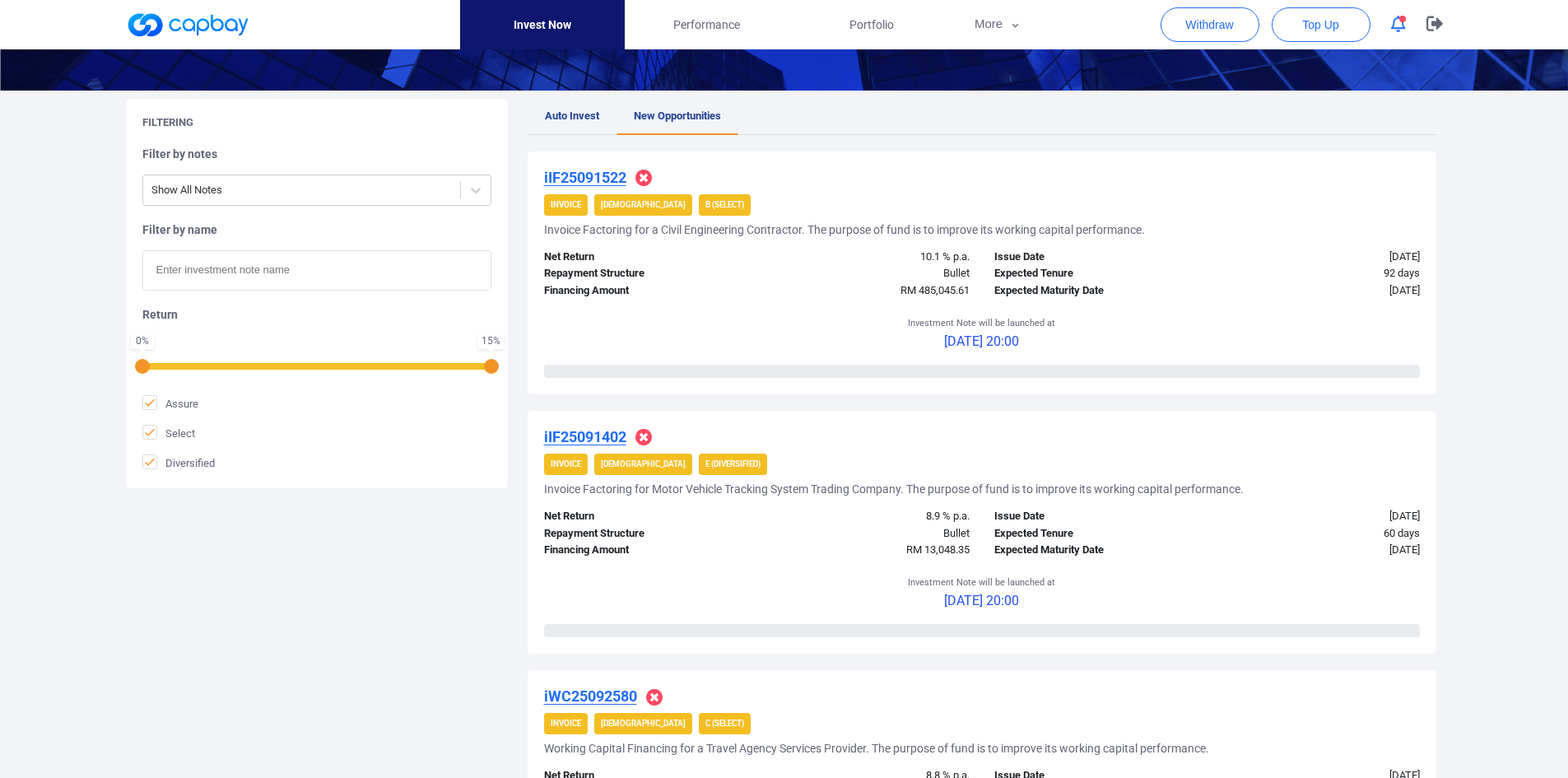
click at [596, 165] on div "iIF25091522 Invoice Shariah B (Select) Invoice Factoring for a Civil Engineerin…" at bounding box center [982, 273] width 908 height 243
click at [596, 181] on u "iIF25091522" at bounding box center [585, 177] width 82 height 17
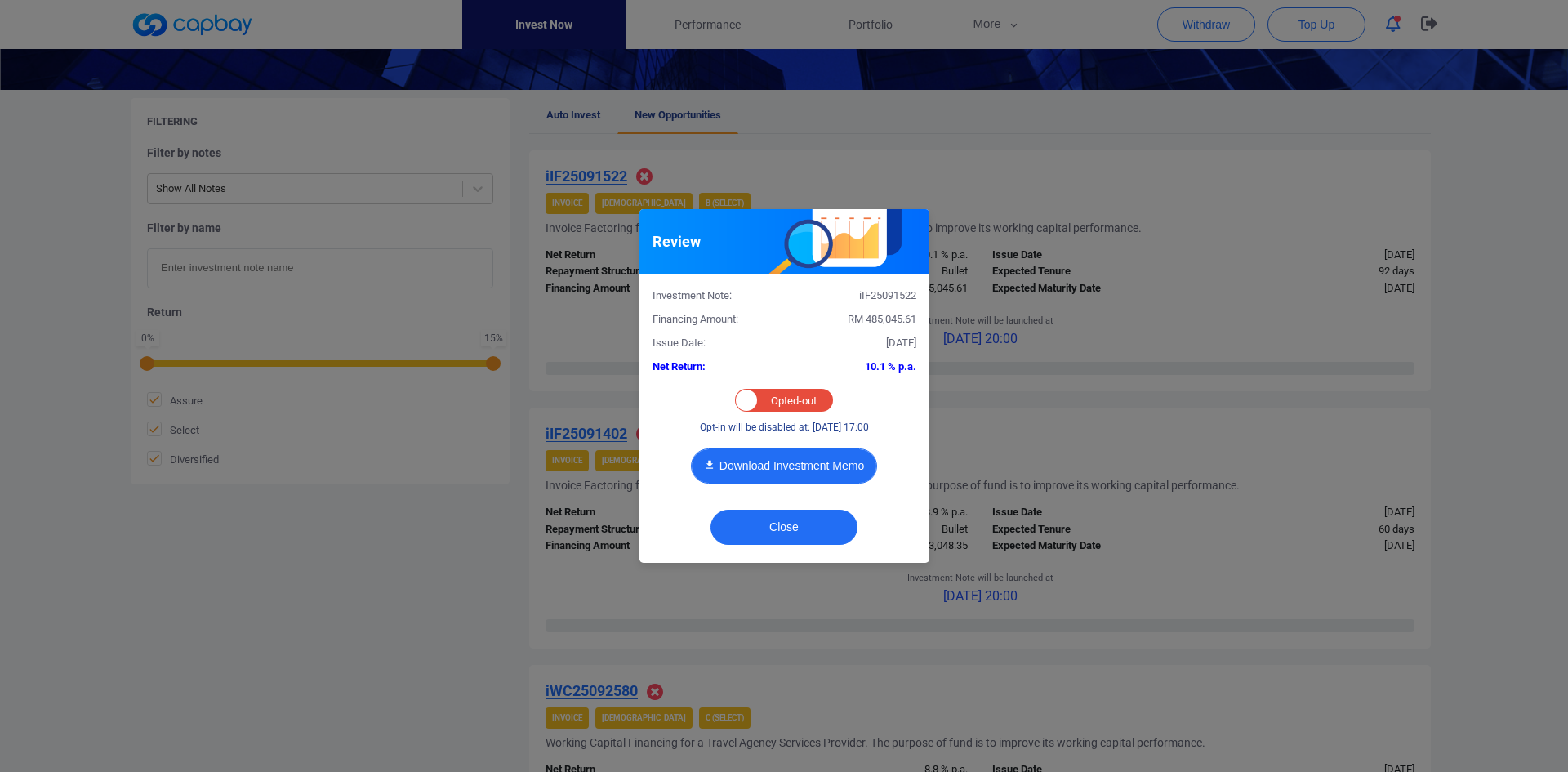
click at [787, 464] on button "Download Investment Memo" at bounding box center [784, 466] width 186 height 35
drag, startPoint x: 791, startPoint y: 538, endPoint x: 783, endPoint y: 539, distance: 8.1
click at [789, 538] on button "Close" at bounding box center [784, 527] width 147 height 35
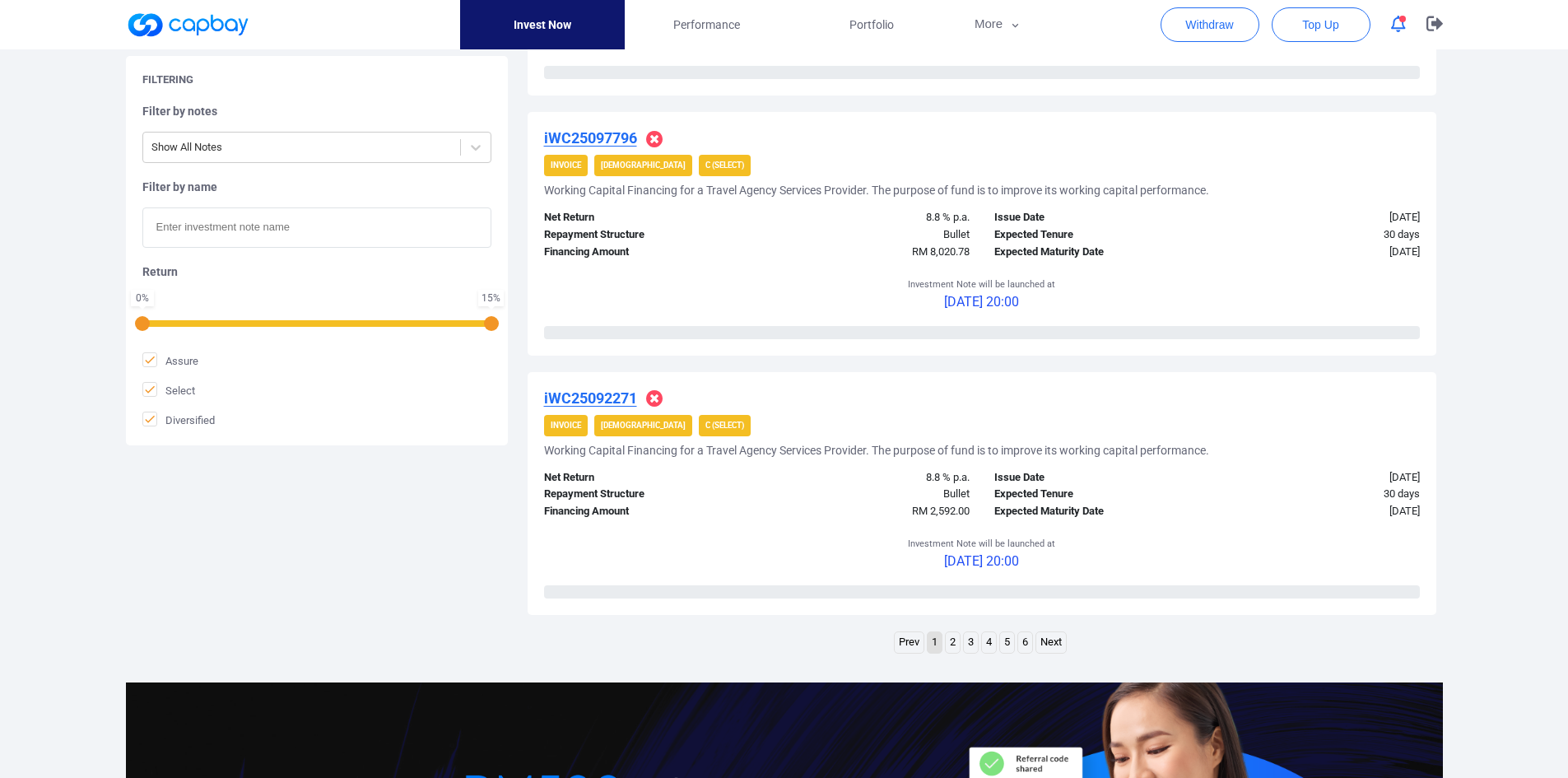
scroll to position [2393, 0]
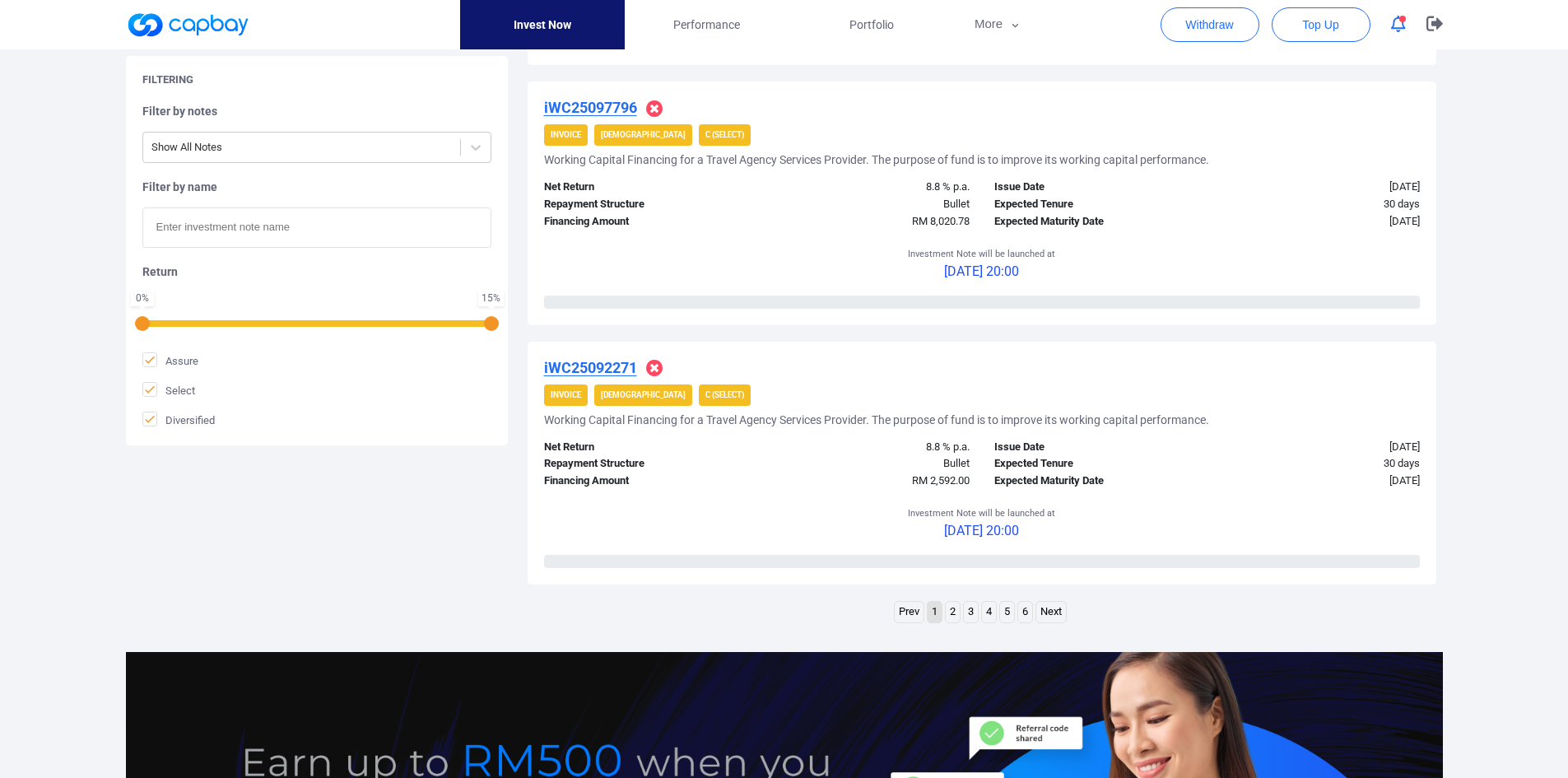
click at [971, 615] on link "3" at bounding box center [970, 612] width 14 height 20
click at [986, 618] on link "4" at bounding box center [988, 612] width 14 height 20
click at [1003, 611] on link "5" at bounding box center [1006, 612] width 14 height 20
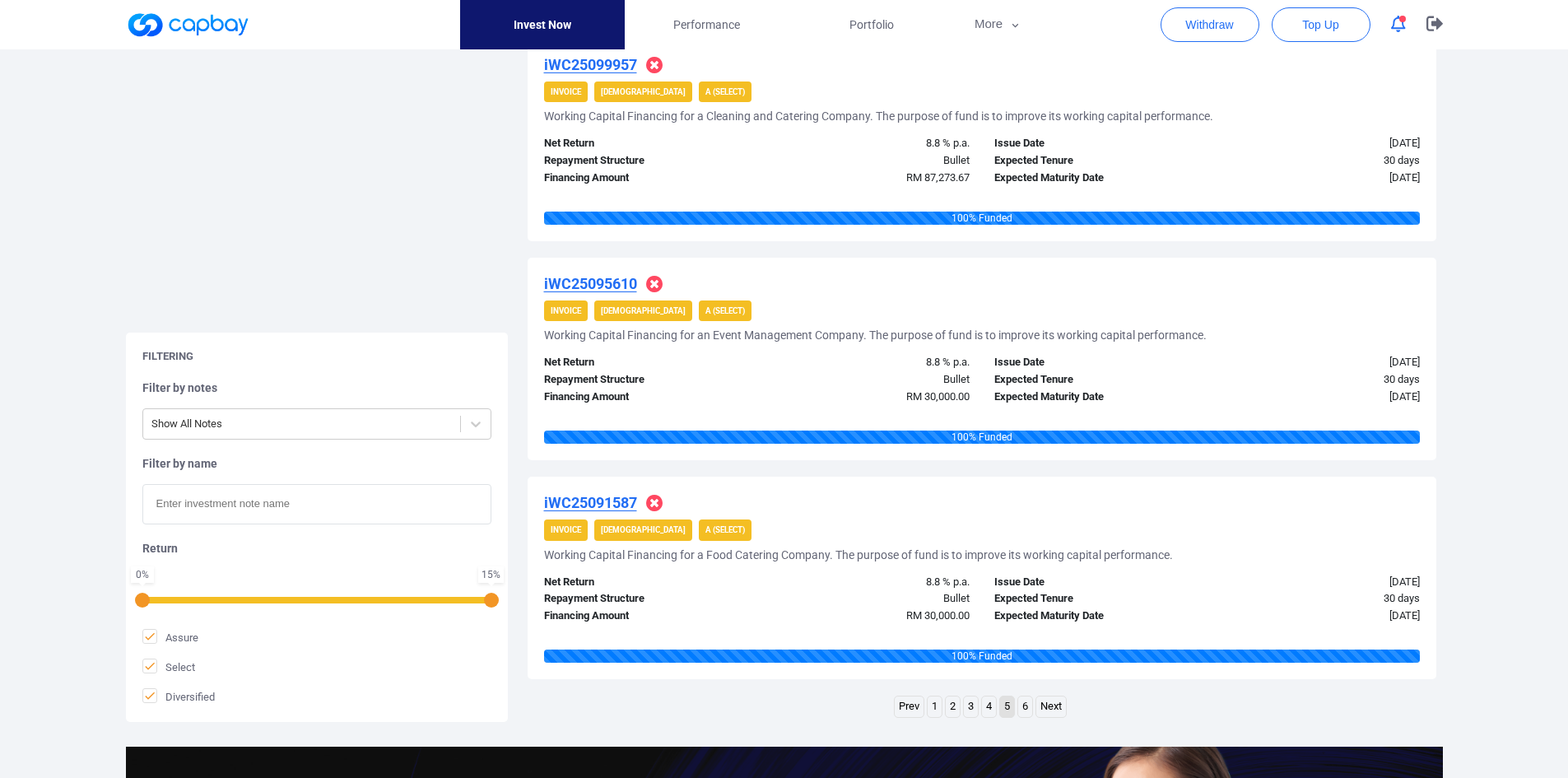
scroll to position [2250, 0]
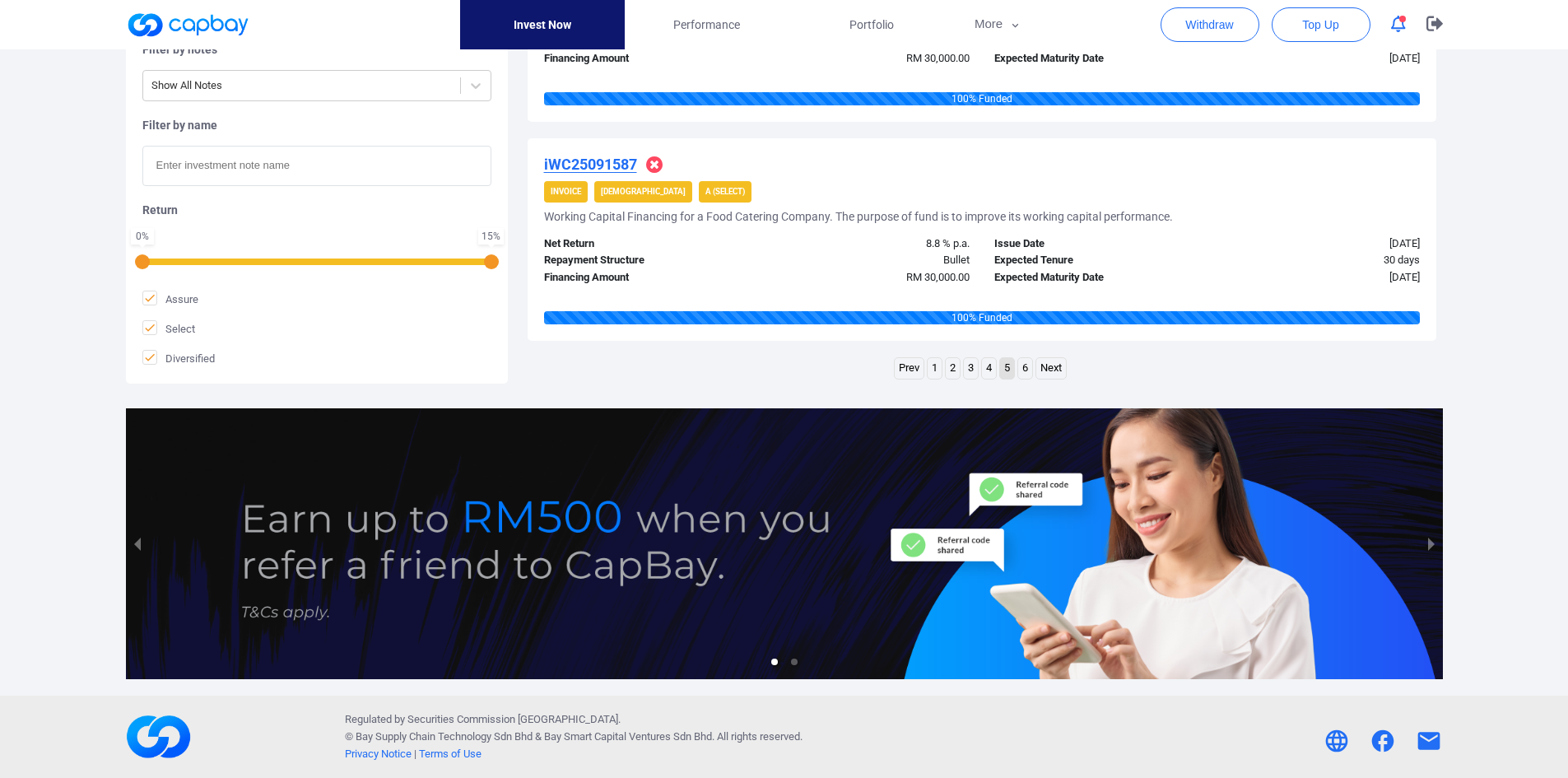
click at [987, 365] on link "4" at bounding box center [988, 368] width 14 height 20
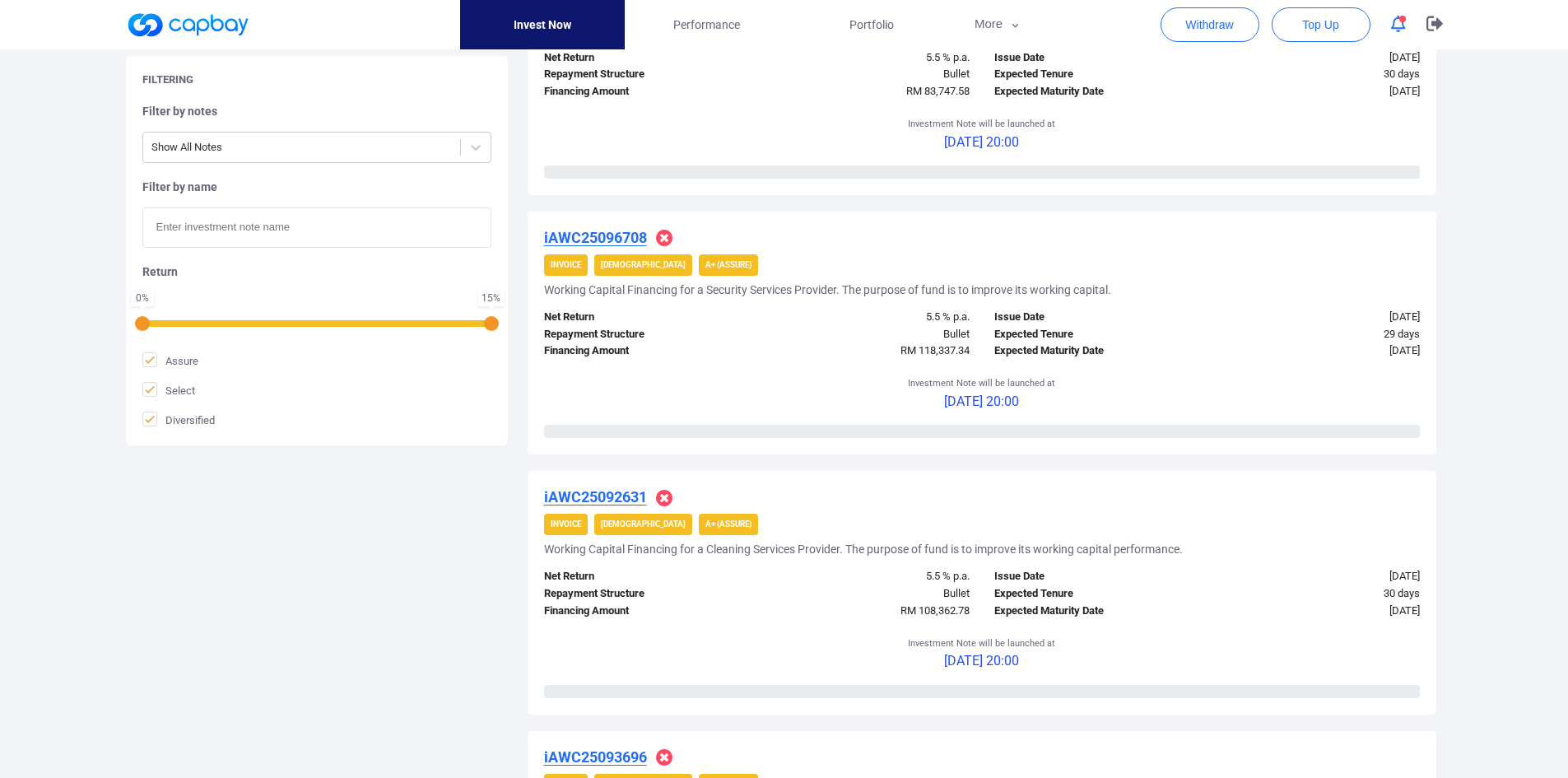
scroll to position [0, 0]
